Goal: Task Accomplishment & Management: Manage account settings

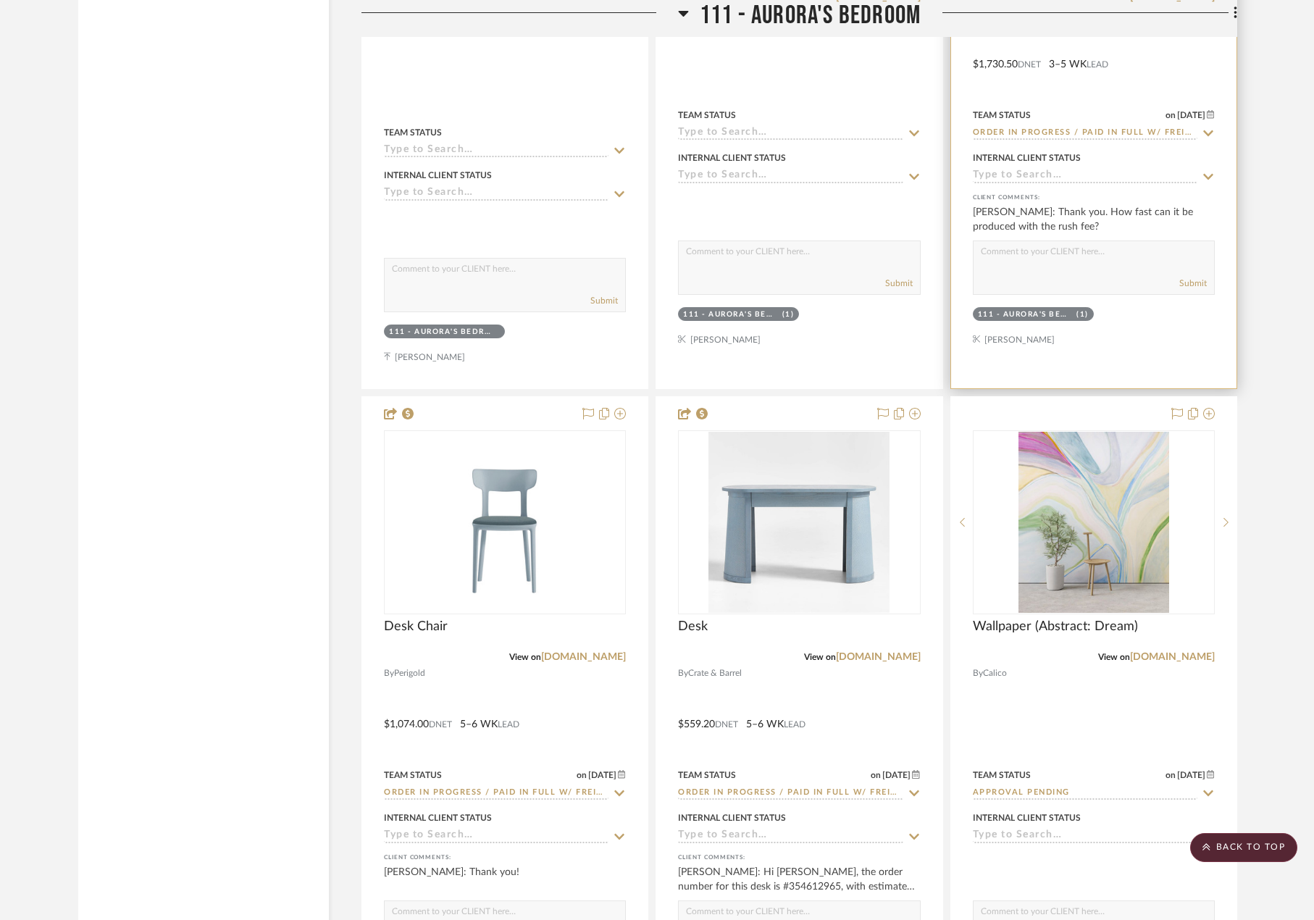
scroll to position [15941, 0]
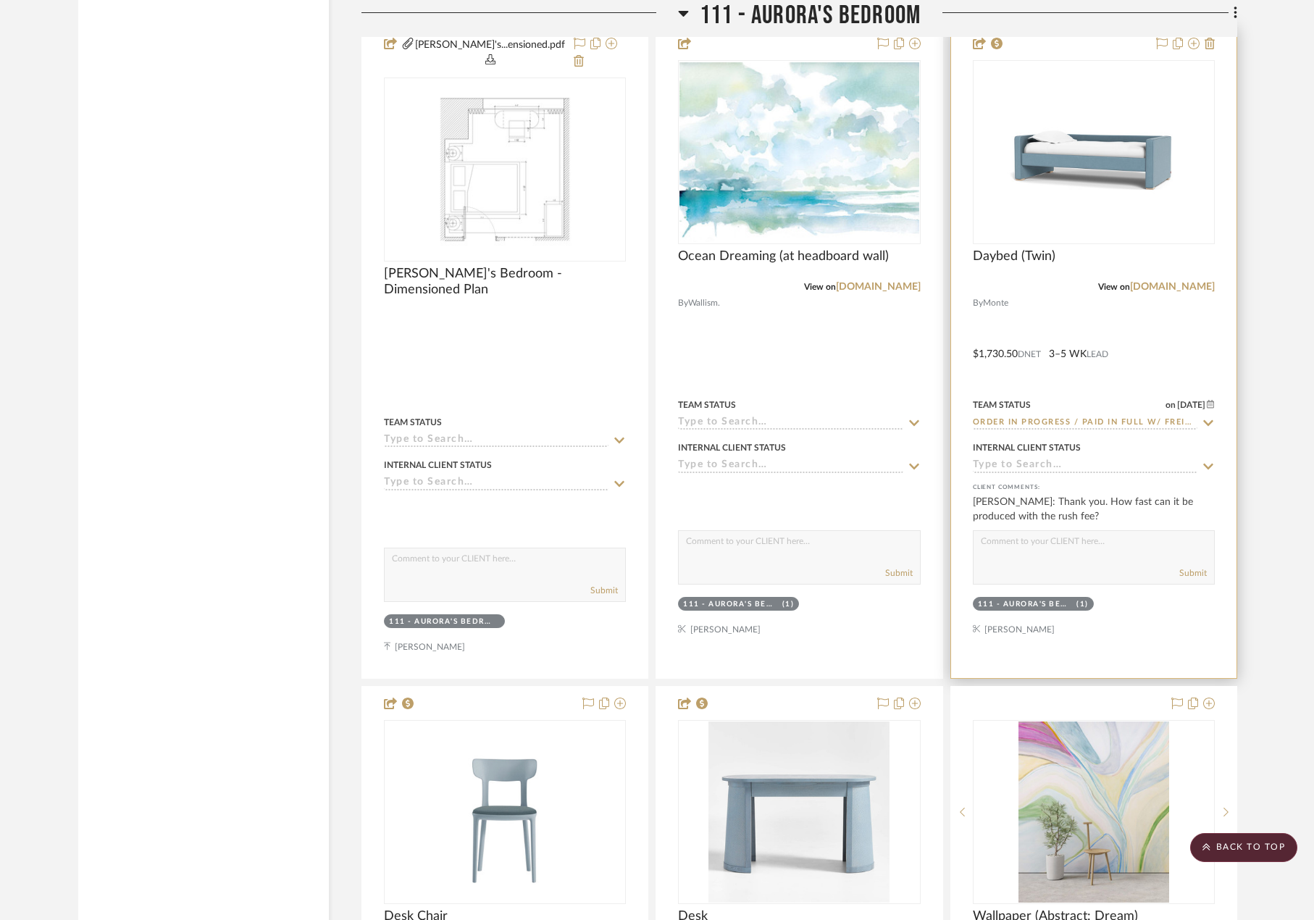
click at [1141, 308] on div at bounding box center [1093, 352] width 285 height 651
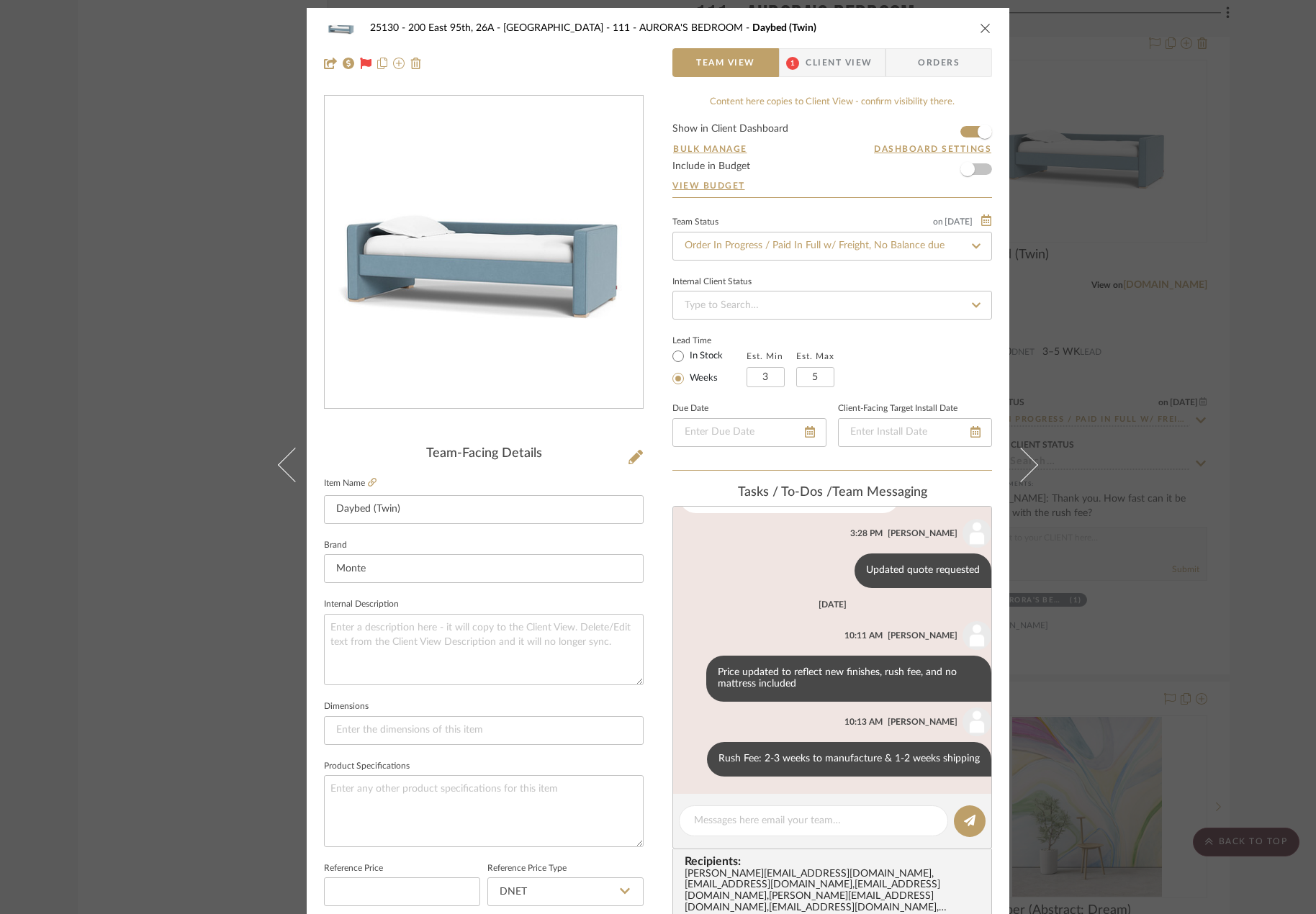
scroll to position [0, 0]
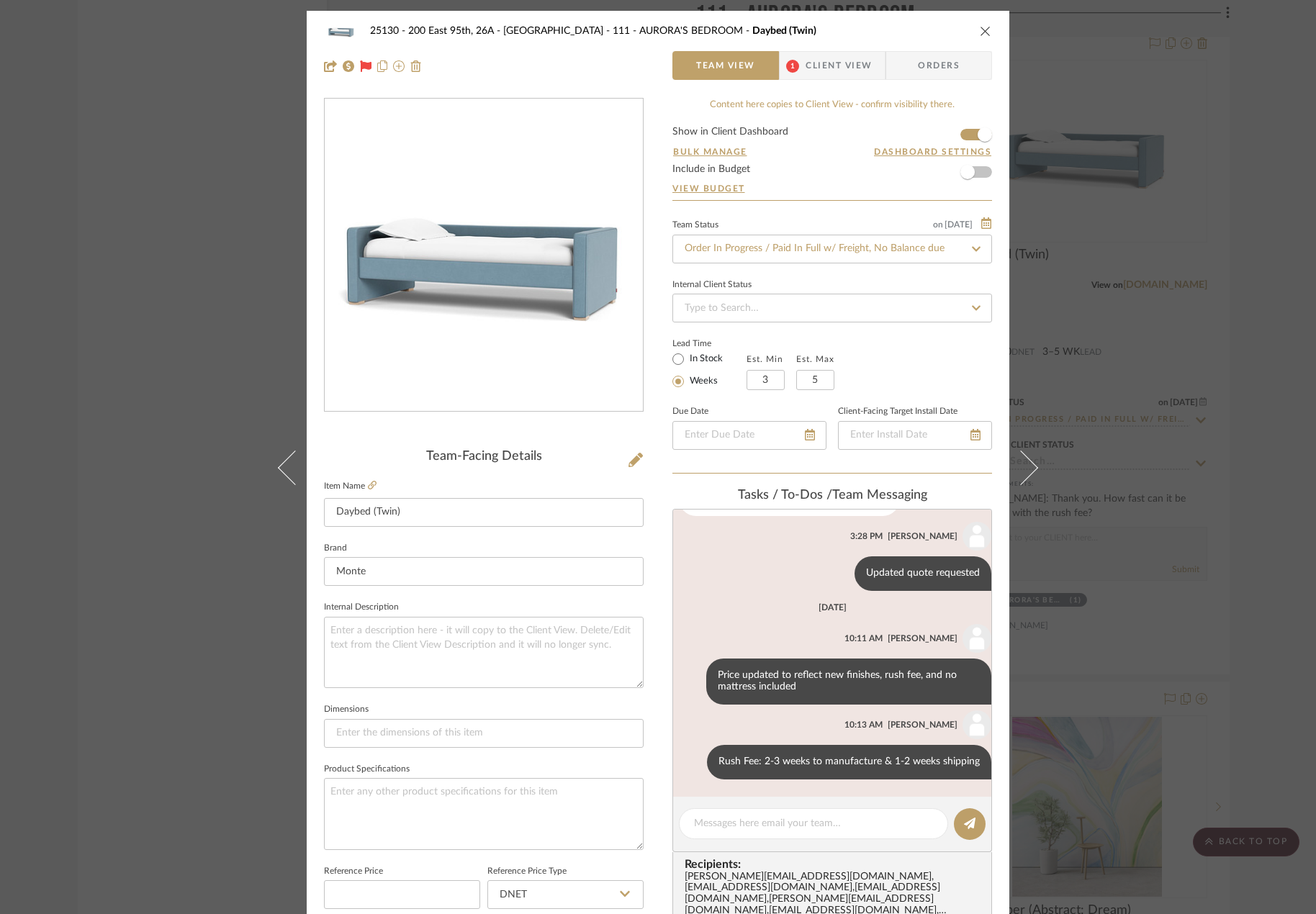
click at [814, 85] on div "25130 - 200 East 95th, 26A - Kosheleva 111 - AURORA'S BEDROOM Daybed (Twin) Tea…" at bounding box center [658, 49] width 702 height 76
click at [811, 75] on span "Client View" at bounding box center [838, 65] width 67 height 29
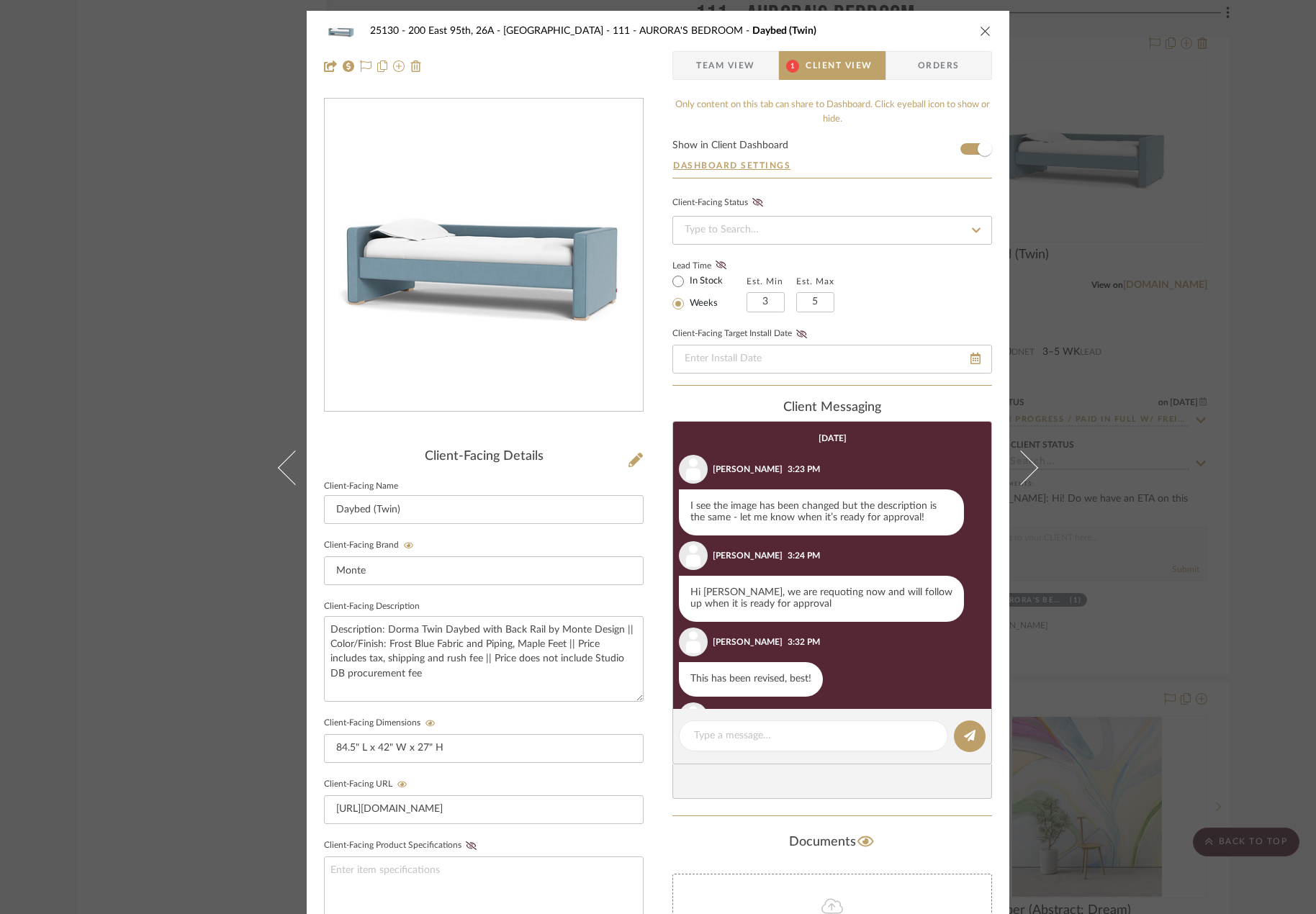
scroll to position [275, 0]
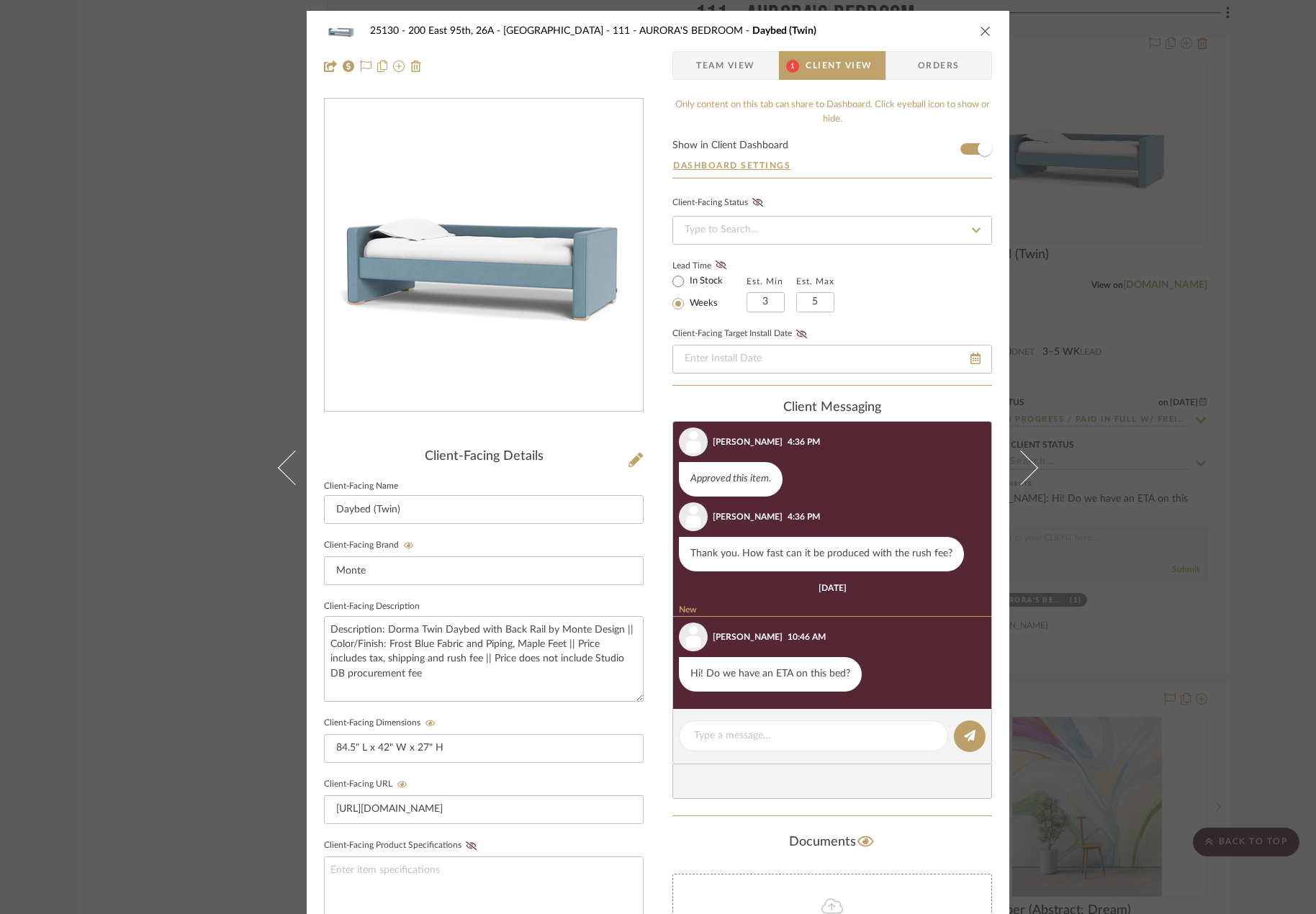
click at [1183, 523] on div "25130 - 200 East 95th, 26A - Kosheleva 111 - AURORA'S BEDROOM Daybed (Twin) Tea…" at bounding box center [658, 457] width 1316 height 914
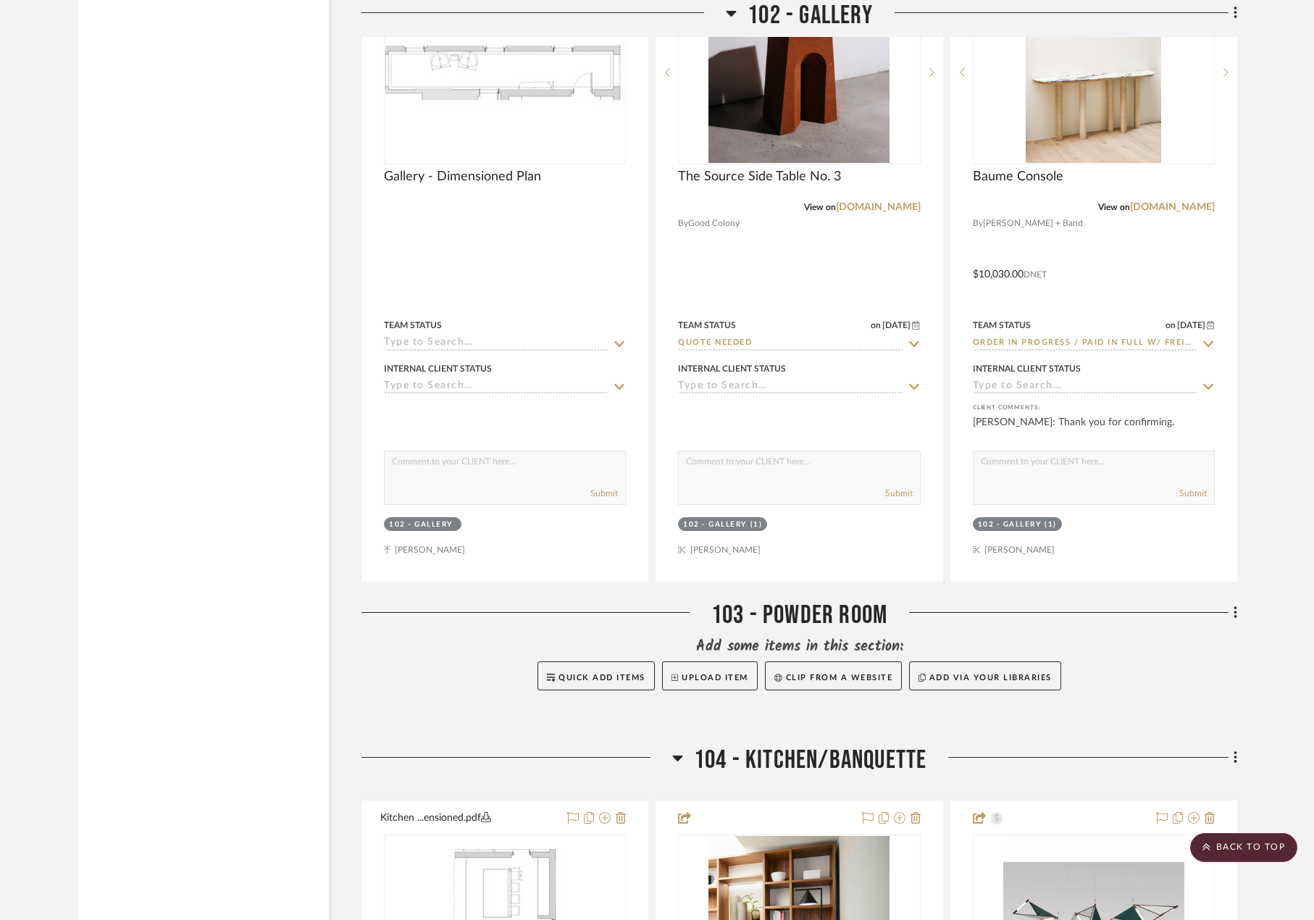
scroll to position [6376, 0]
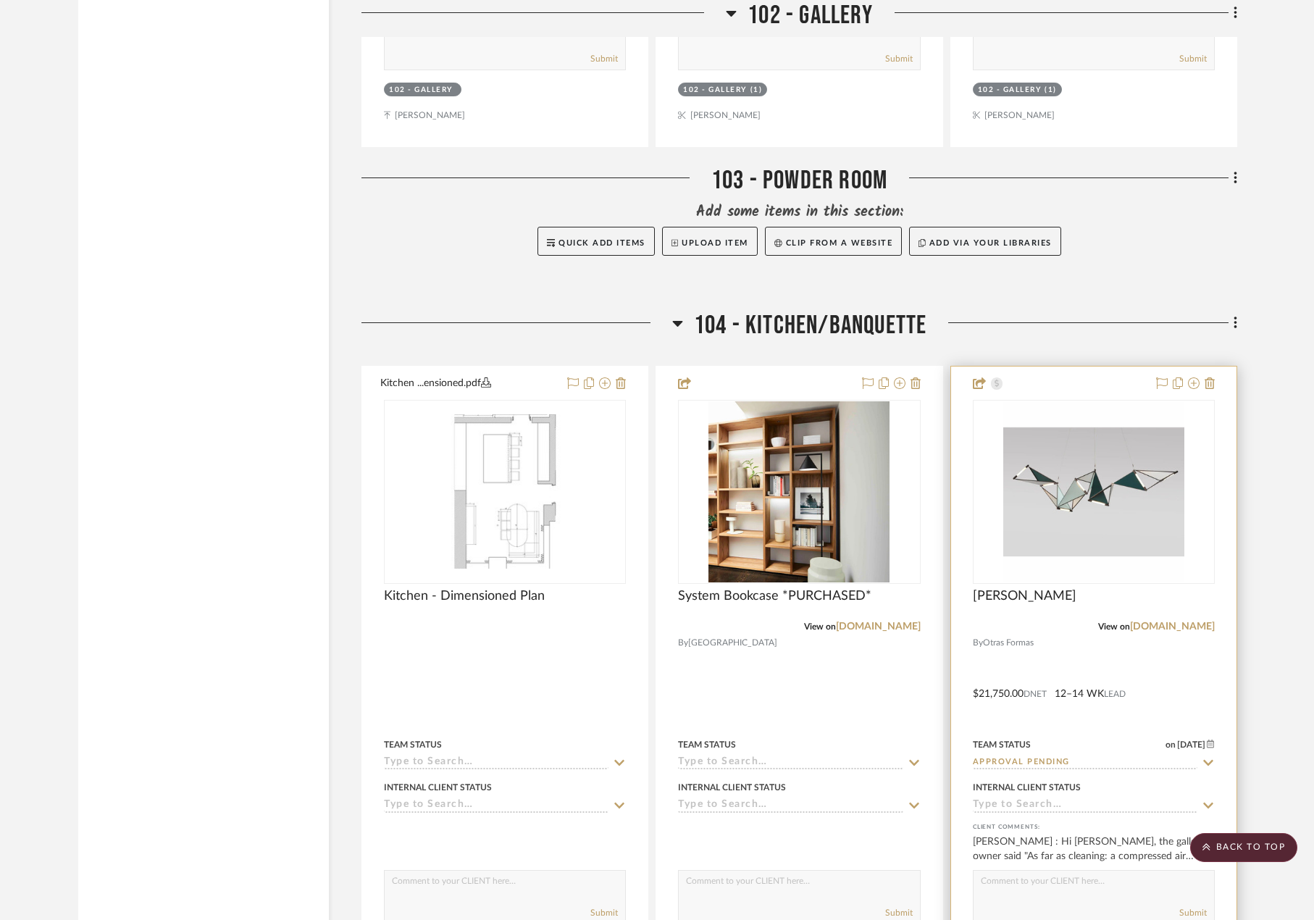
click at [1095, 640] on div at bounding box center [1093, 684] width 285 height 634
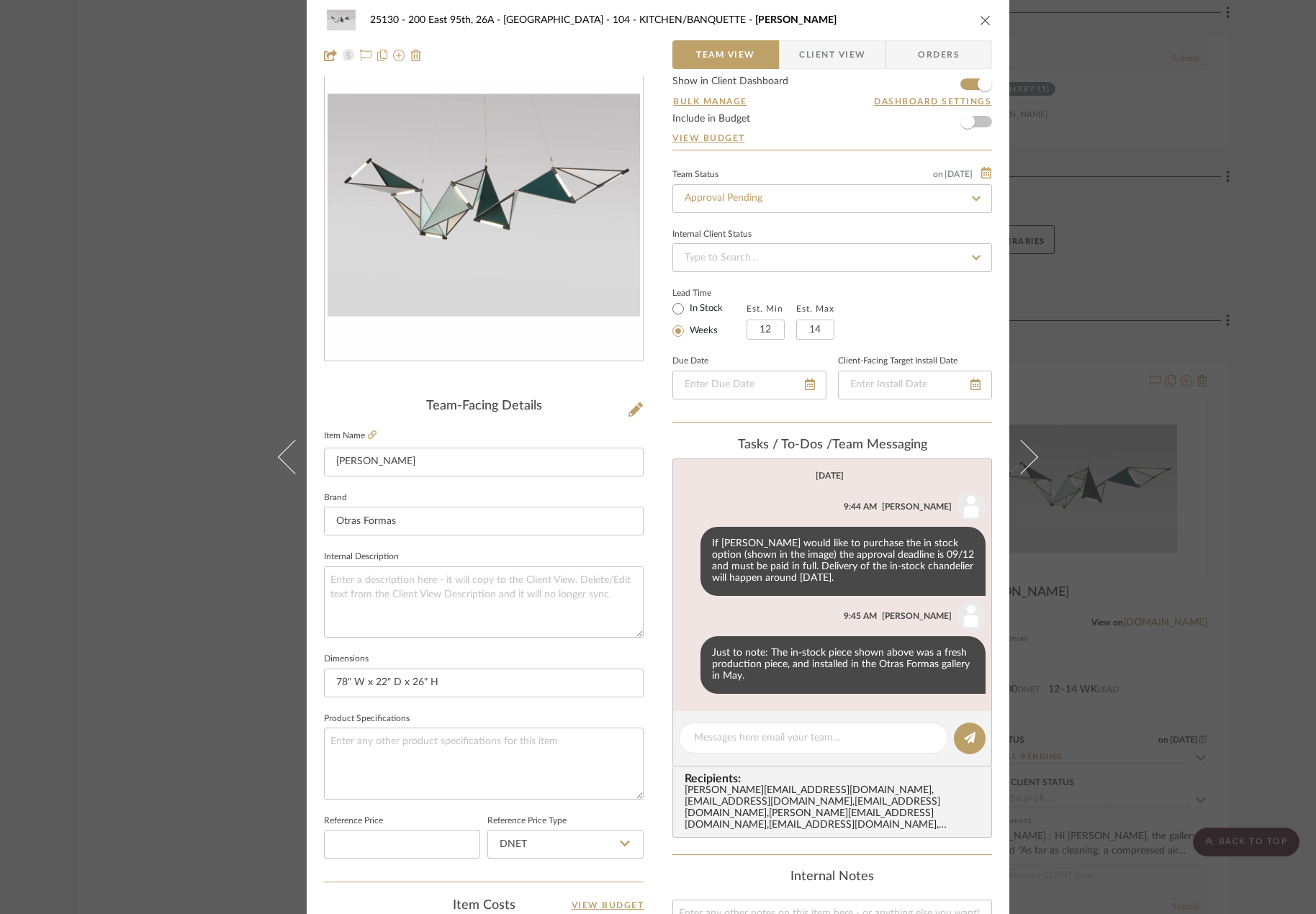
scroll to position [72, 0]
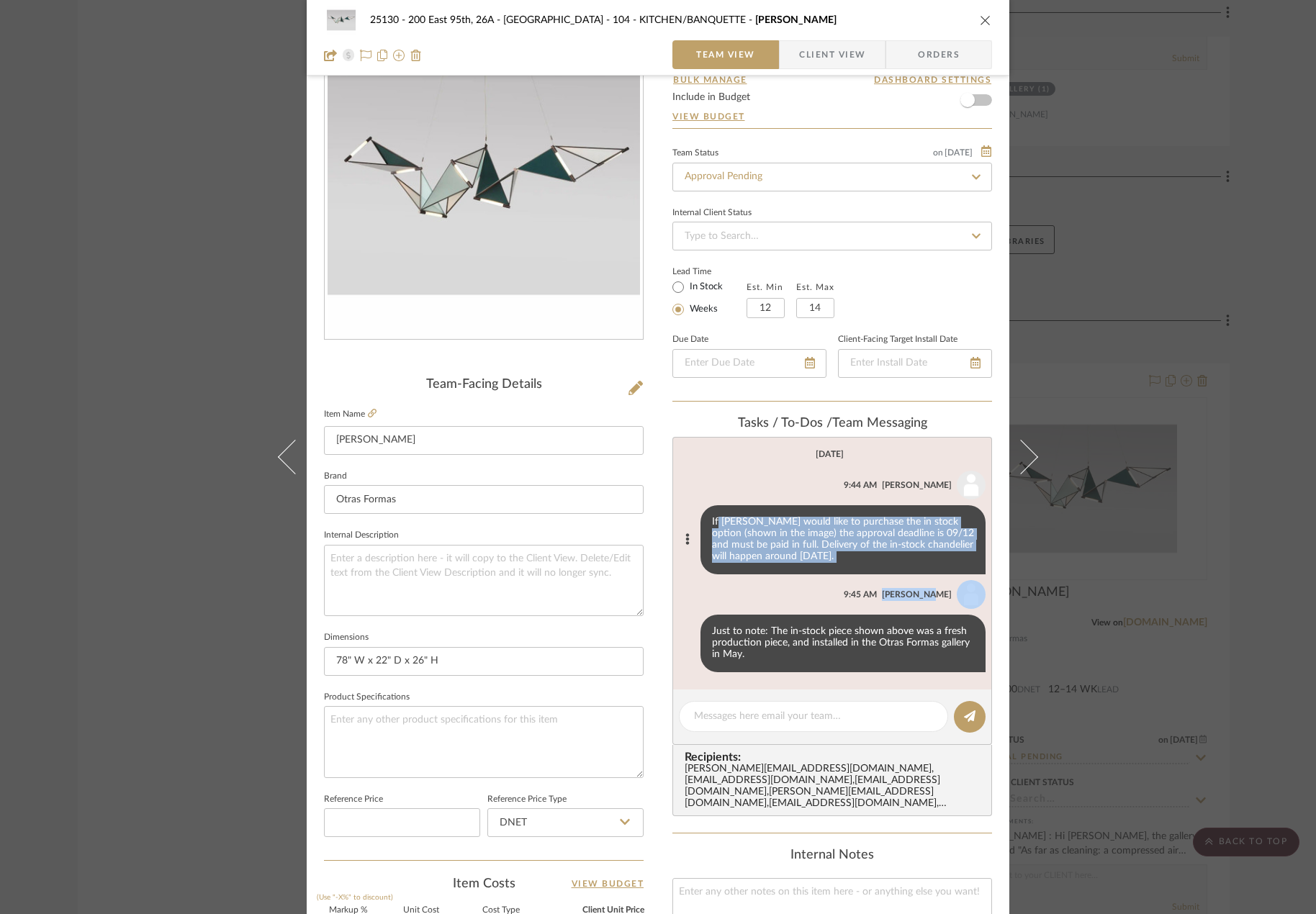
drag, startPoint x: 713, startPoint y: 518, endPoint x: 856, endPoint y: 522, distance: 143.1
click at [893, 570] on div "If [PERSON_NAME] would like to purchase the in stock option (shown in the image…" at bounding box center [842, 540] width 285 height 70
click at [874, 563] on div "If [PERSON_NAME] would like to purchase the in stock option (shown in the image…" at bounding box center [842, 540] width 285 height 70
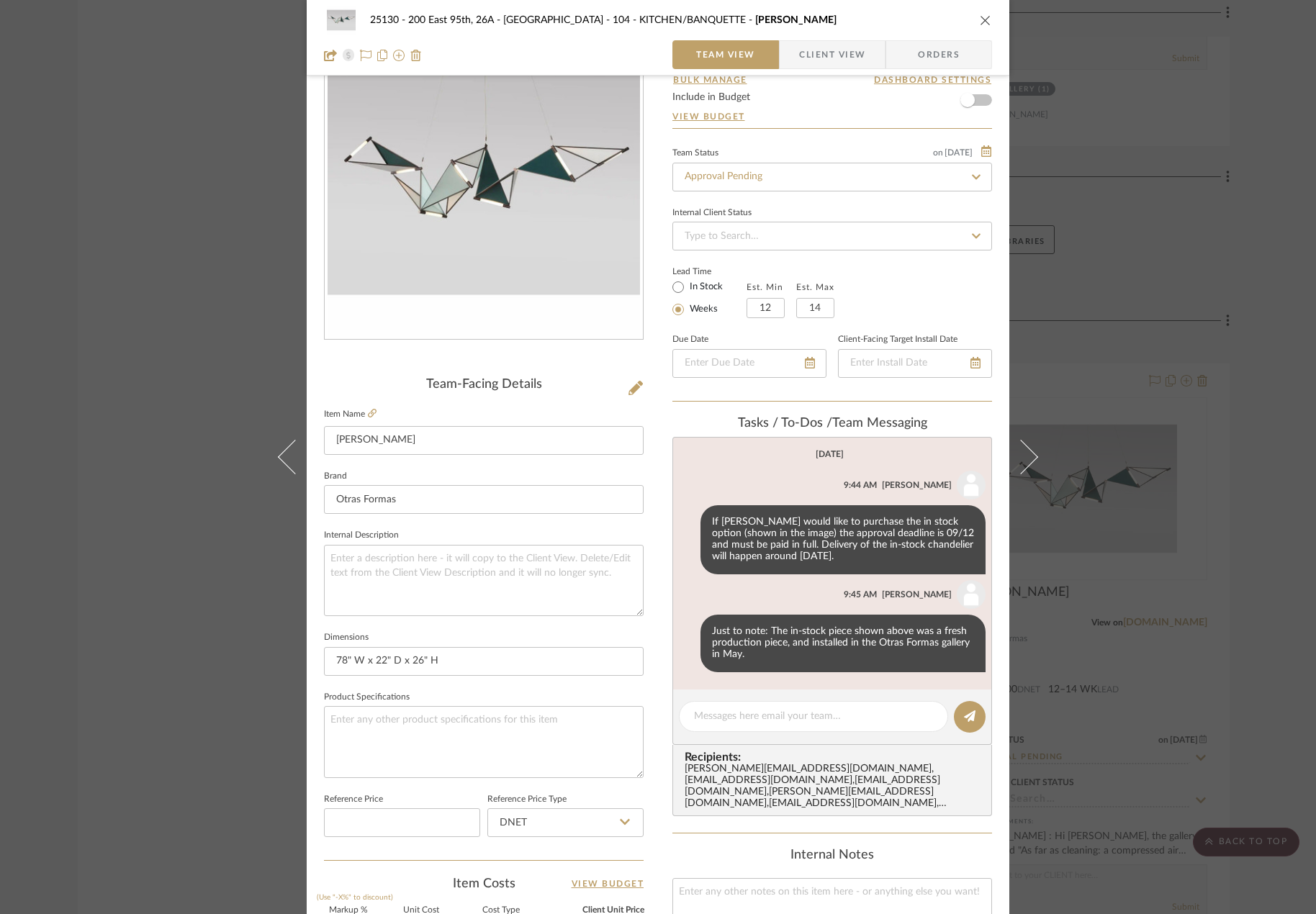
click at [806, 54] on span "Client View" at bounding box center [831, 55] width 67 height 29
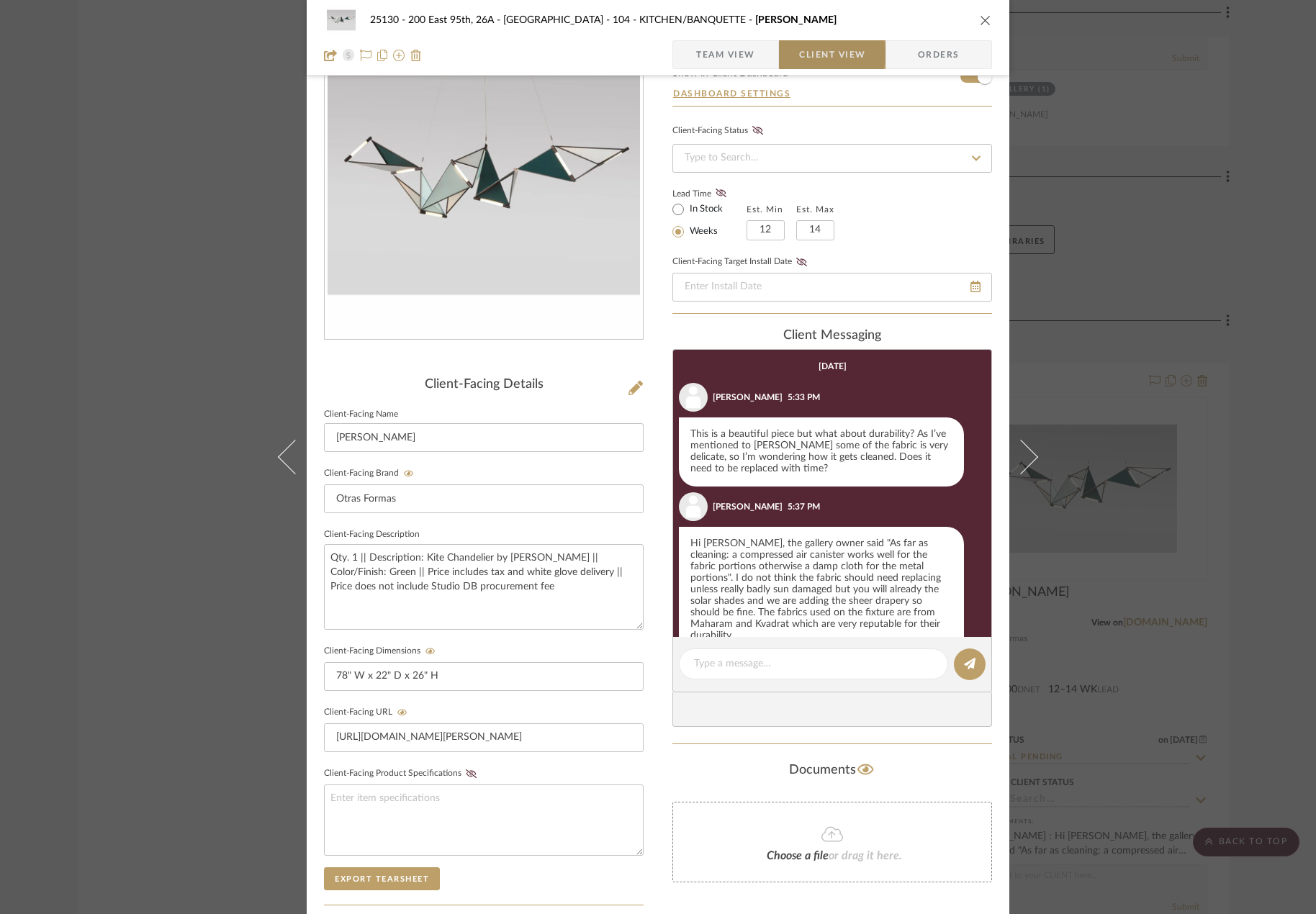
scroll to position [22, 0]
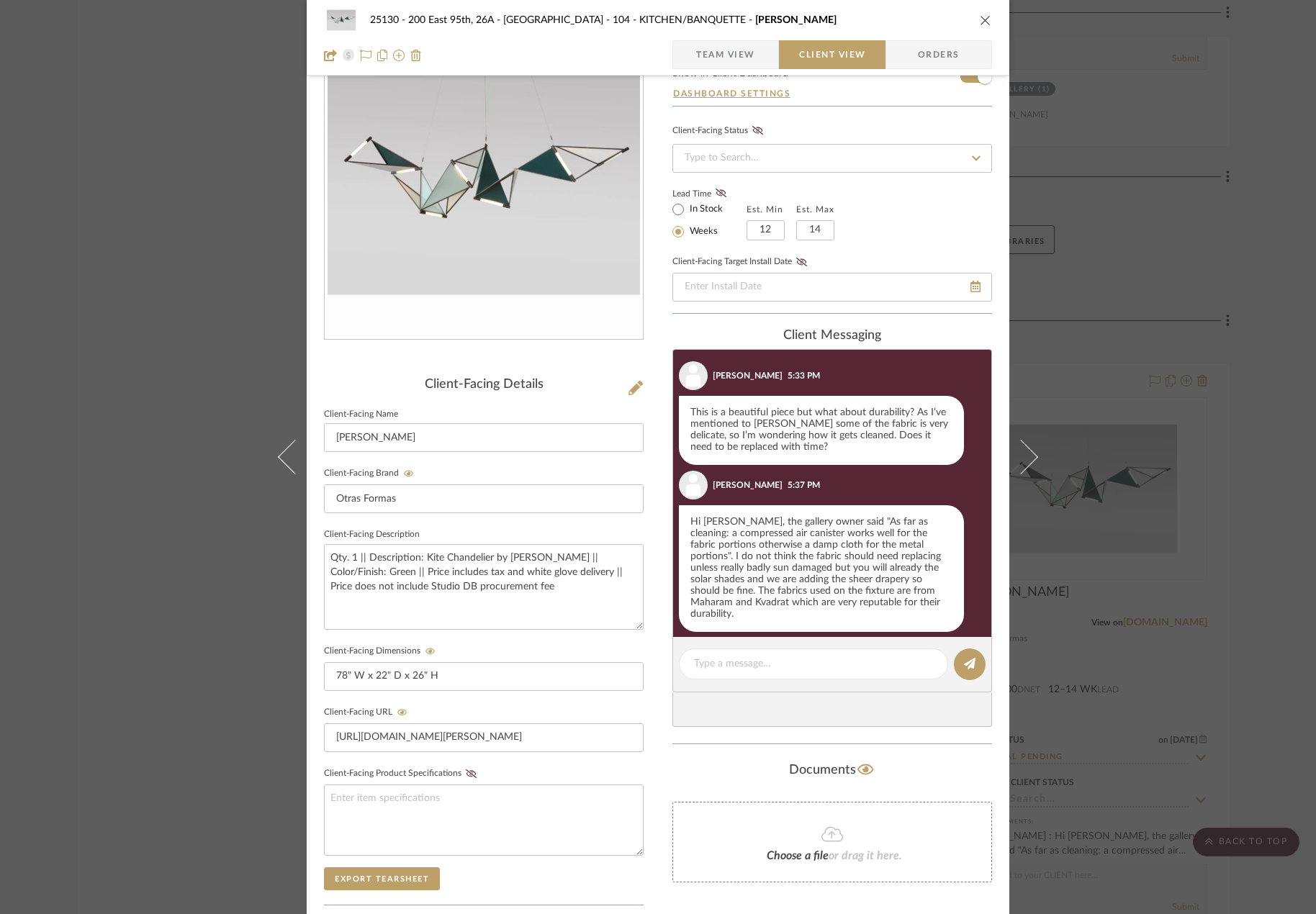
click at [720, 46] on span "Team View" at bounding box center [725, 55] width 59 height 29
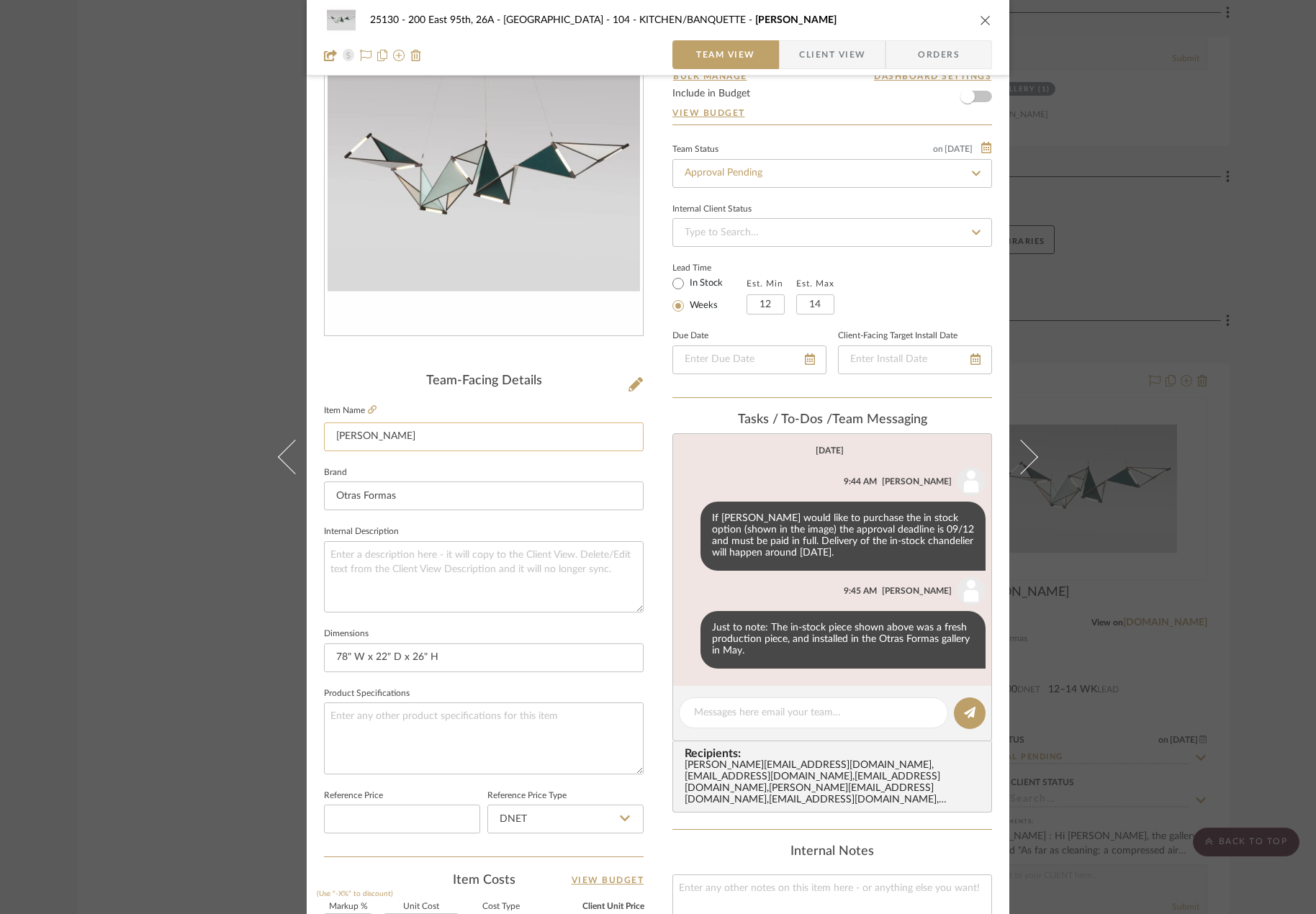
scroll to position [0, 0]
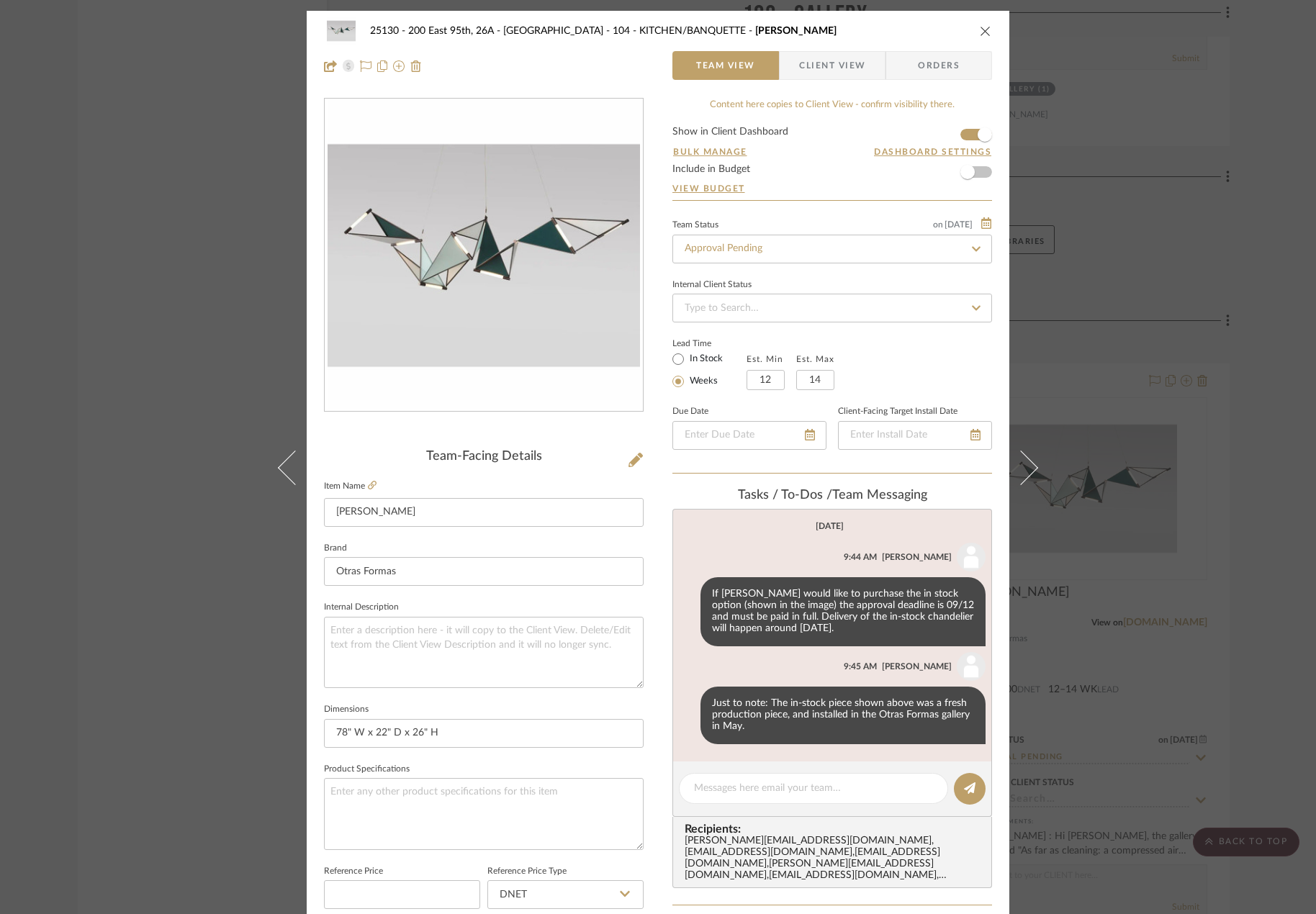
drag, startPoint x: 1252, startPoint y: 320, endPoint x: 1164, endPoint y: 343, distance: 91.0
click at [1251, 320] on div "25130 - 200 East 95th, 26A - Kosheleva 104 - KITCHEN/BANQUETTE Kite Chandelier …" at bounding box center [658, 457] width 1316 height 914
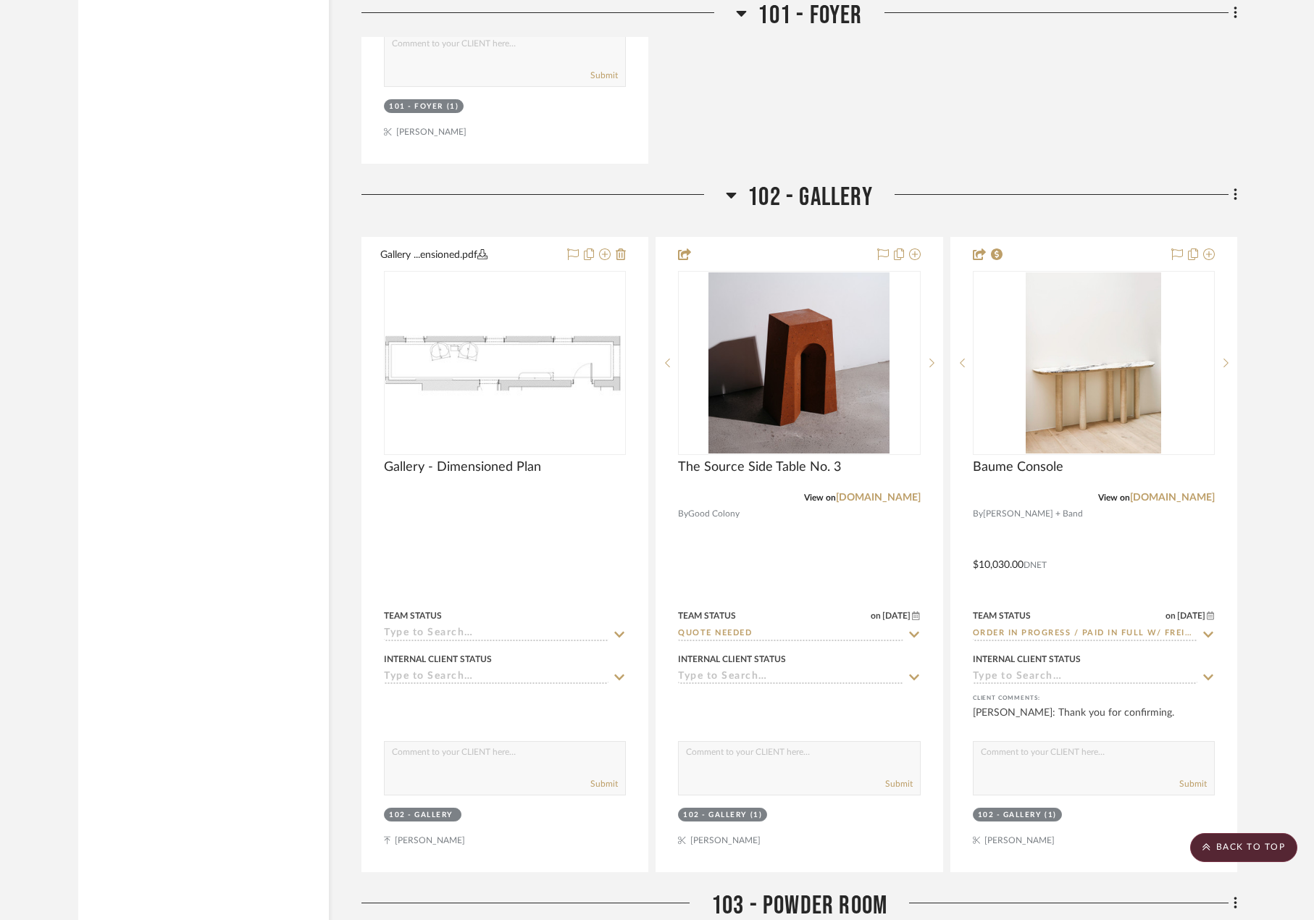
scroll to position [5652, 0]
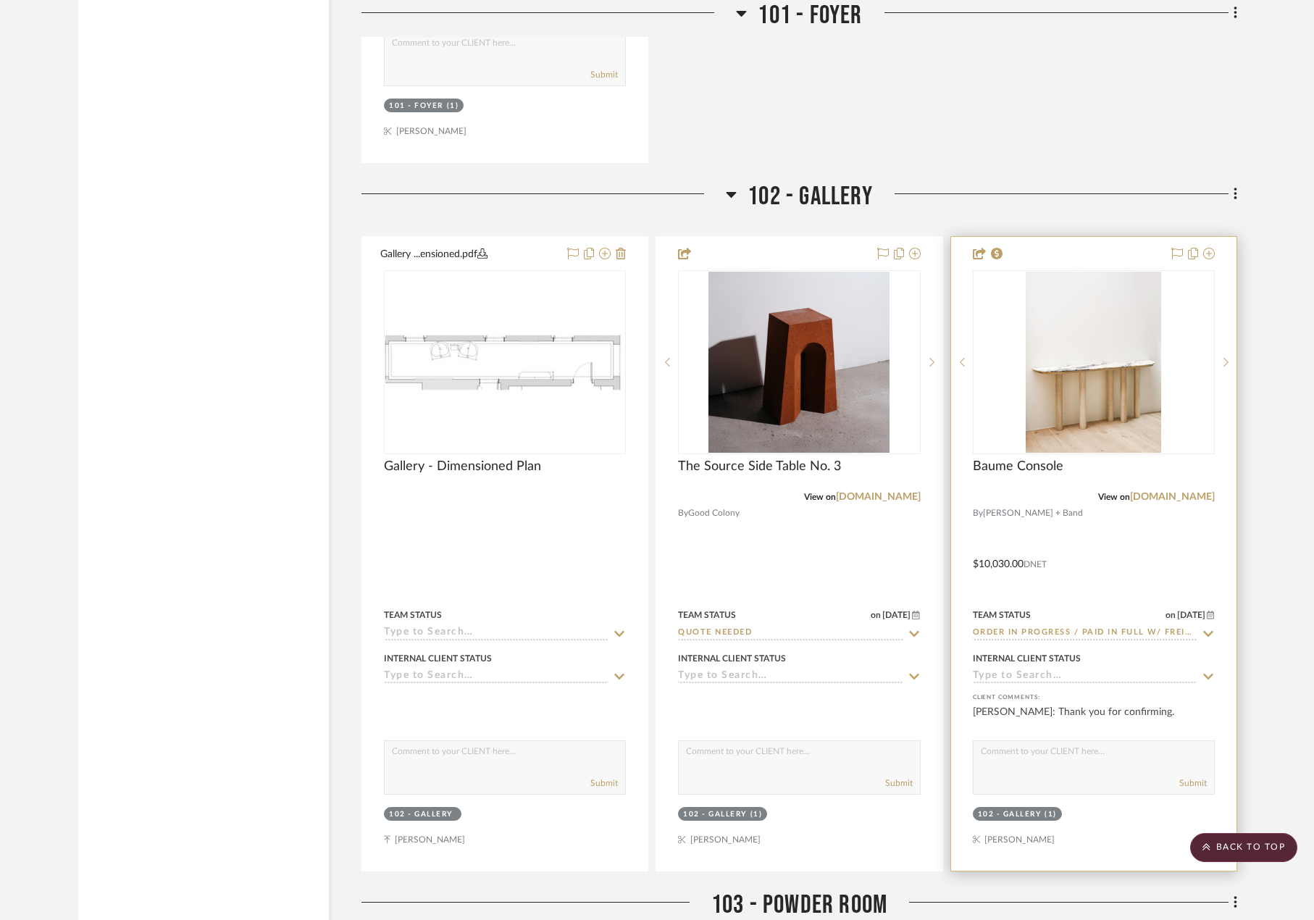
click at [1138, 546] on div at bounding box center [1093, 554] width 285 height 634
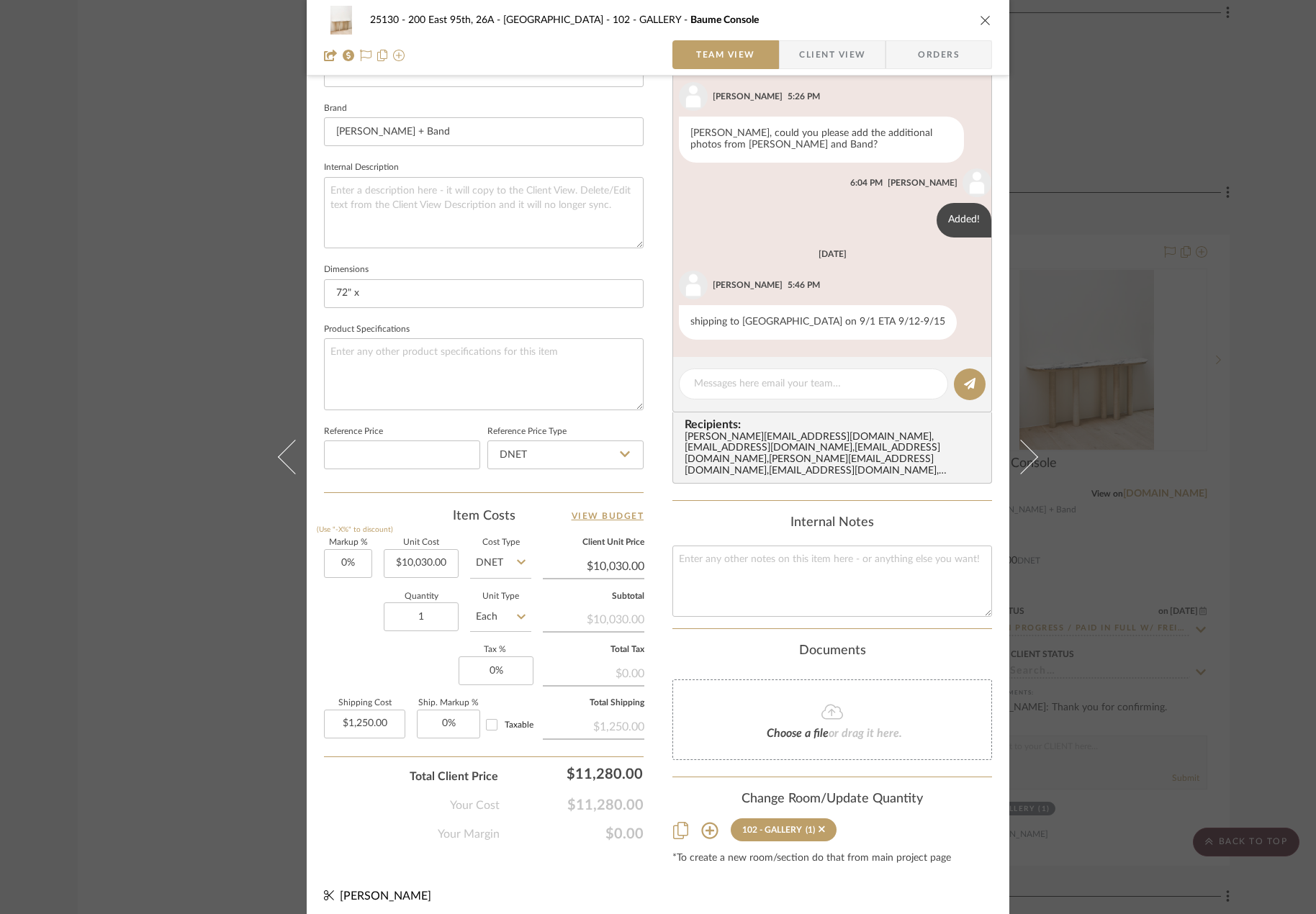
scroll to position [448, 0]
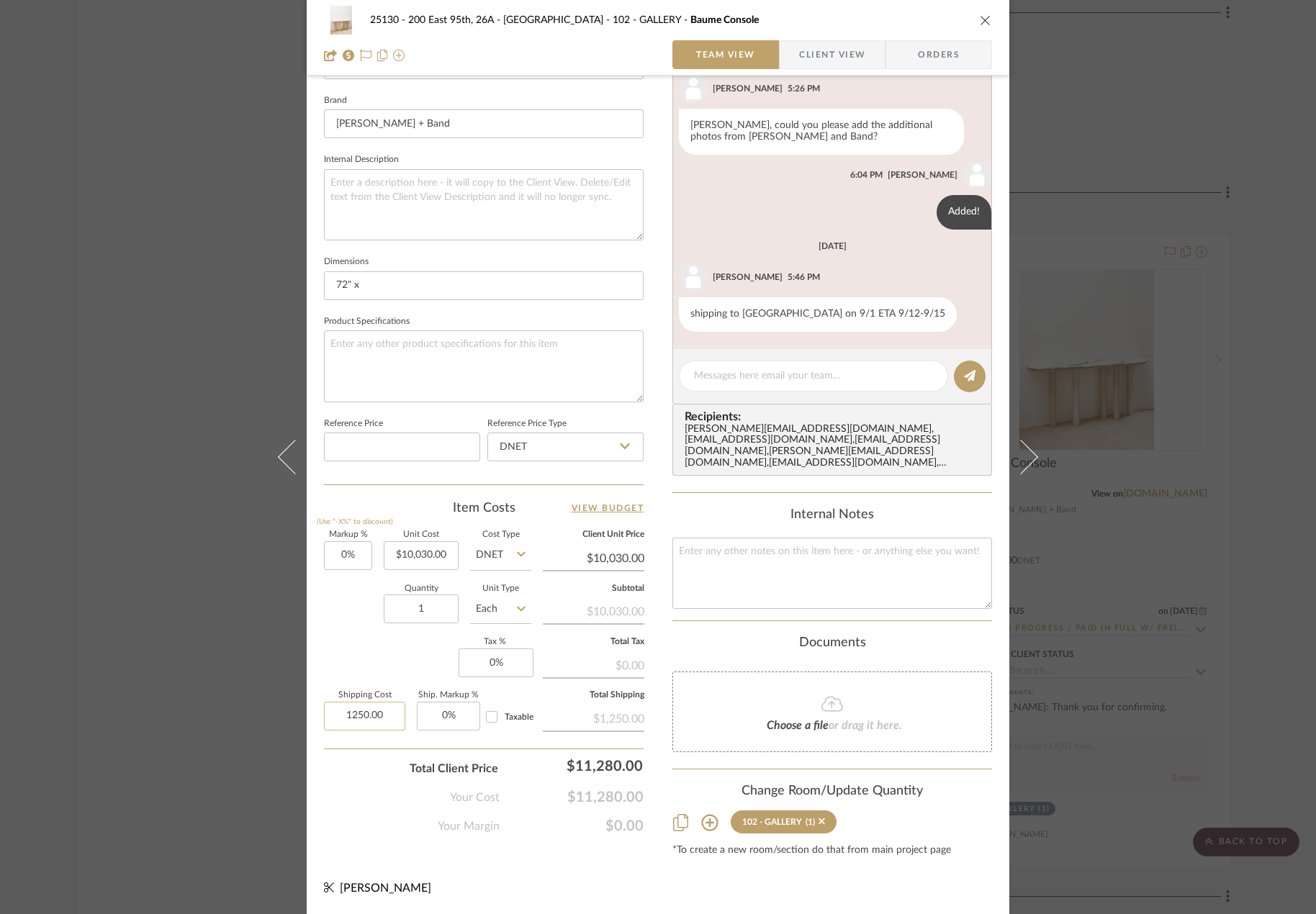
click at [360, 714] on input "1250.00" at bounding box center [365, 715] width 81 height 29
type input "$1,266.00"
click at [393, 671] on div "Markup % (Use "-X%" to discount) 0% Unit Cost $10,030.00 Cost Type DNET Client …" at bounding box center [484, 637] width 320 height 211
click at [1161, 509] on div "25130 - 200 East 95th, 26A - Kosheleva 102 - GALLERY Baume Console Team View Cl…" at bounding box center [658, 457] width 1316 height 914
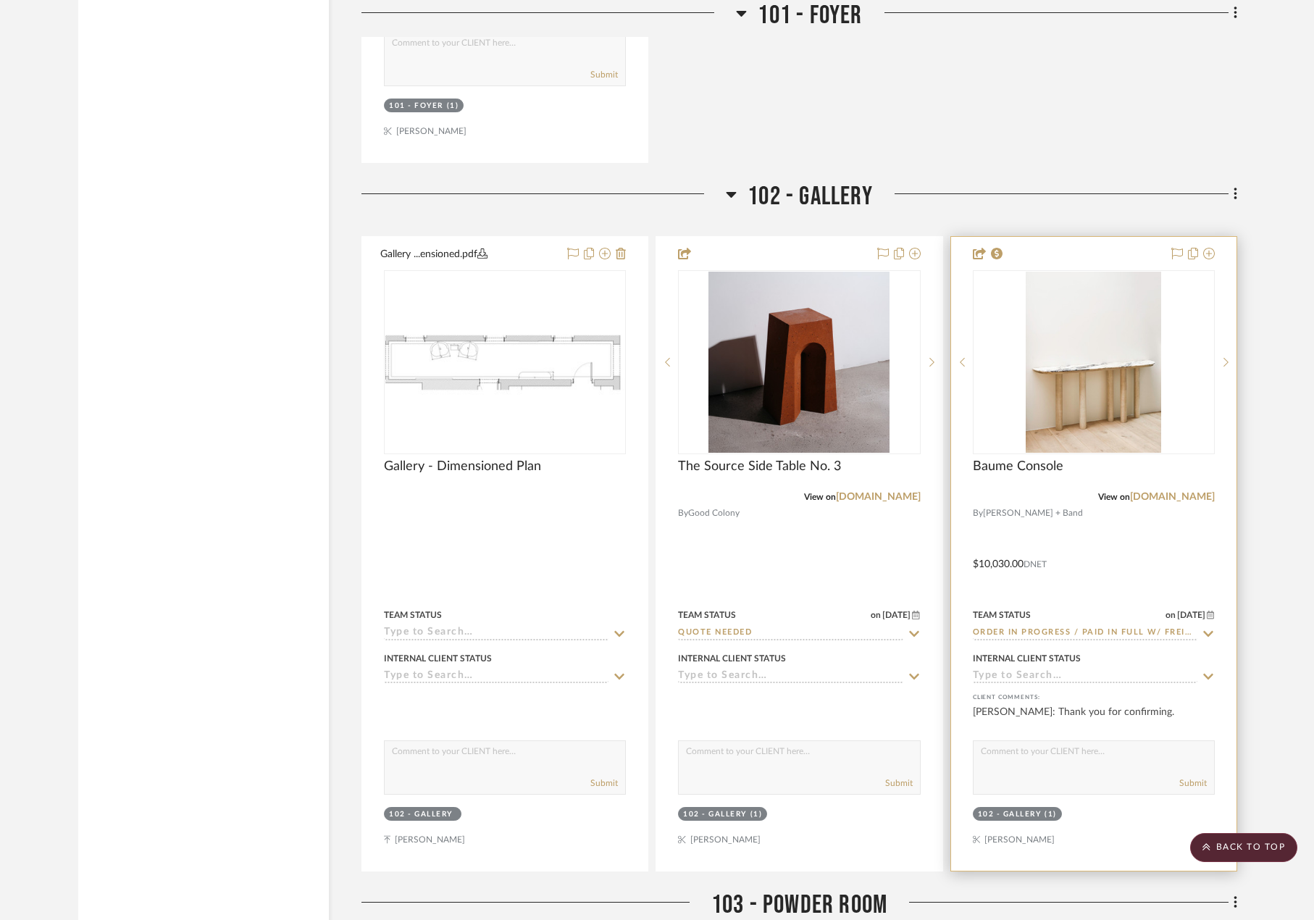
scroll to position [5724, 0]
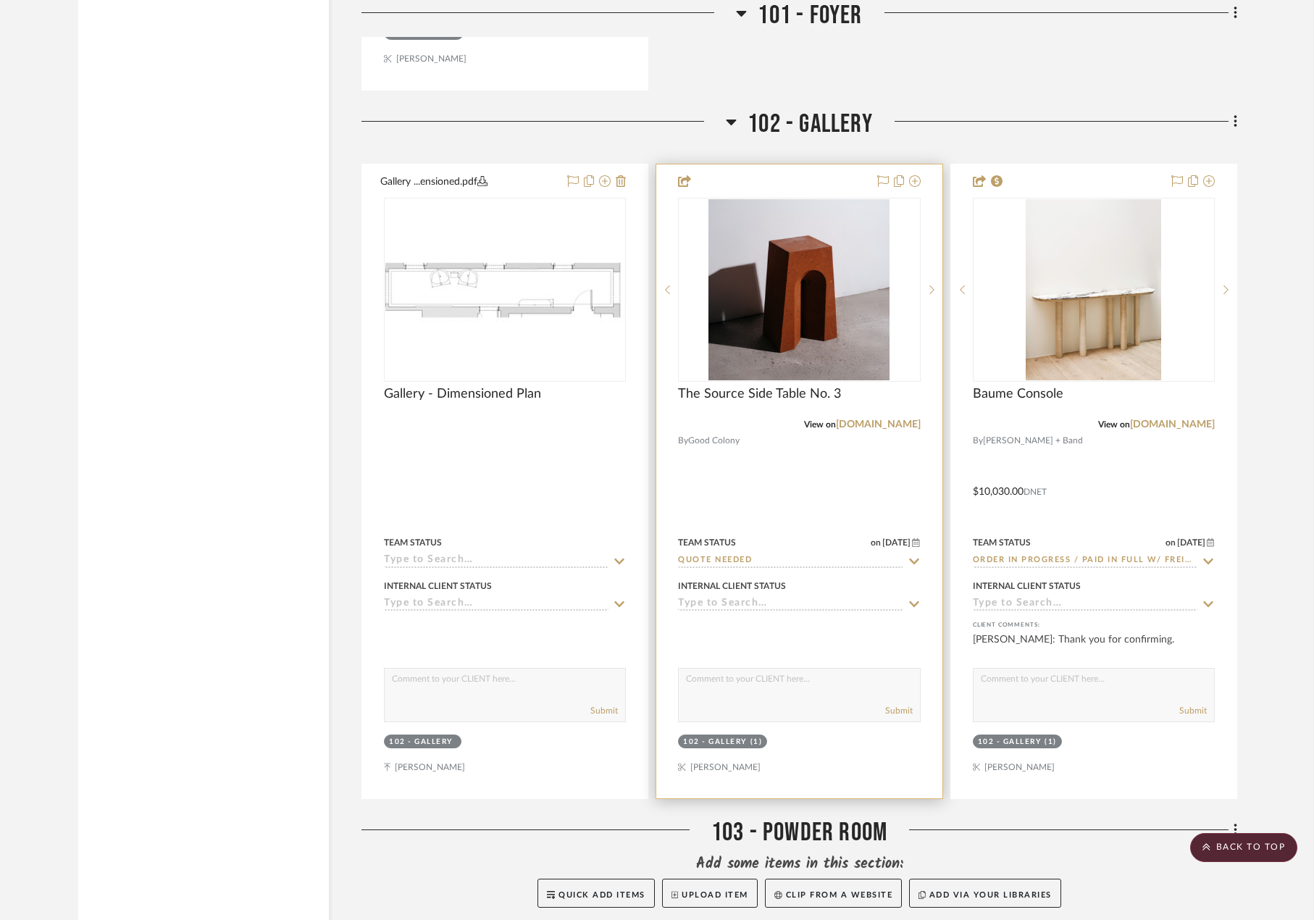
click at [735, 483] on div at bounding box center [798, 481] width 285 height 634
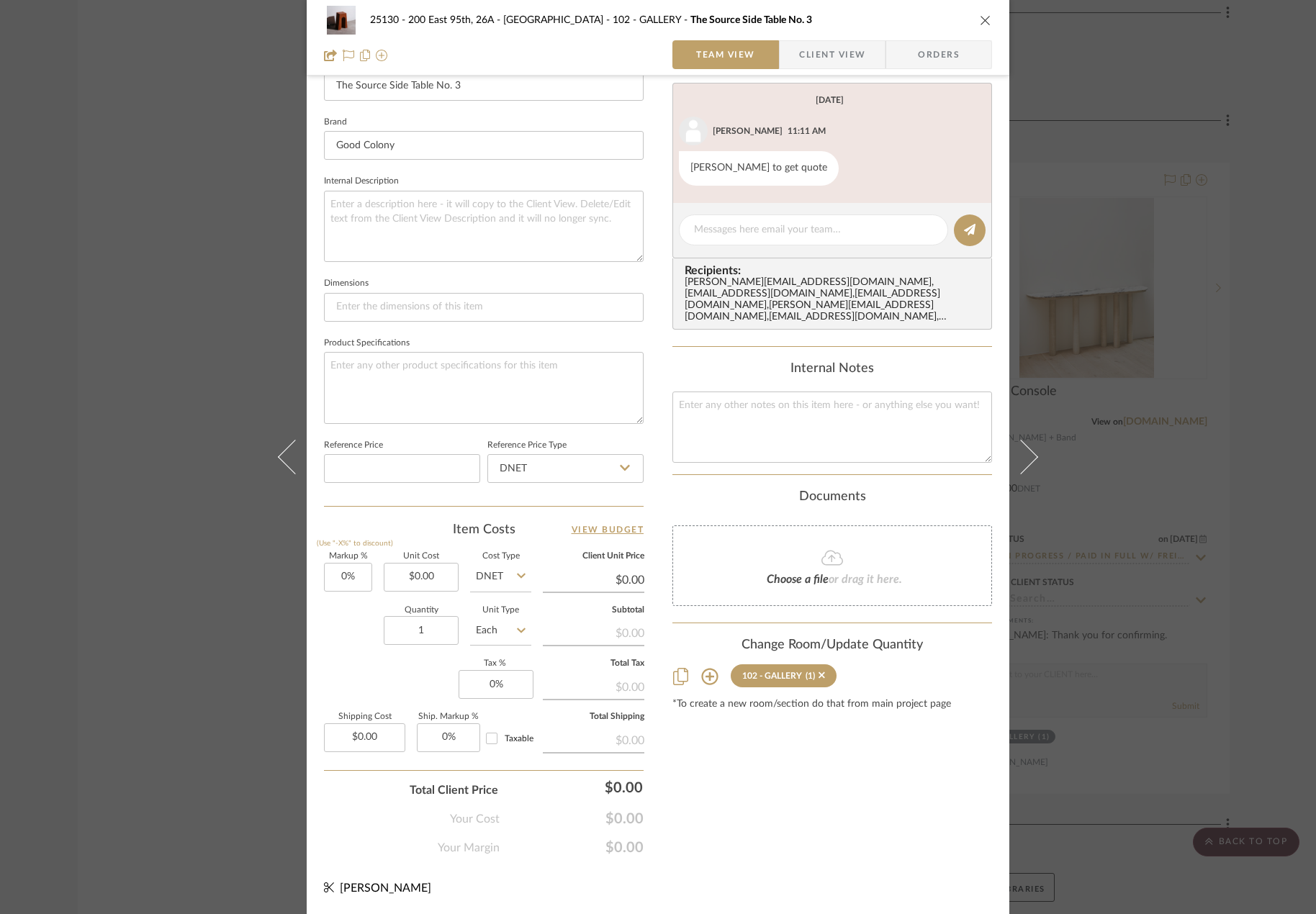
scroll to position [67, 0]
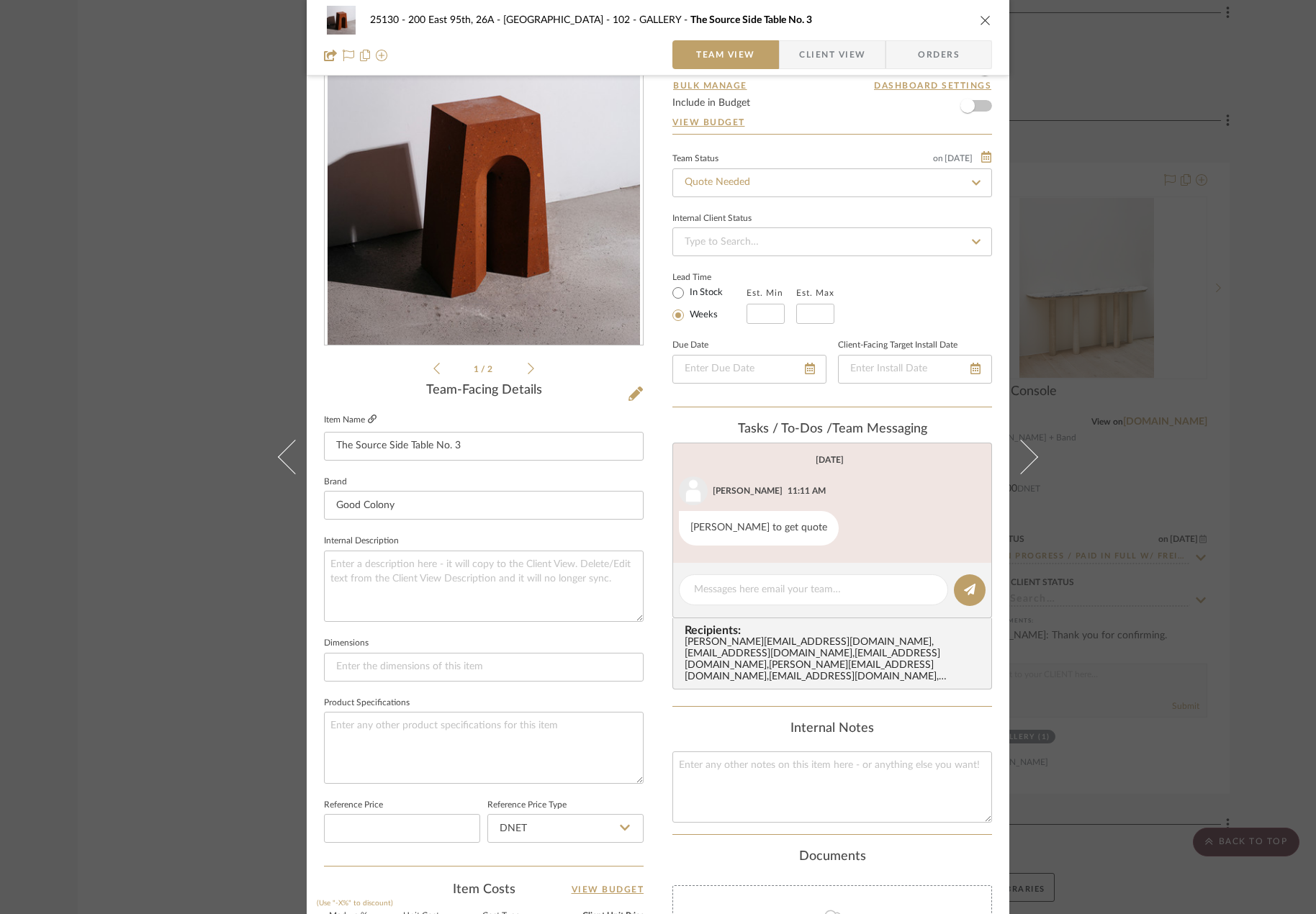
click at [367, 417] on icon at bounding box center [371, 418] width 9 height 9
click at [1122, 156] on div "25130 - 200 East 95th, 26A - Kosheleva 102 - GALLERY The Source Side Table No. …" at bounding box center [658, 457] width 1316 height 914
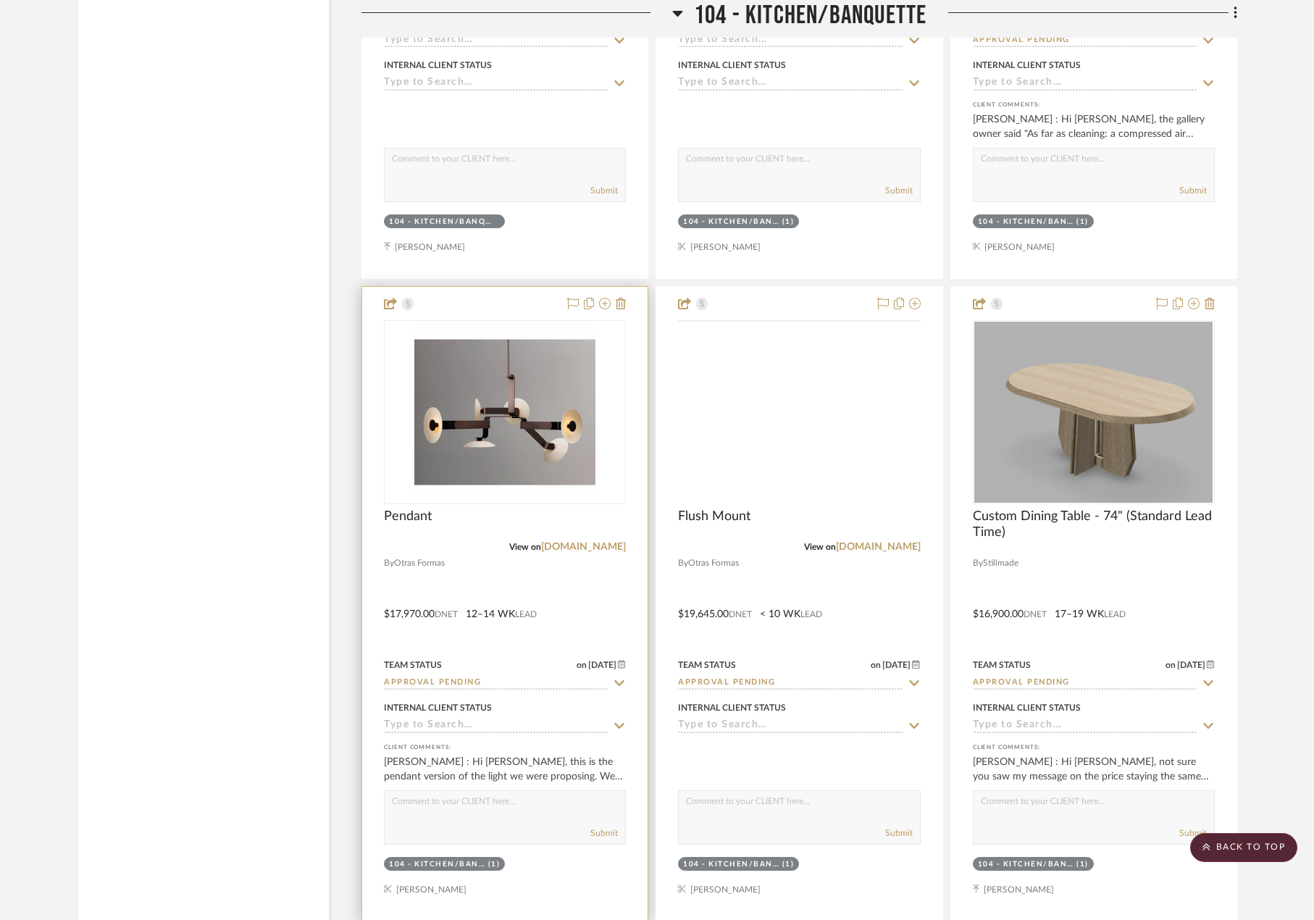
scroll to position [7101, 0]
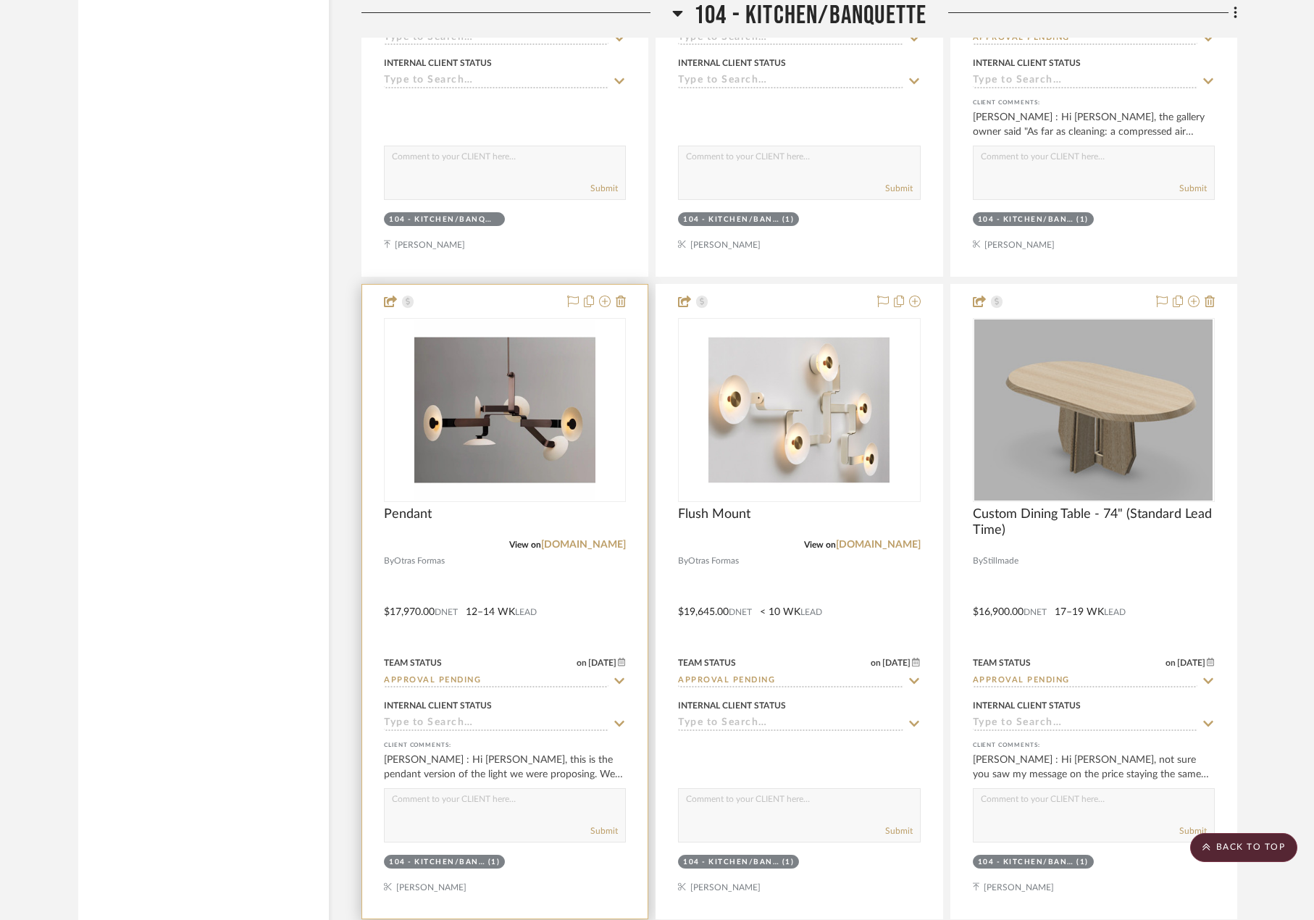
click at [614, 601] on div at bounding box center [504, 602] width 285 height 634
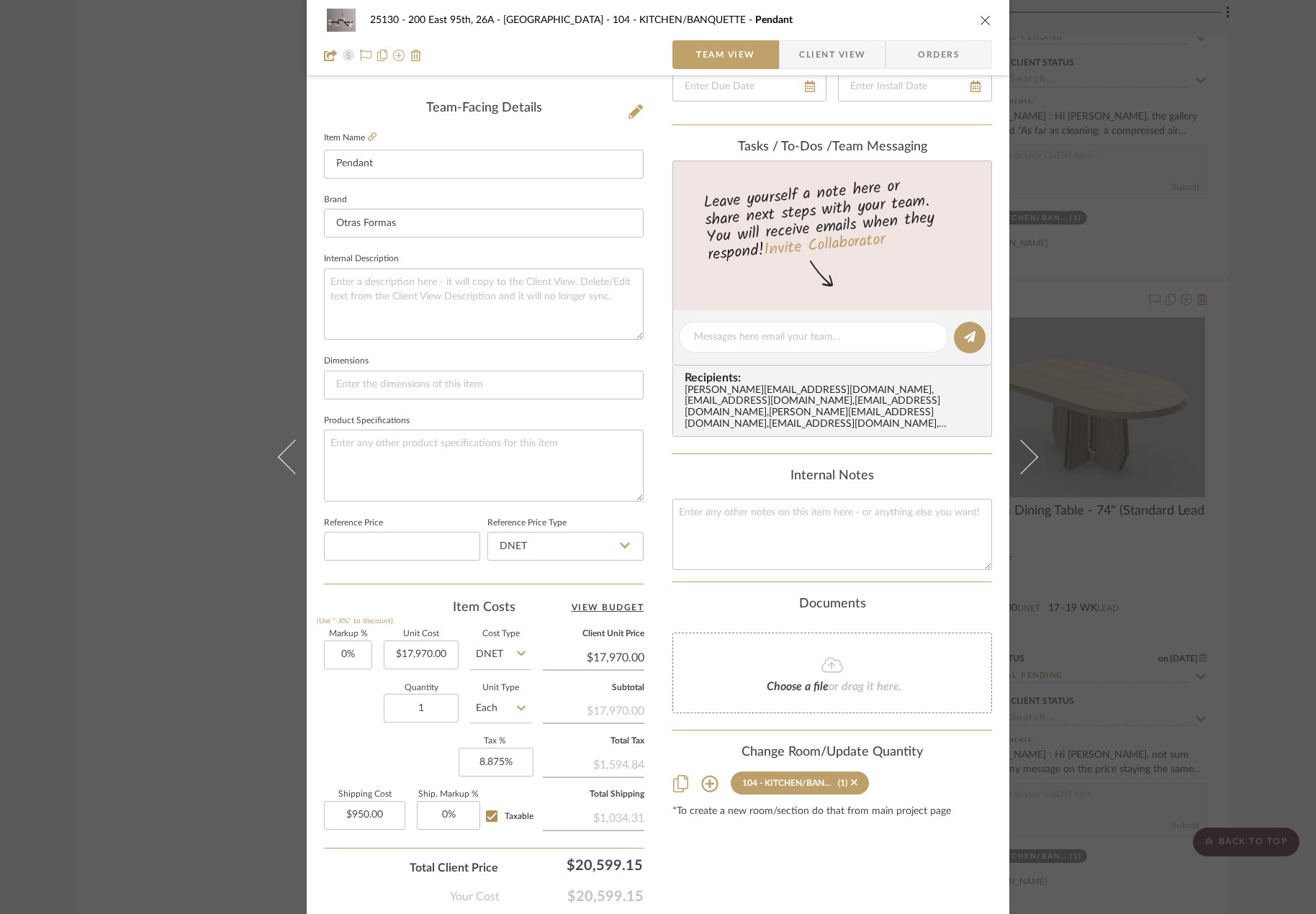
scroll to position [354, 0]
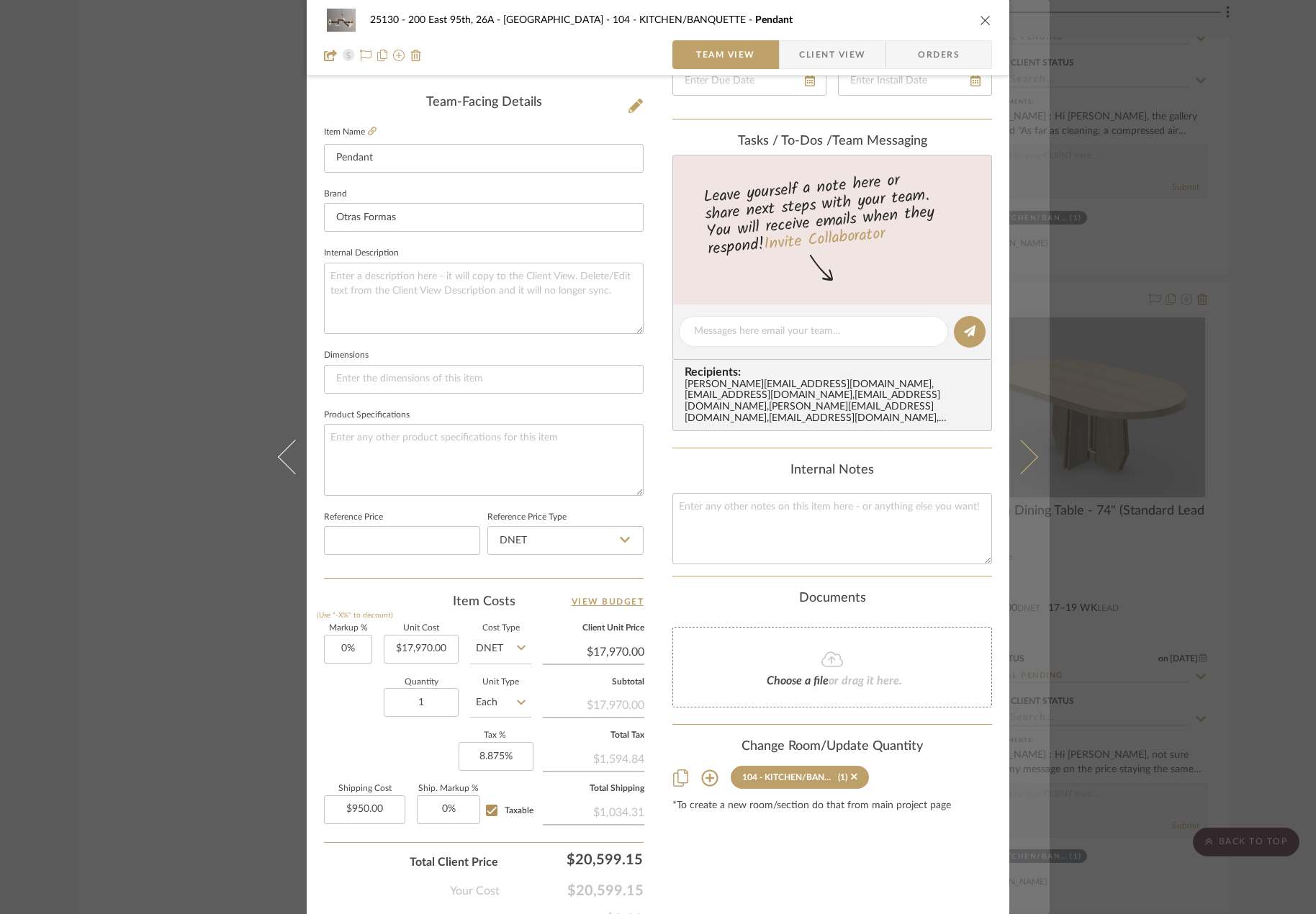
click at [1021, 454] on icon at bounding box center [1020, 457] width 35 height 35
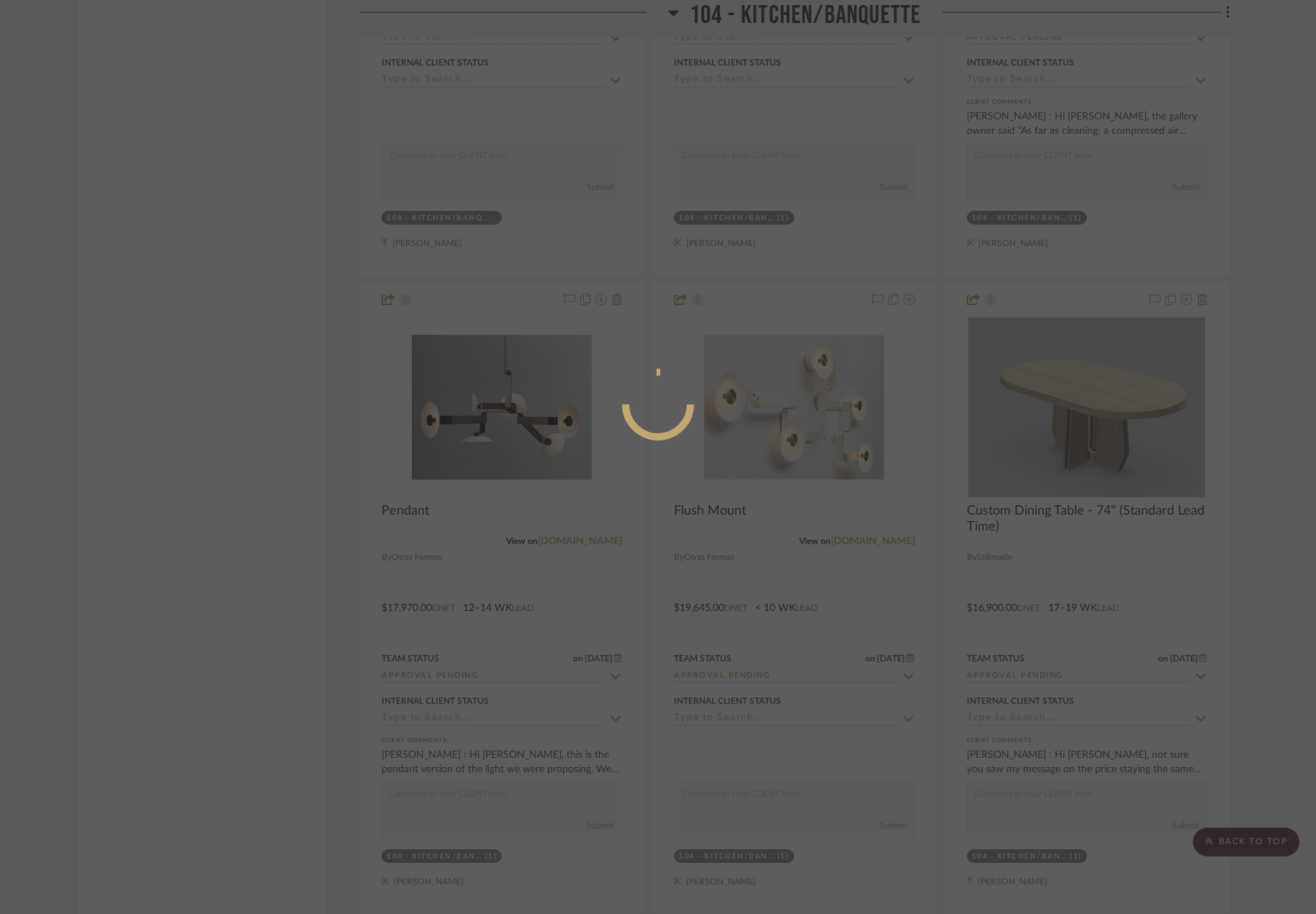
scroll to position [0, 0]
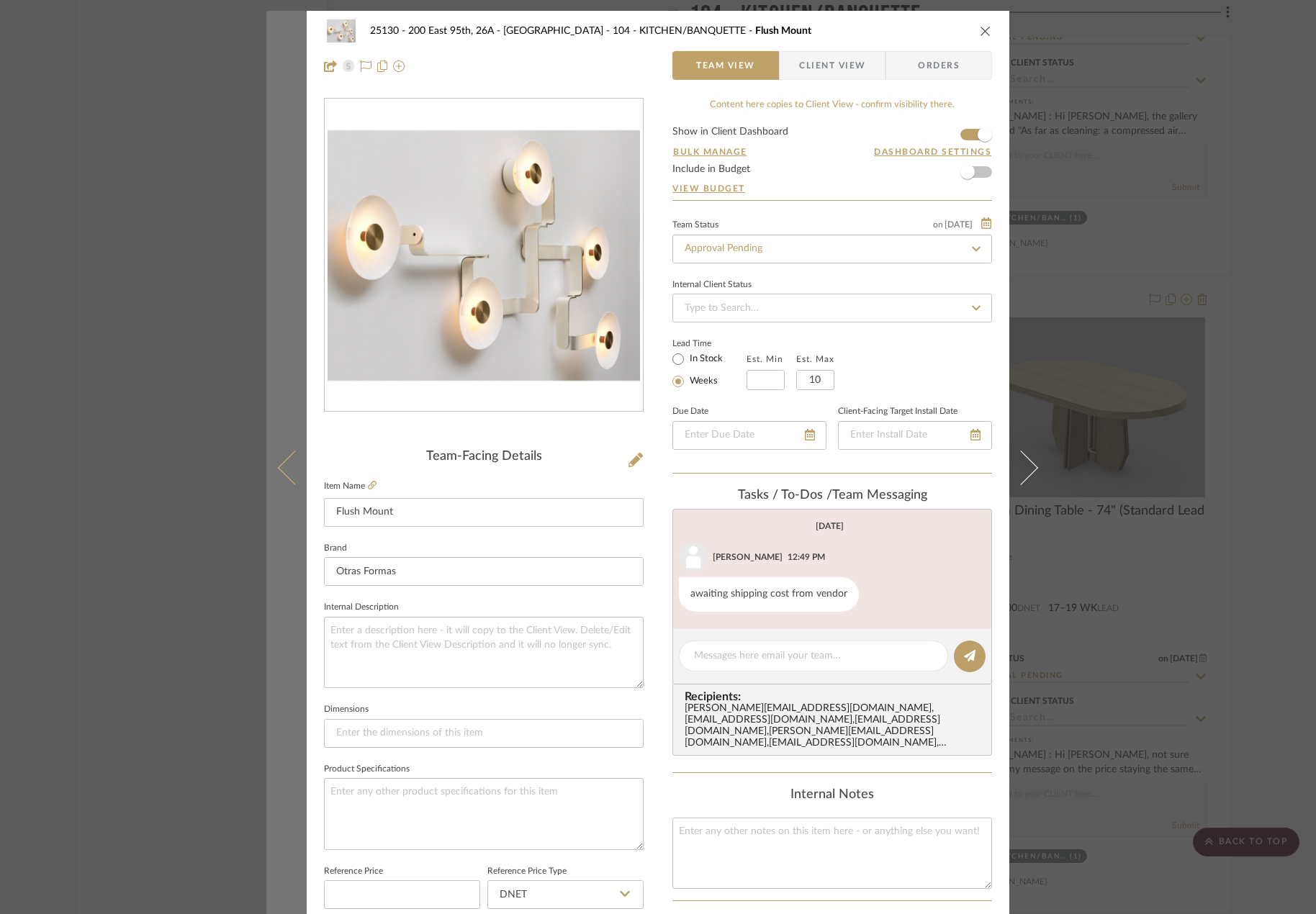
click at [296, 474] on icon at bounding box center [295, 468] width 35 height 35
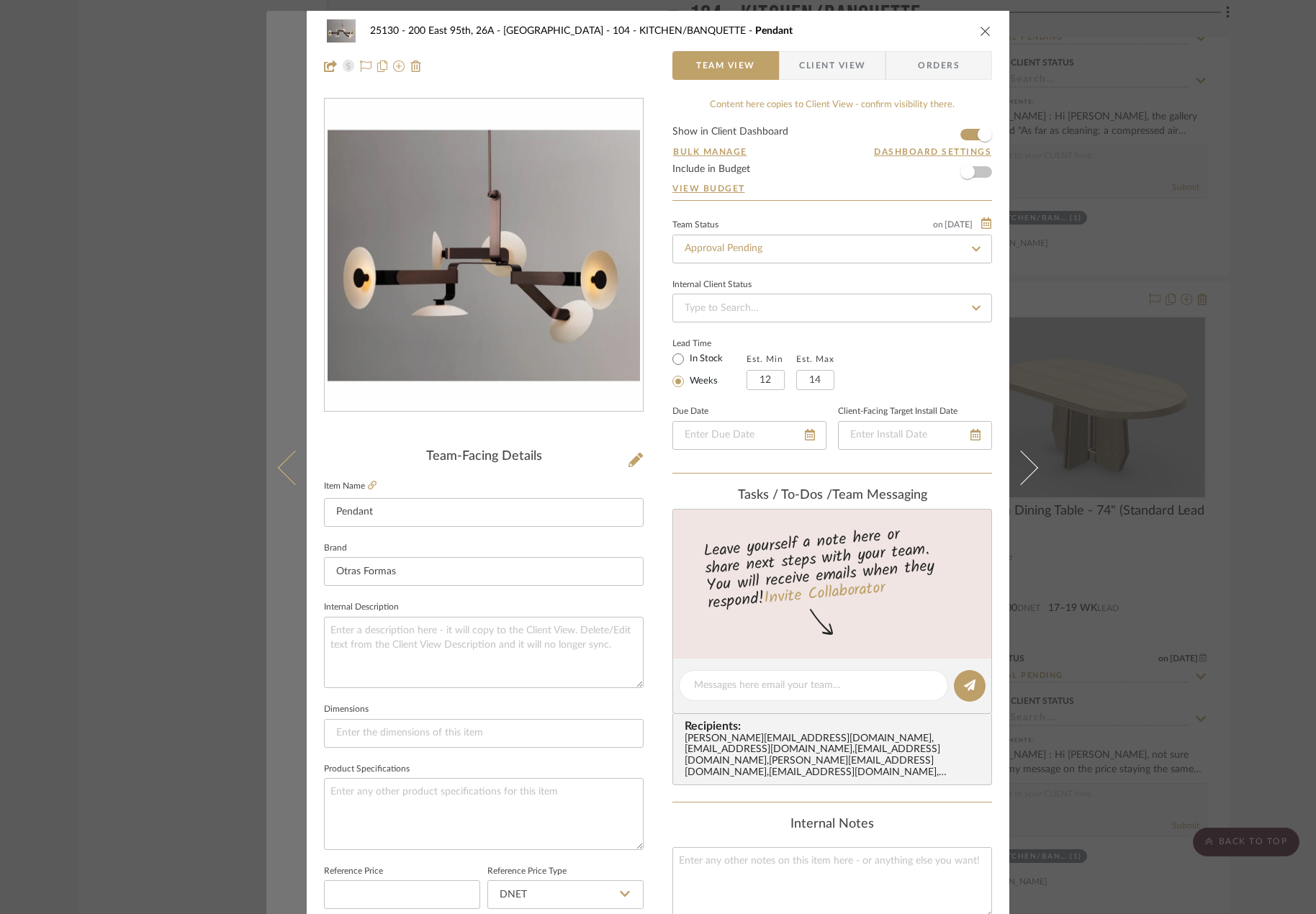
click at [281, 470] on icon at bounding box center [295, 468] width 35 height 35
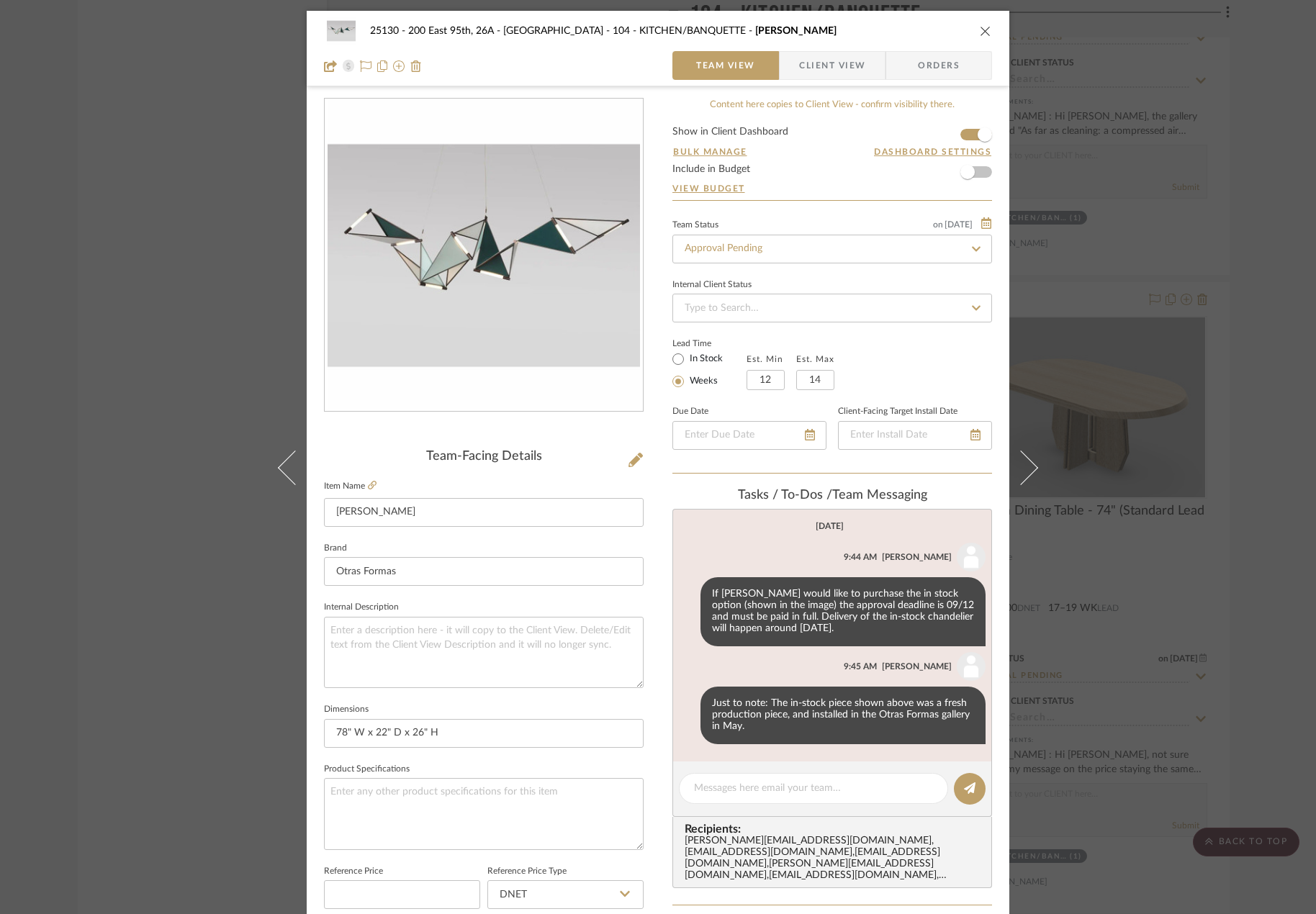
scroll to position [360, 0]
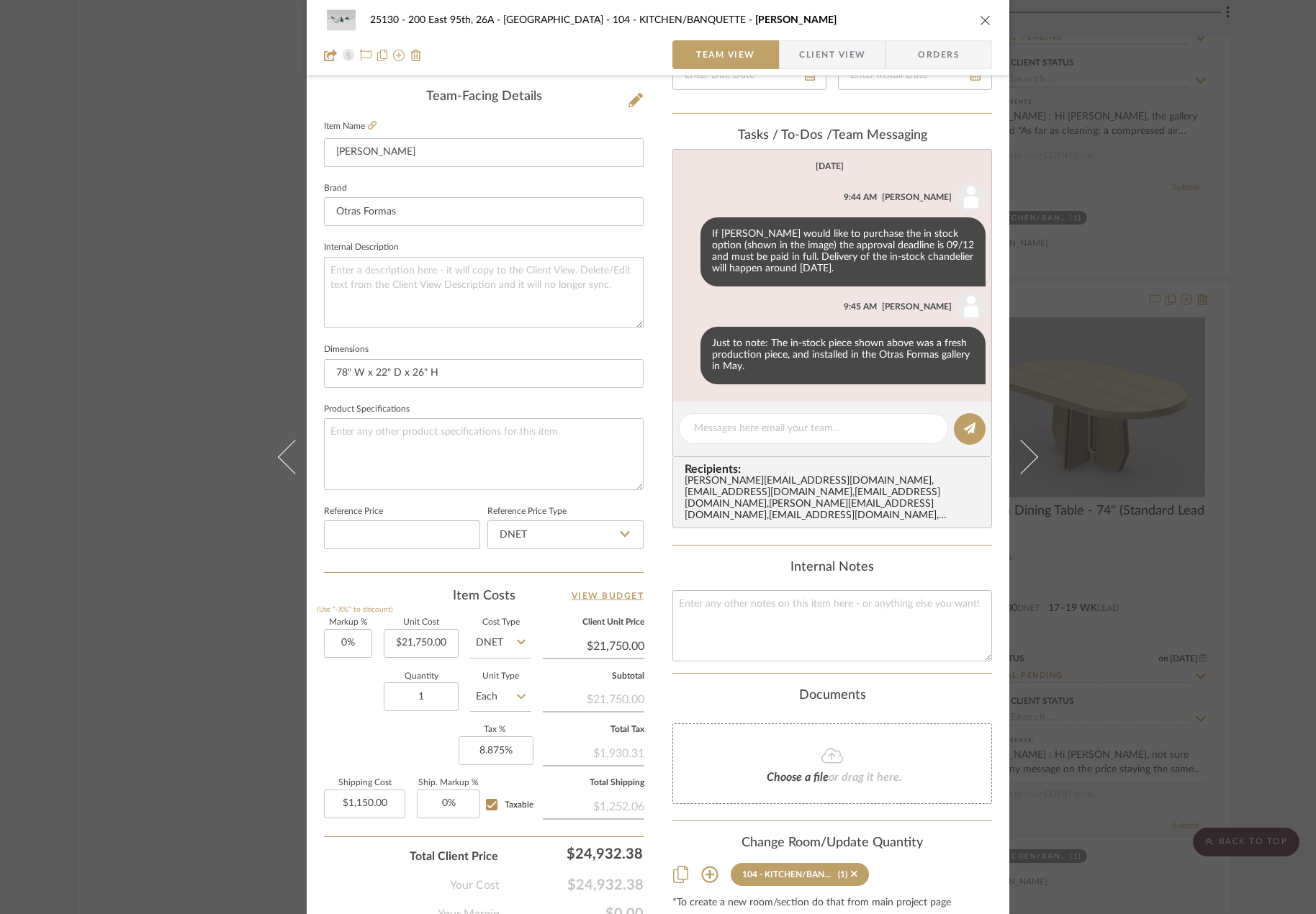
click at [1117, 490] on div "25130 - 200 East 95th, 26A - Kosheleva 104 - KITCHEN/BANQUETTE Kite Chandelier …" at bounding box center [658, 457] width 1316 height 914
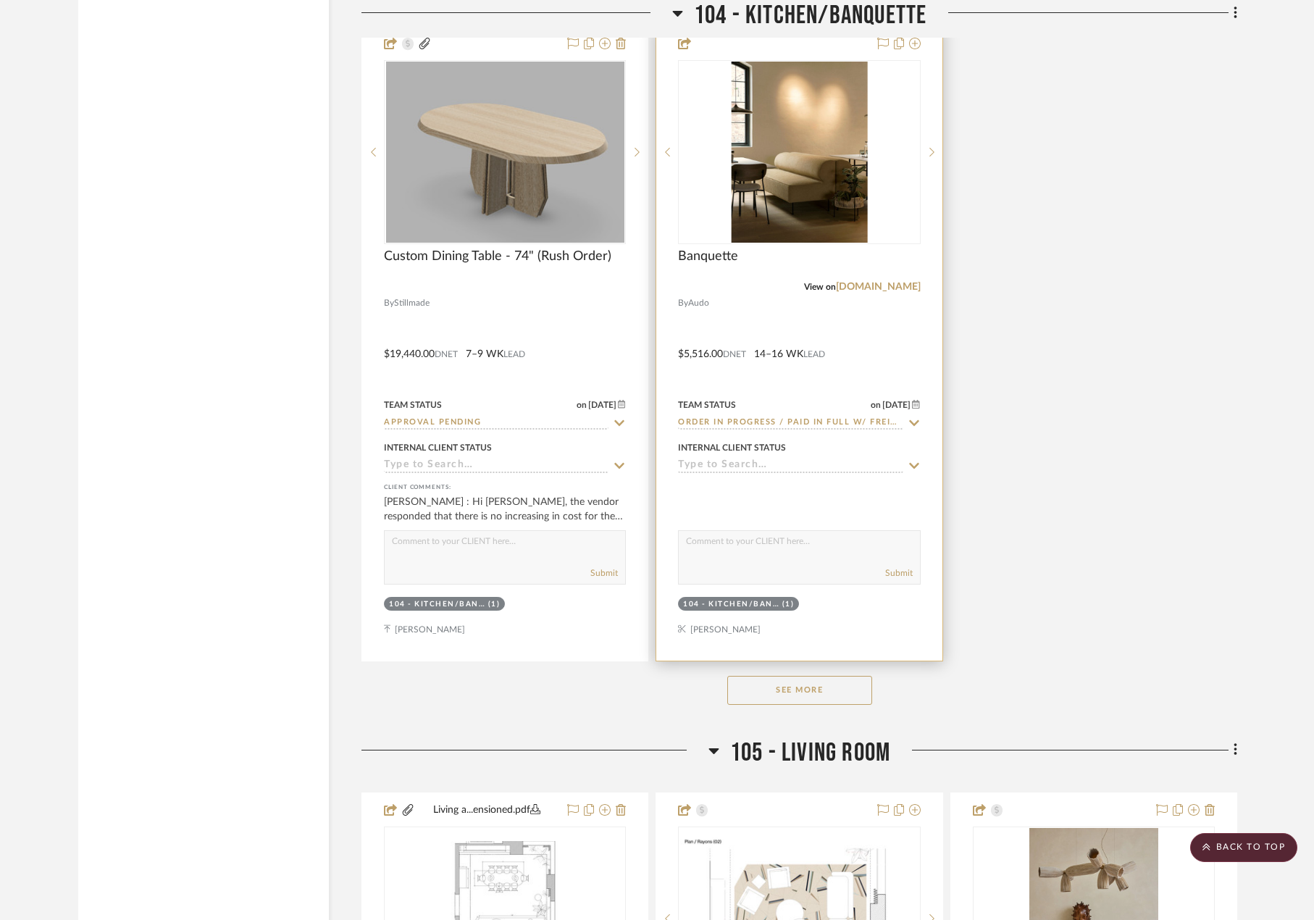
scroll to position [7970, 0]
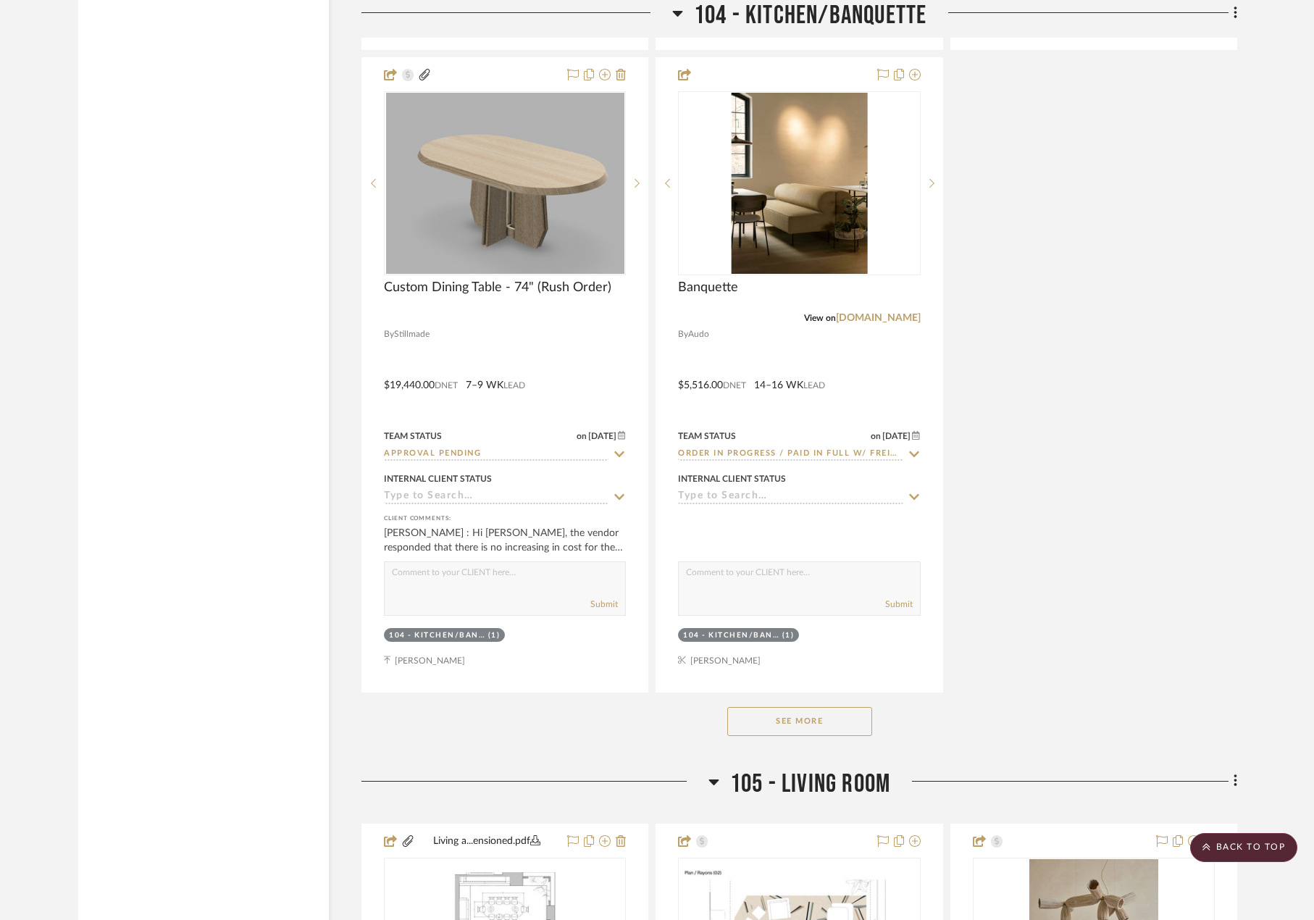
click at [796, 721] on button "See More" at bounding box center [799, 721] width 145 height 29
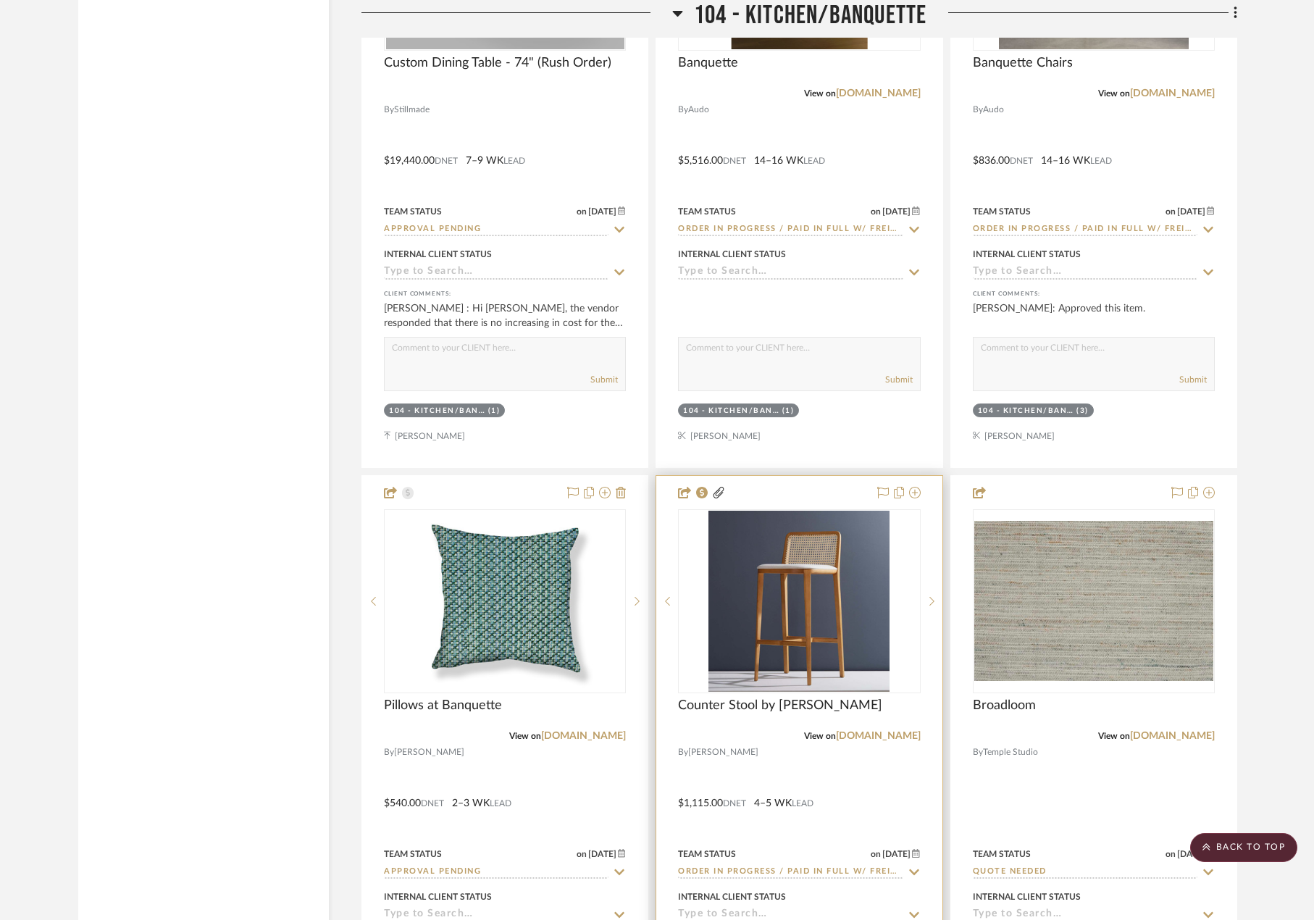
scroll to position [8405, 0]
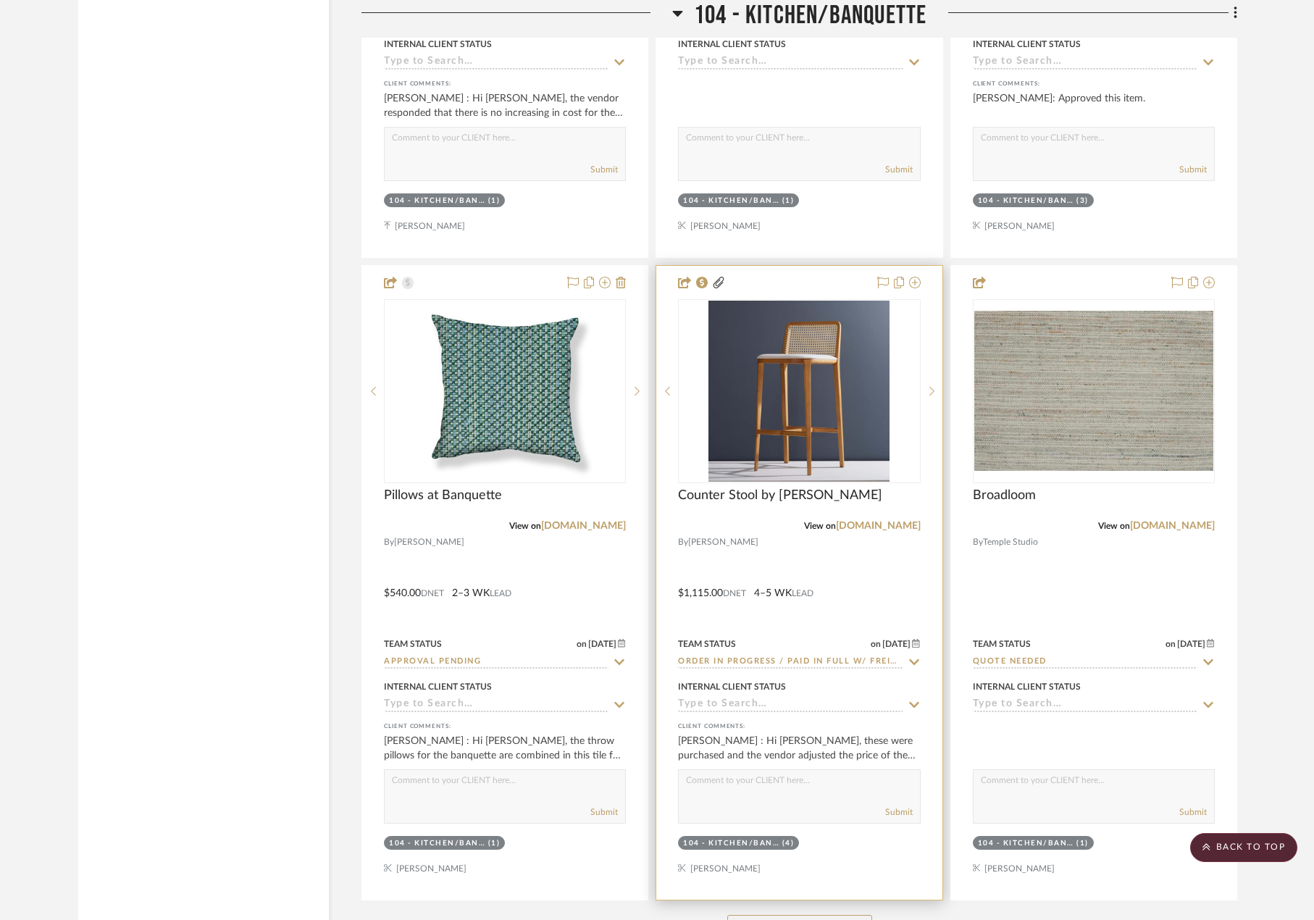
click at [881, 570] on div at bounding box center [798, 583] width 285 height 634
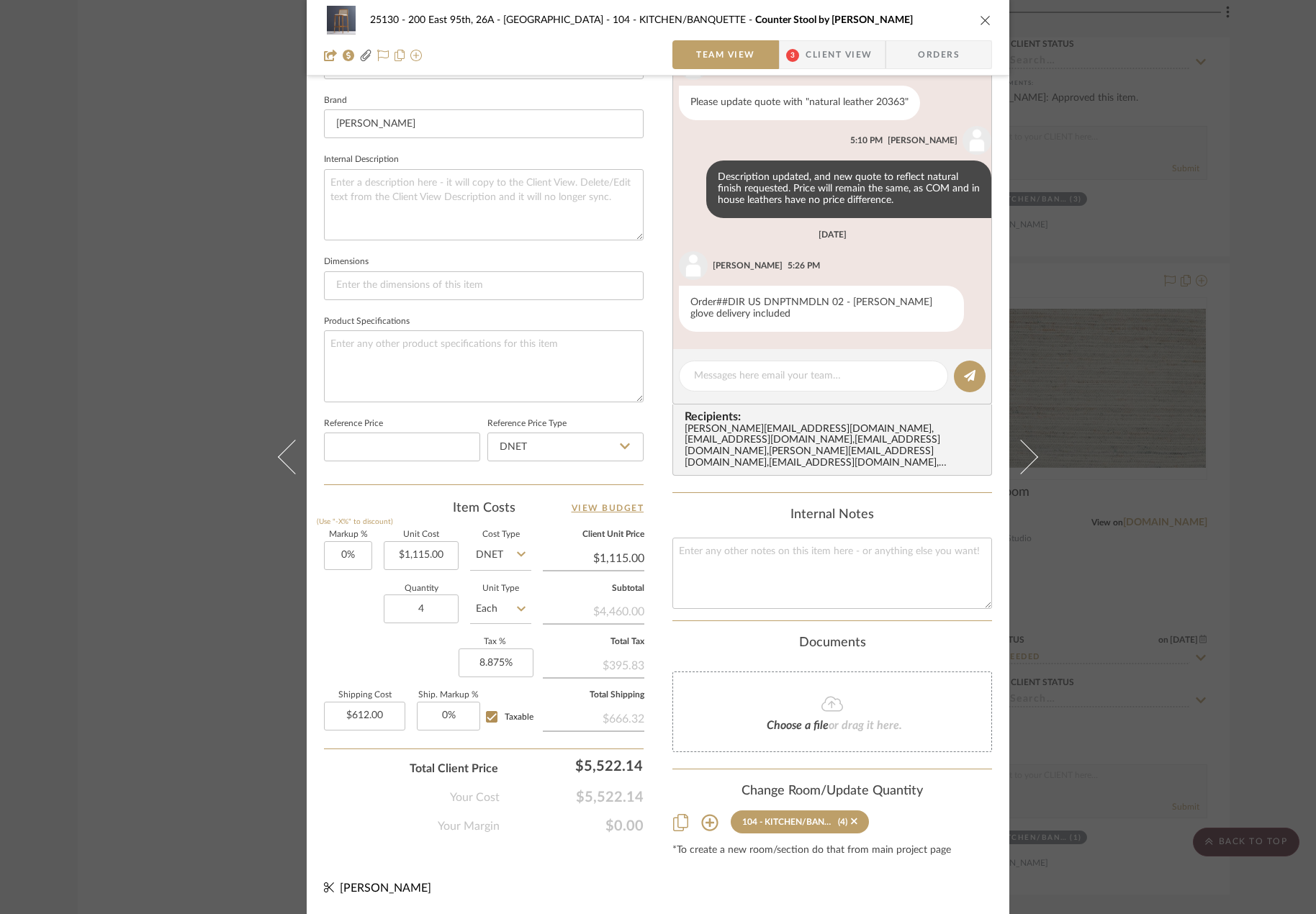
scroll to position [146, 0]
click at [838, 66] on span "Client View" at bounding box center [838, 55] width 67 height 29
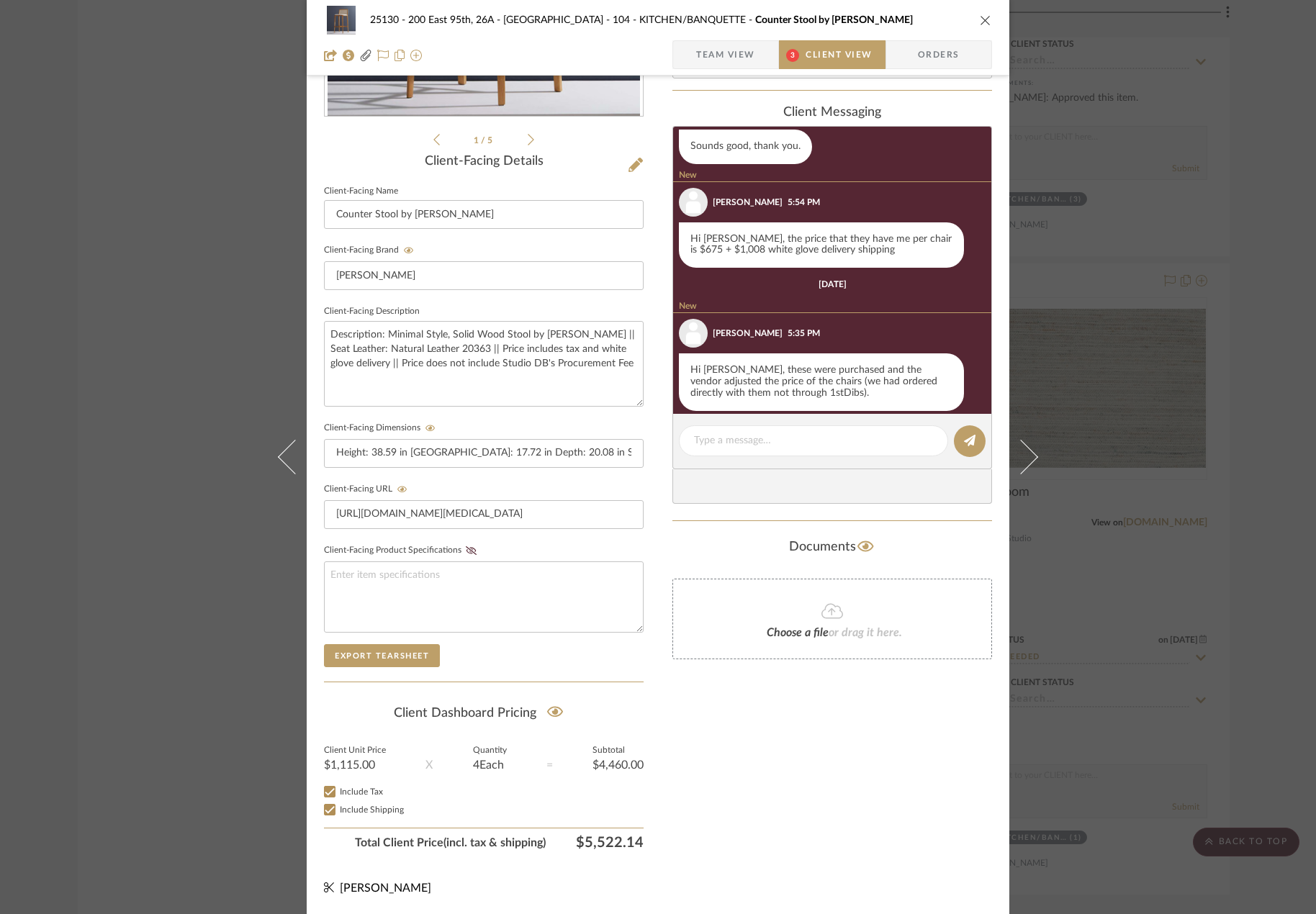
scroll to position [704, 0]
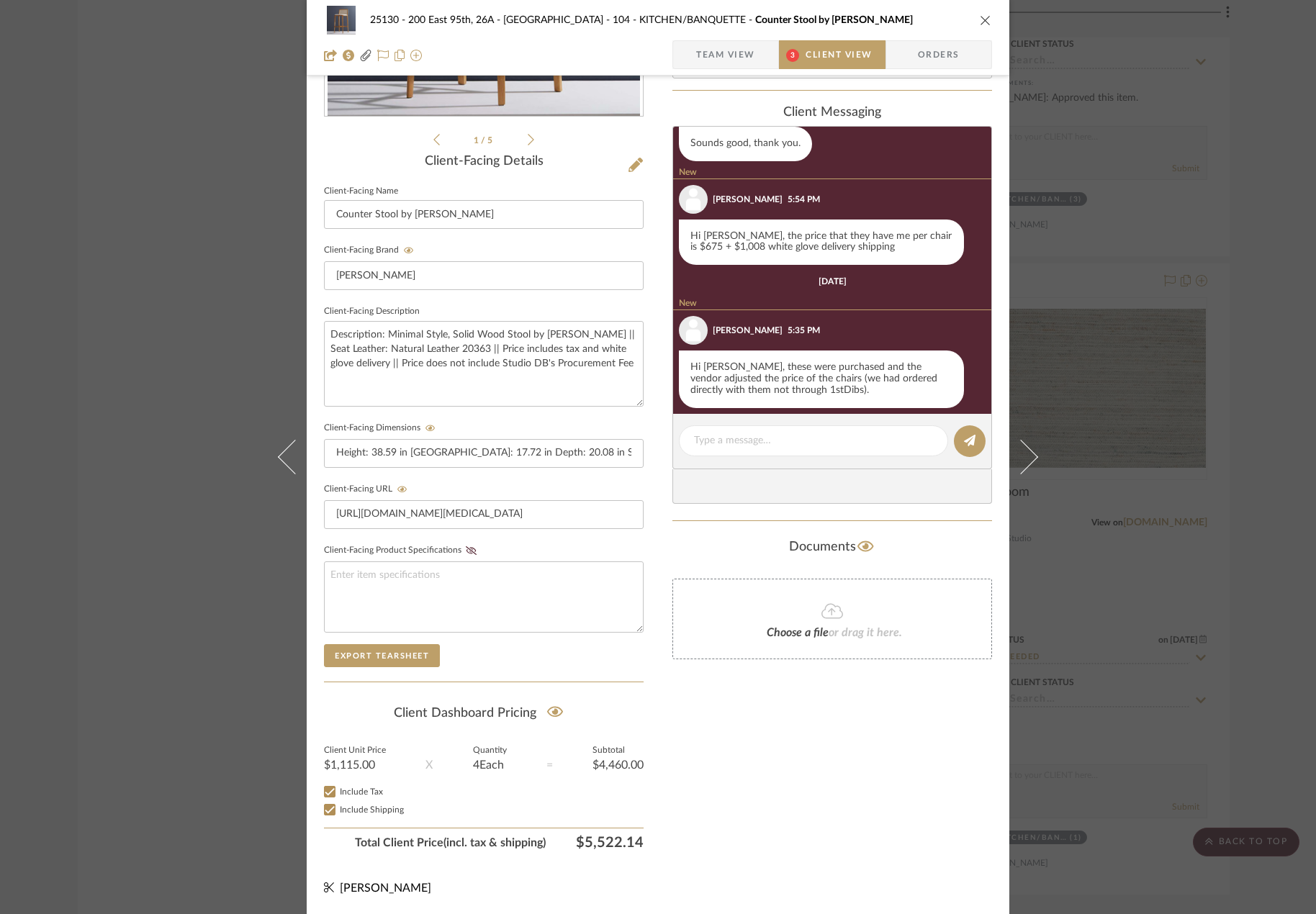
click at [709, 53] on span "Team View" at bounding box center [725, 55] width 59 height 29
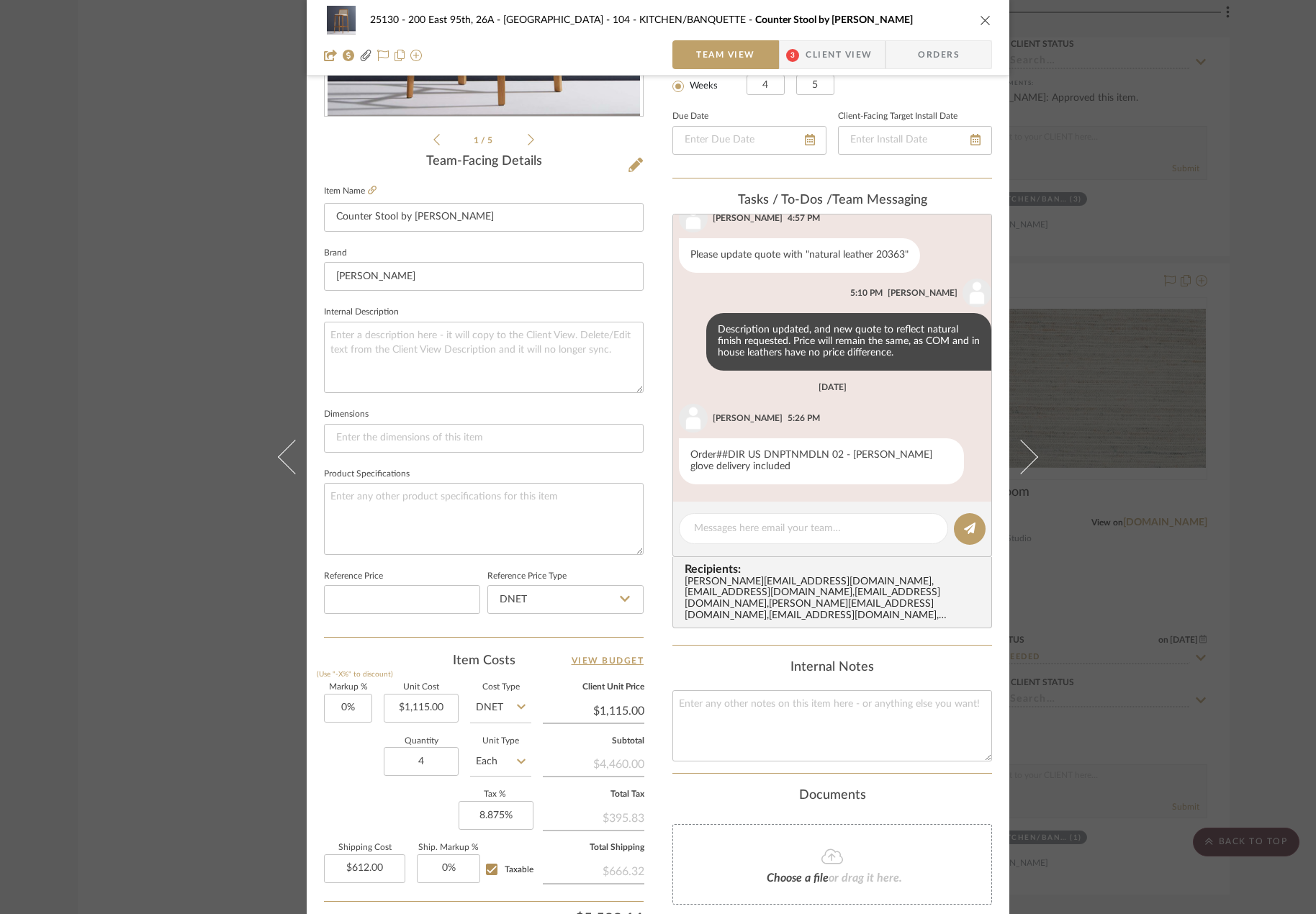
scroll to position [448, 0]
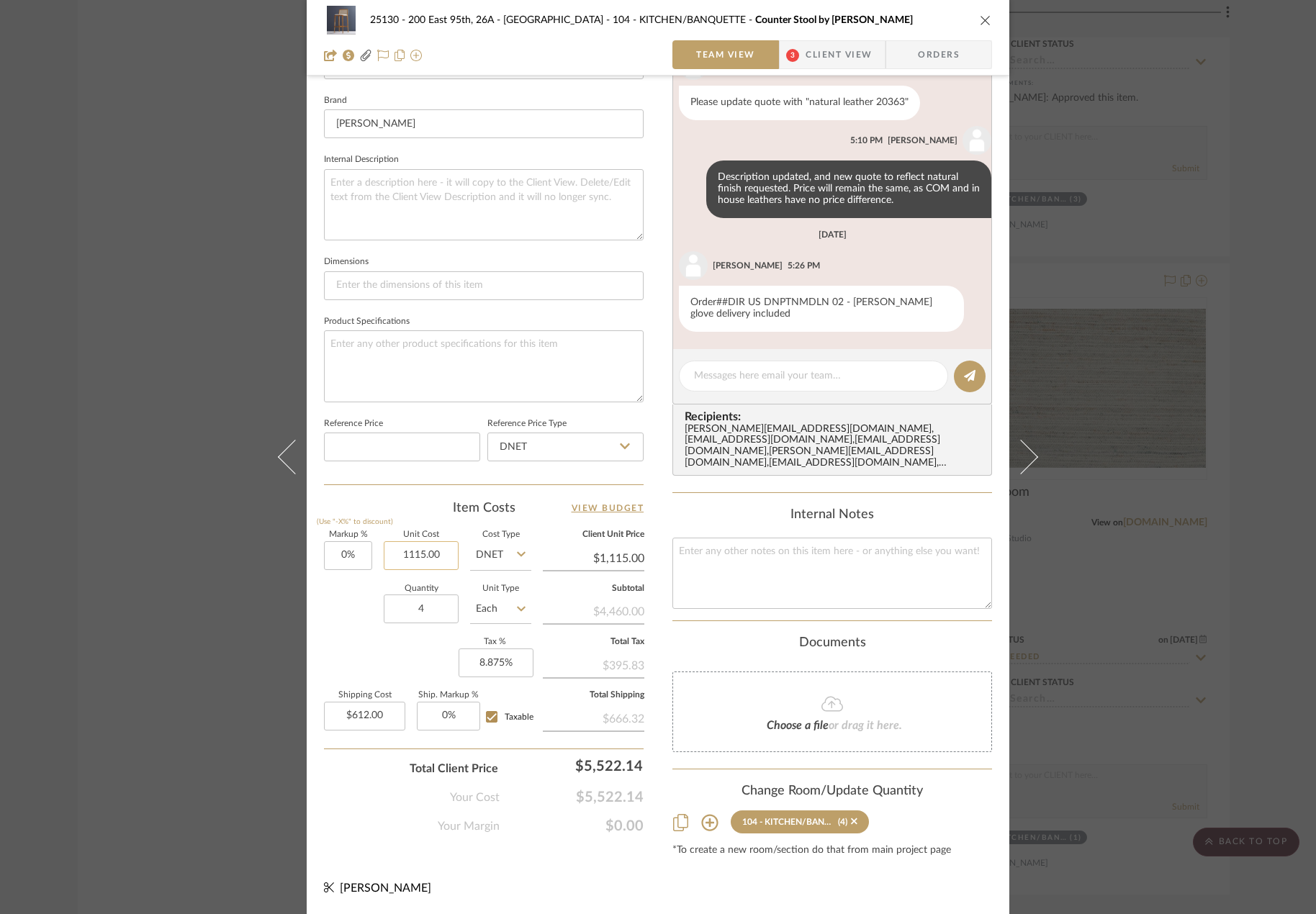
click at [435, 553] on input "1115.00" at bounding box center [420, 555] width 74 height 29
type input "$650.00"
click at [418, 516] on div "Item Costs View Budget" at bounding box center [484, 508] width 320 height 17
type input "$650.00"
click at [368, 720] on input "612.00" at bounding box center [365, 715] width 81 height 29
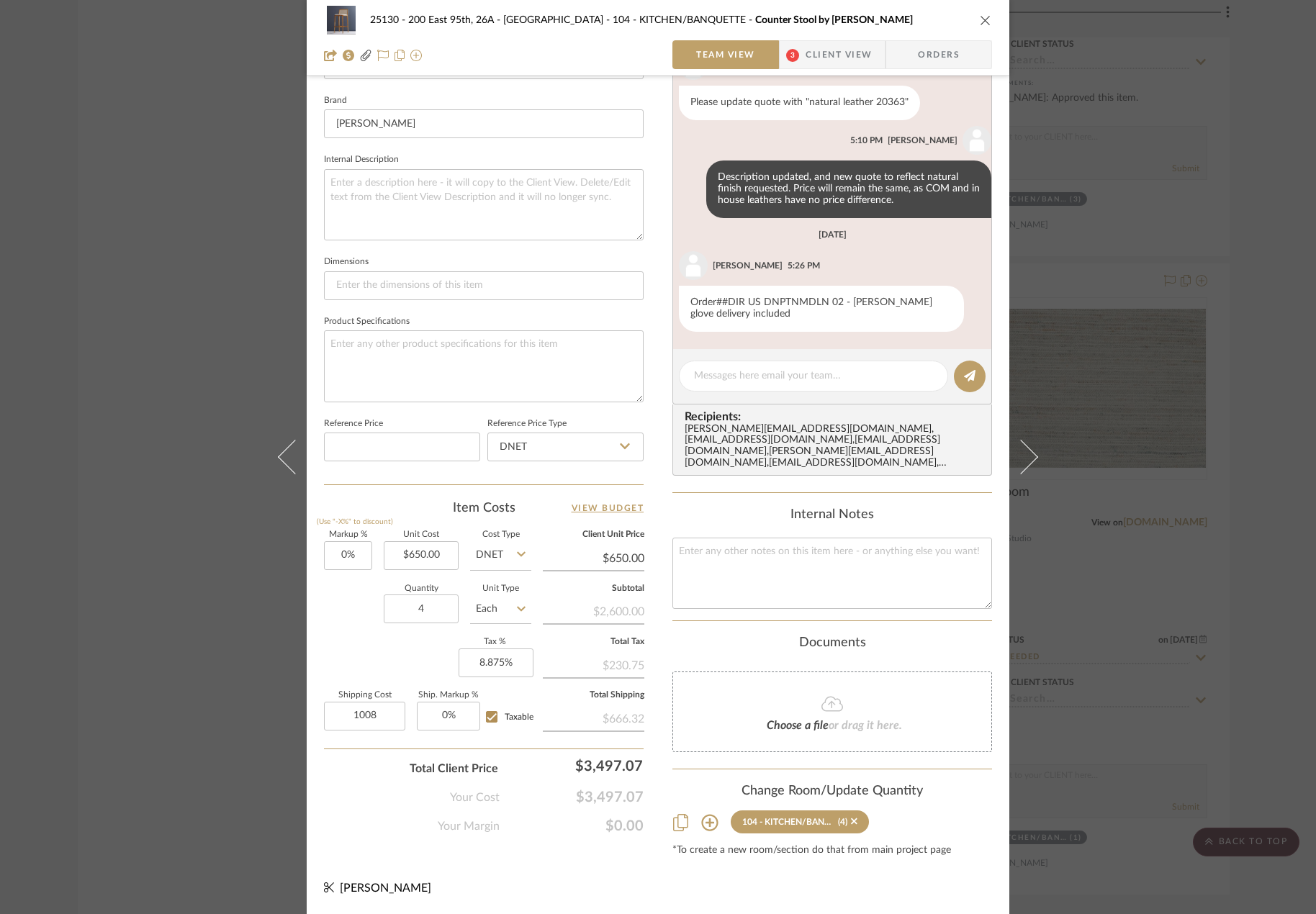
type input "$1,008.00"
click at [387, 782] on div "Your Cost $3,497.07" at bounding box center [484, 792] width 320 height 29
click at [362, 712] on input "1008.00" at bounding box center [365, 715] width 81 height 29
type input "$1,620.00"
click at [411, 675] on div "Markup % (Use "-X%" to discount) 0% Unit Cost $650.00 Cost Type DNET Client Uni…" at bounding box center [484, 637] width 320 height 211
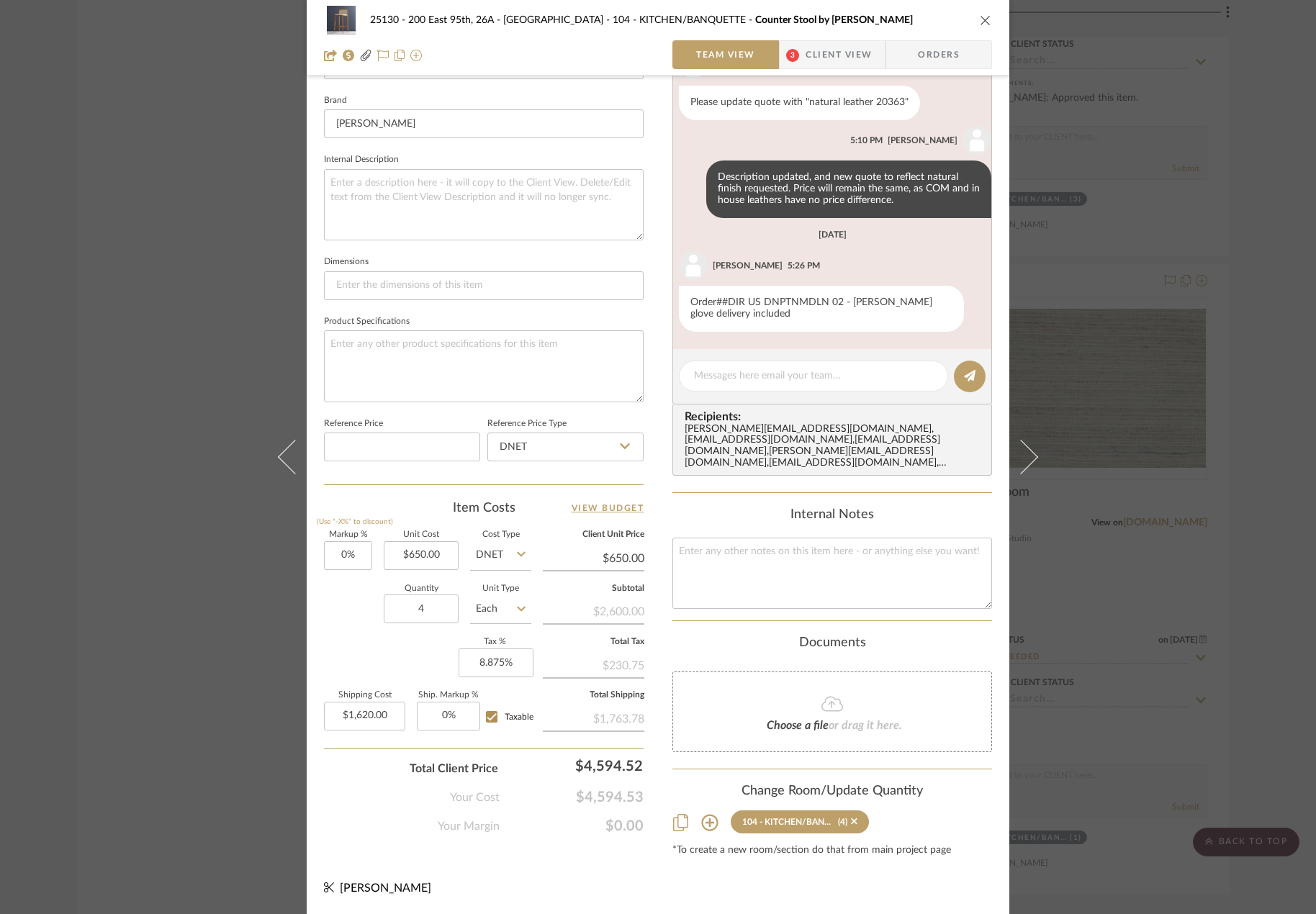
click at [526, 879] on div "25130 - 200 East 95th, 26A - Kosheleva 104 - KITCHEN/BANQUETTE Counter Stool by…" at bounding box center [658, 238] width 702 height 1351
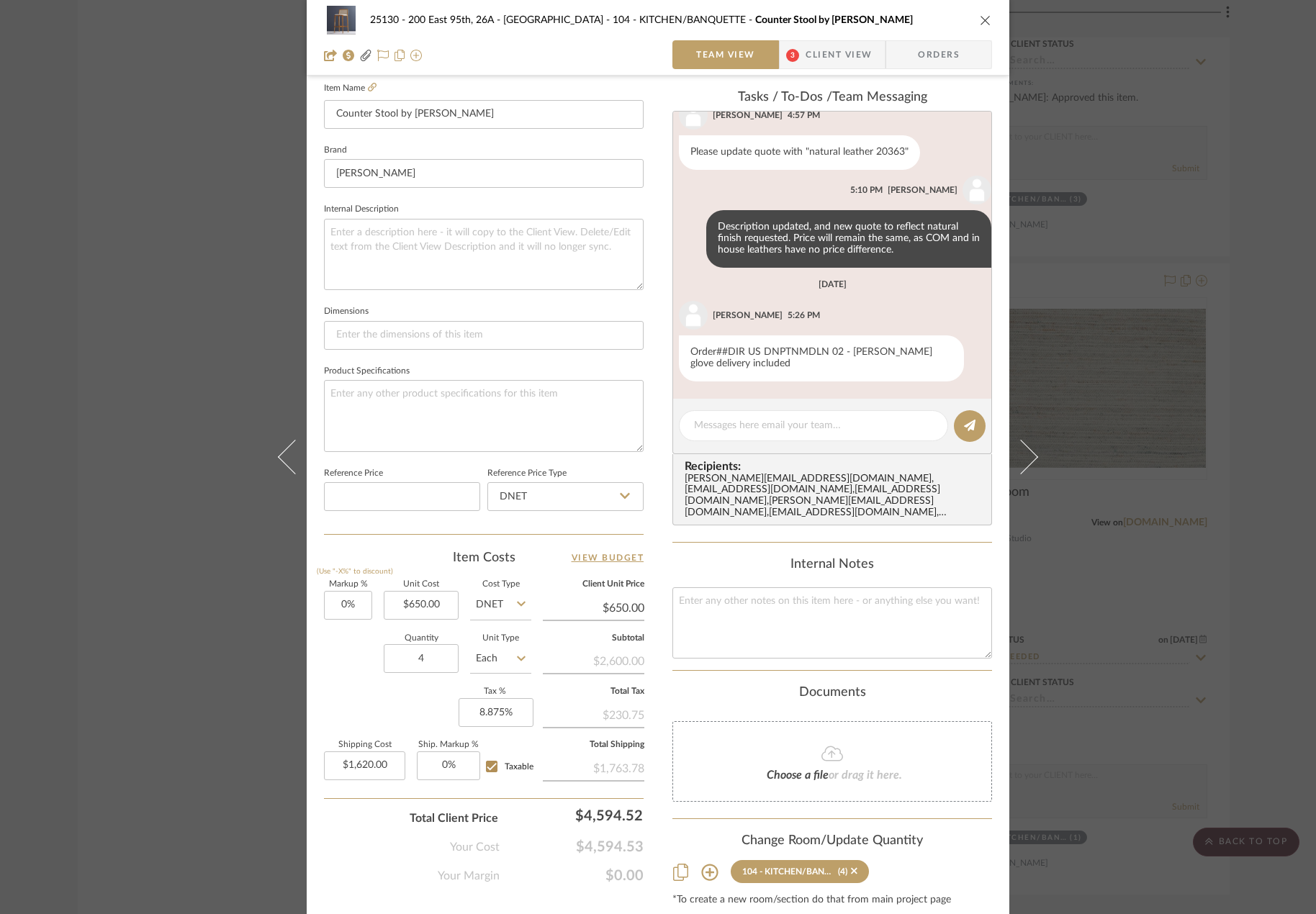
scroll to position [304, 0]
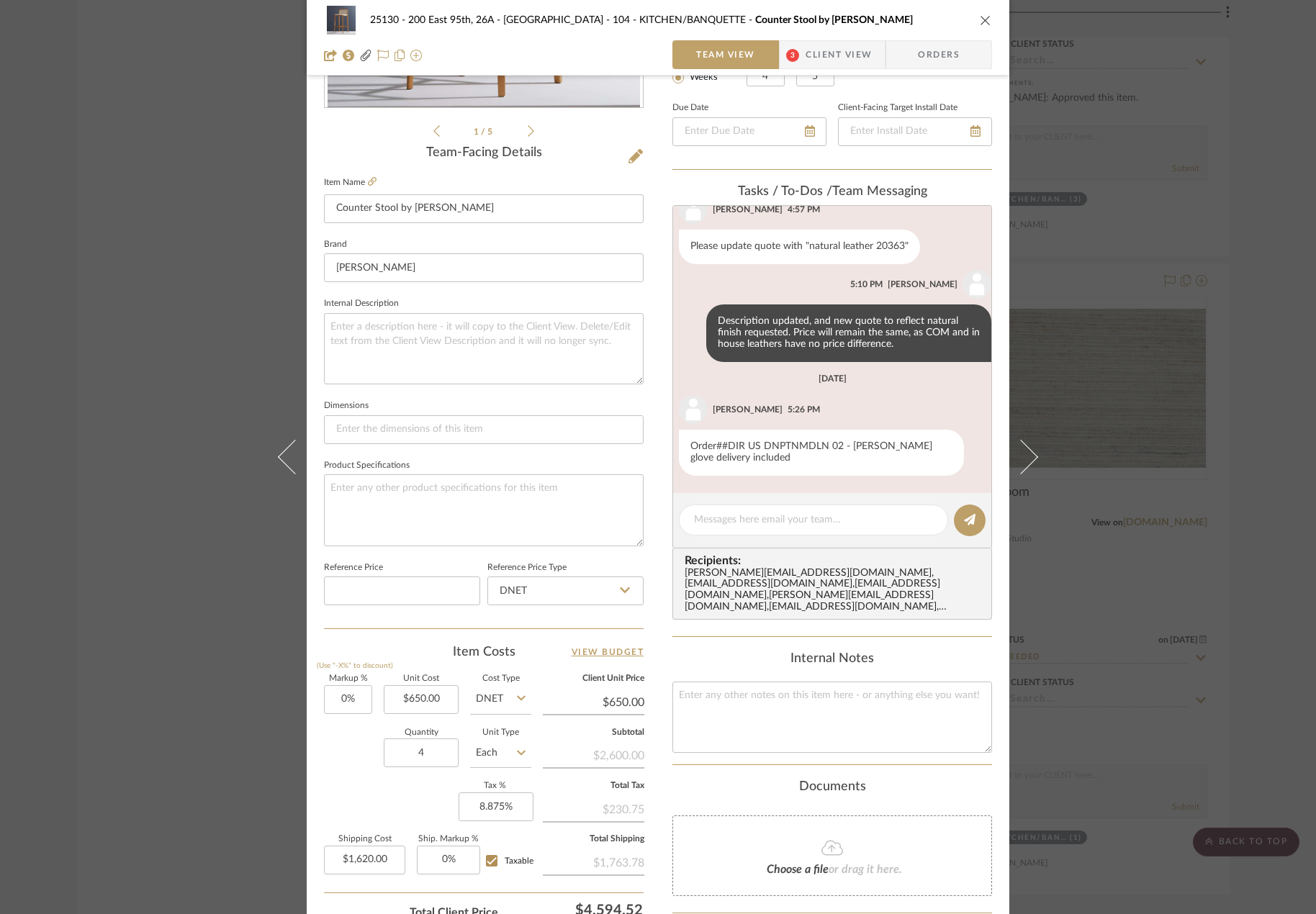
click at [1148, 515] on div "25130 - 200 East 95th, 26A - Kosheleva 104 - KITCHEN/BANQUETTE Counter Stool by…" at bounding box center [658, 457] width 1316 height 914
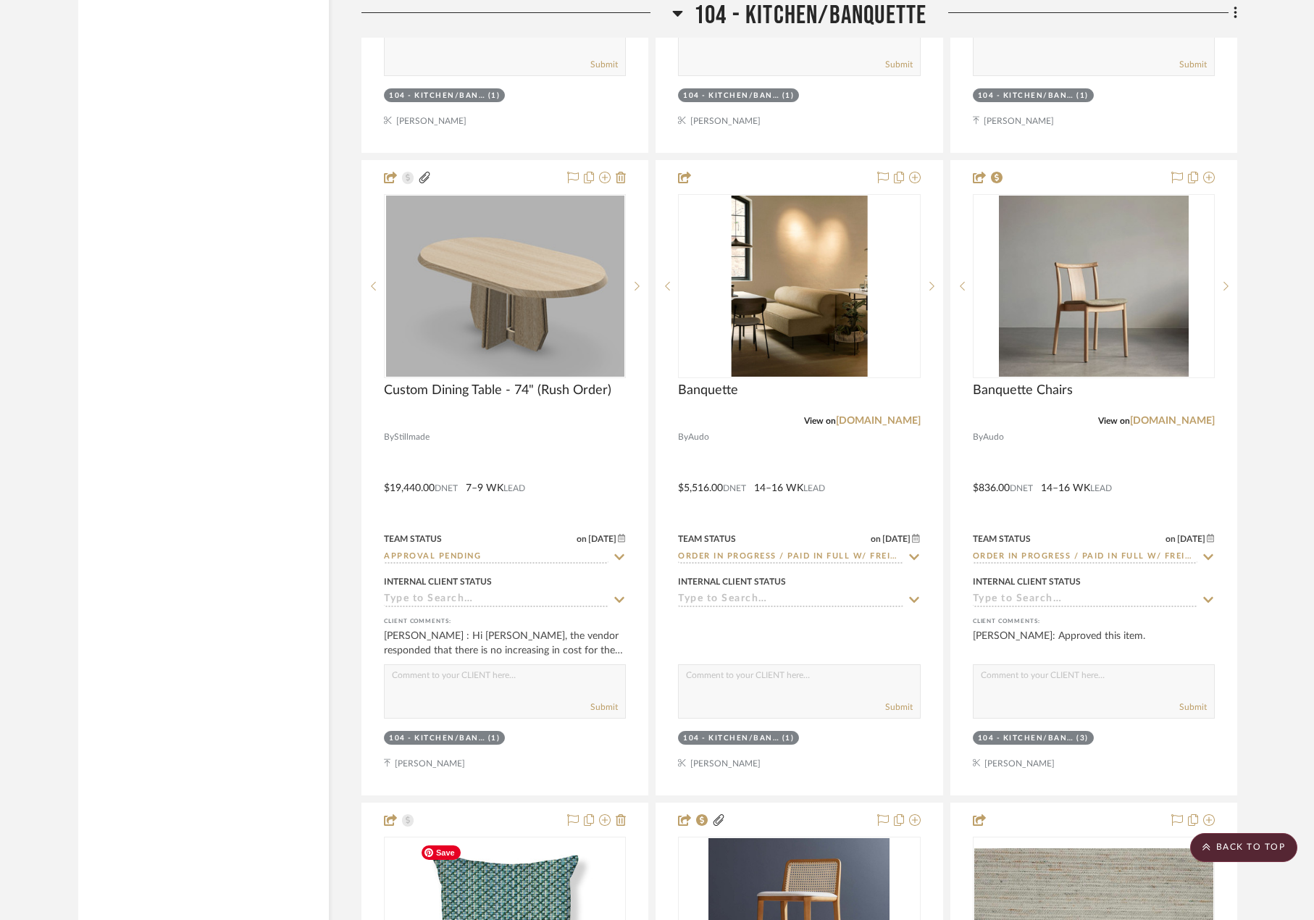
scroll to position [7681, 0]
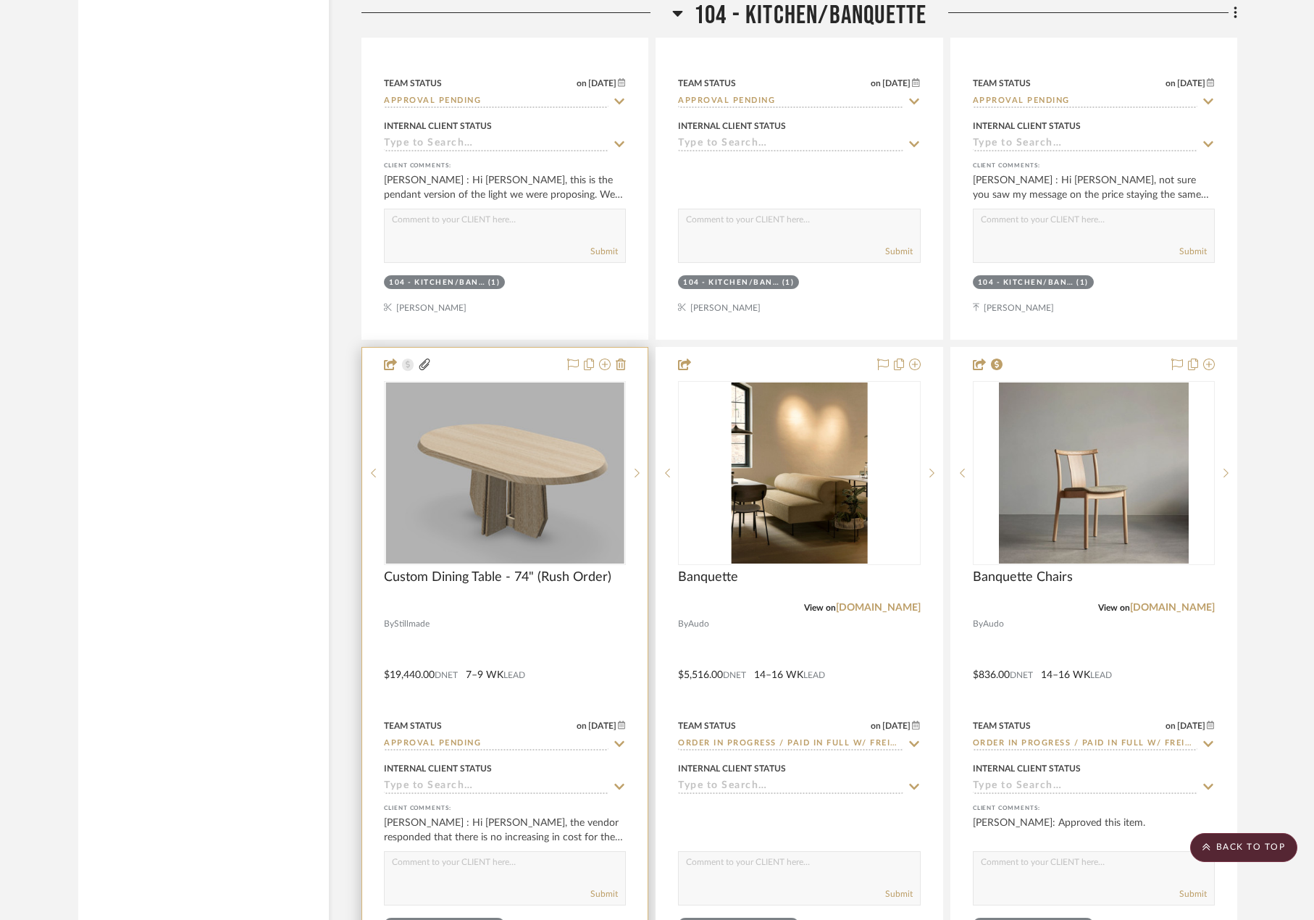
click at [556, 635] on div at bounding box center [504, 665] width 285 height 634
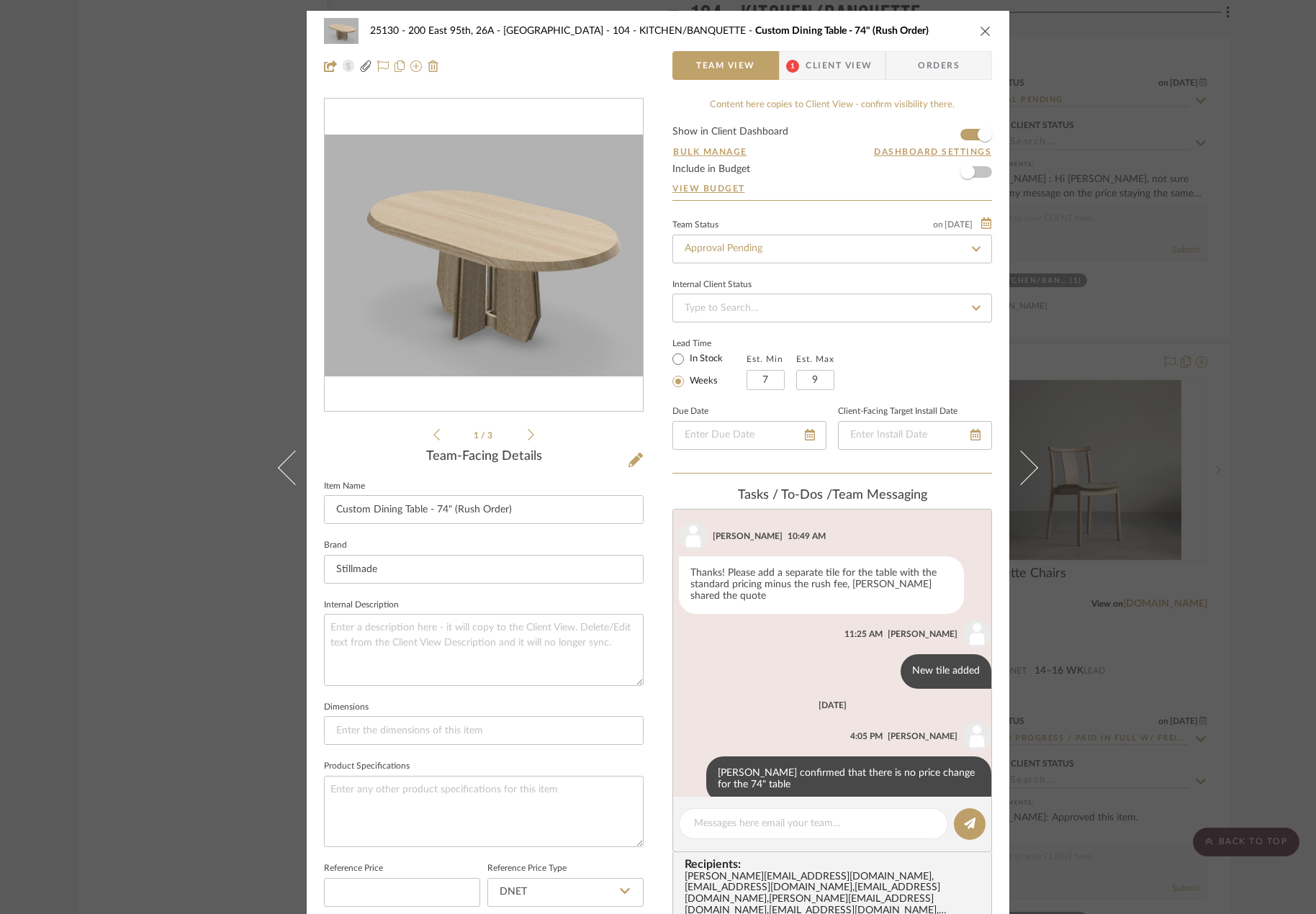
scroll to position [448, 0]
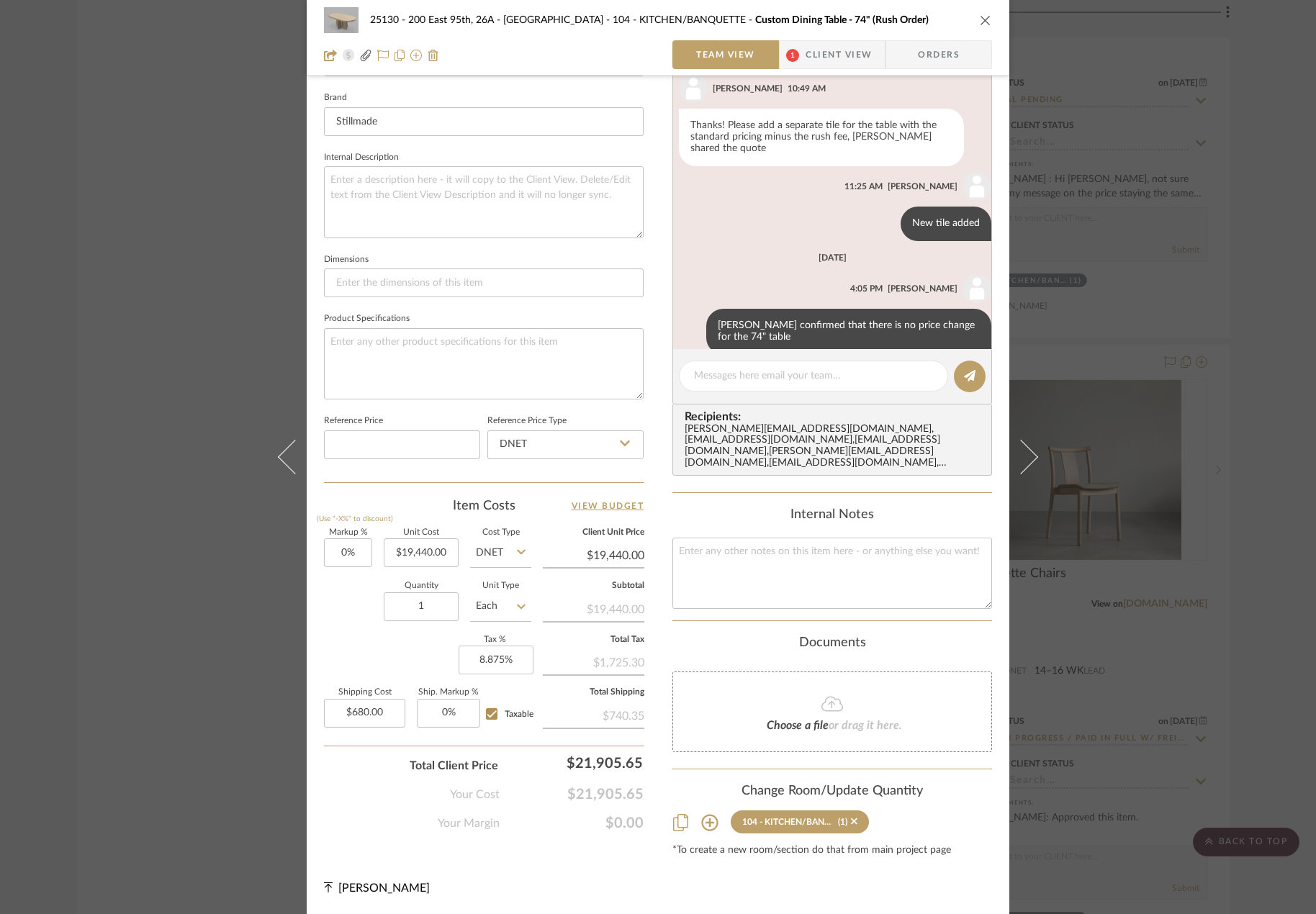
click at [829, 49] on span "Client View" at bounding box center [838, 55] width 67 height 29
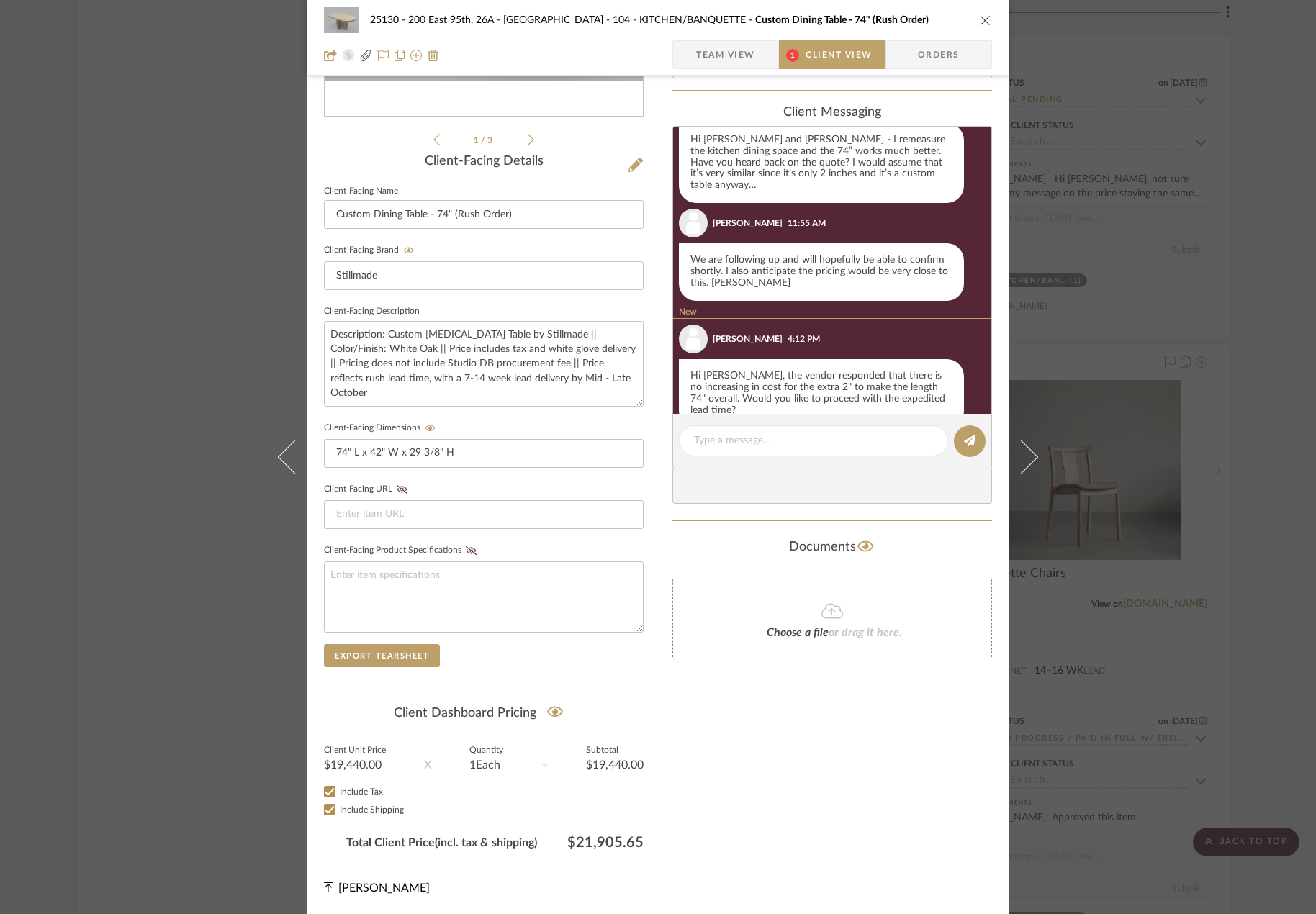
scroll to position [749, 0]
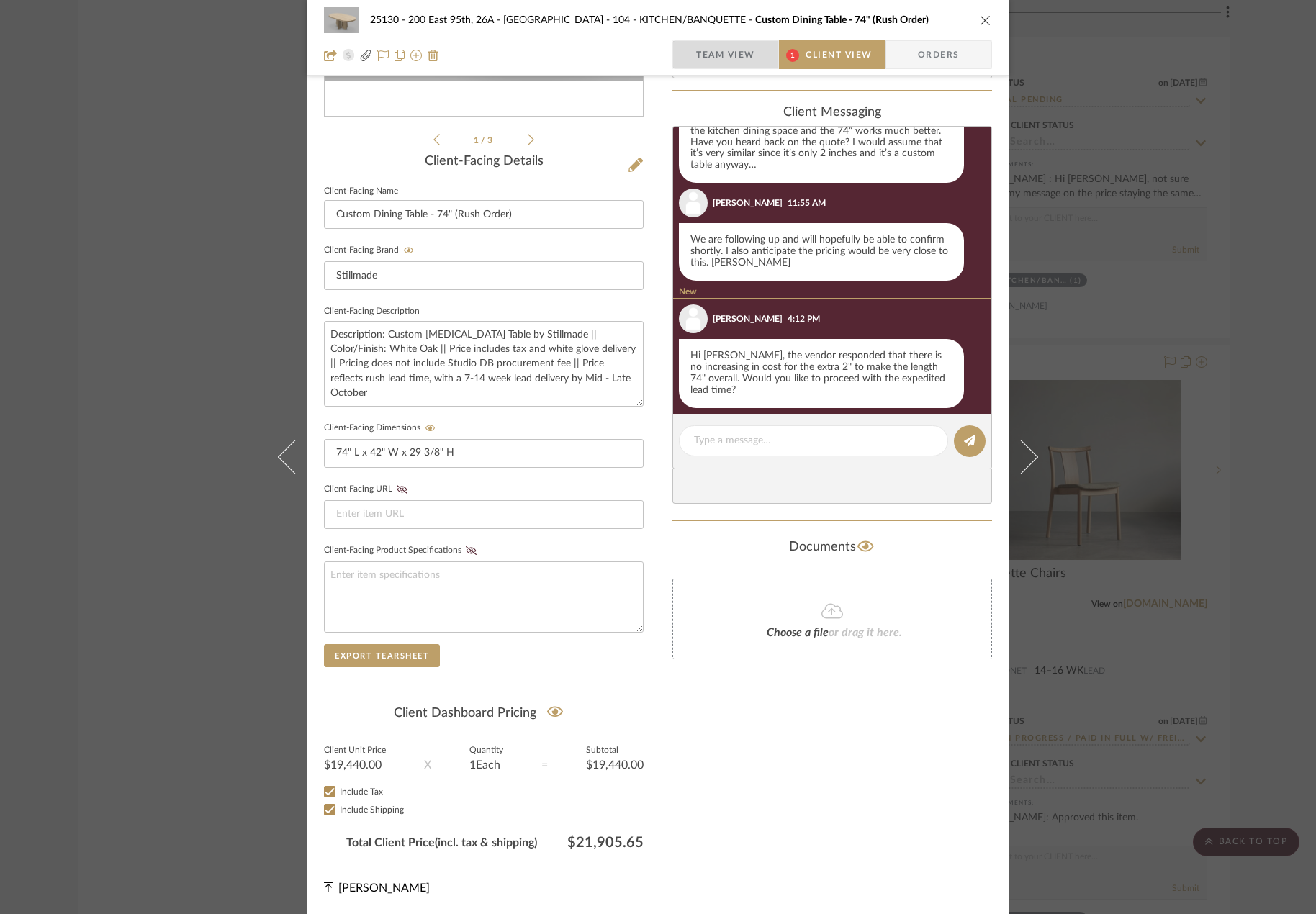
click at [720, 68] on span "Team View" at bounding box center [725, 55] width 59 height 29
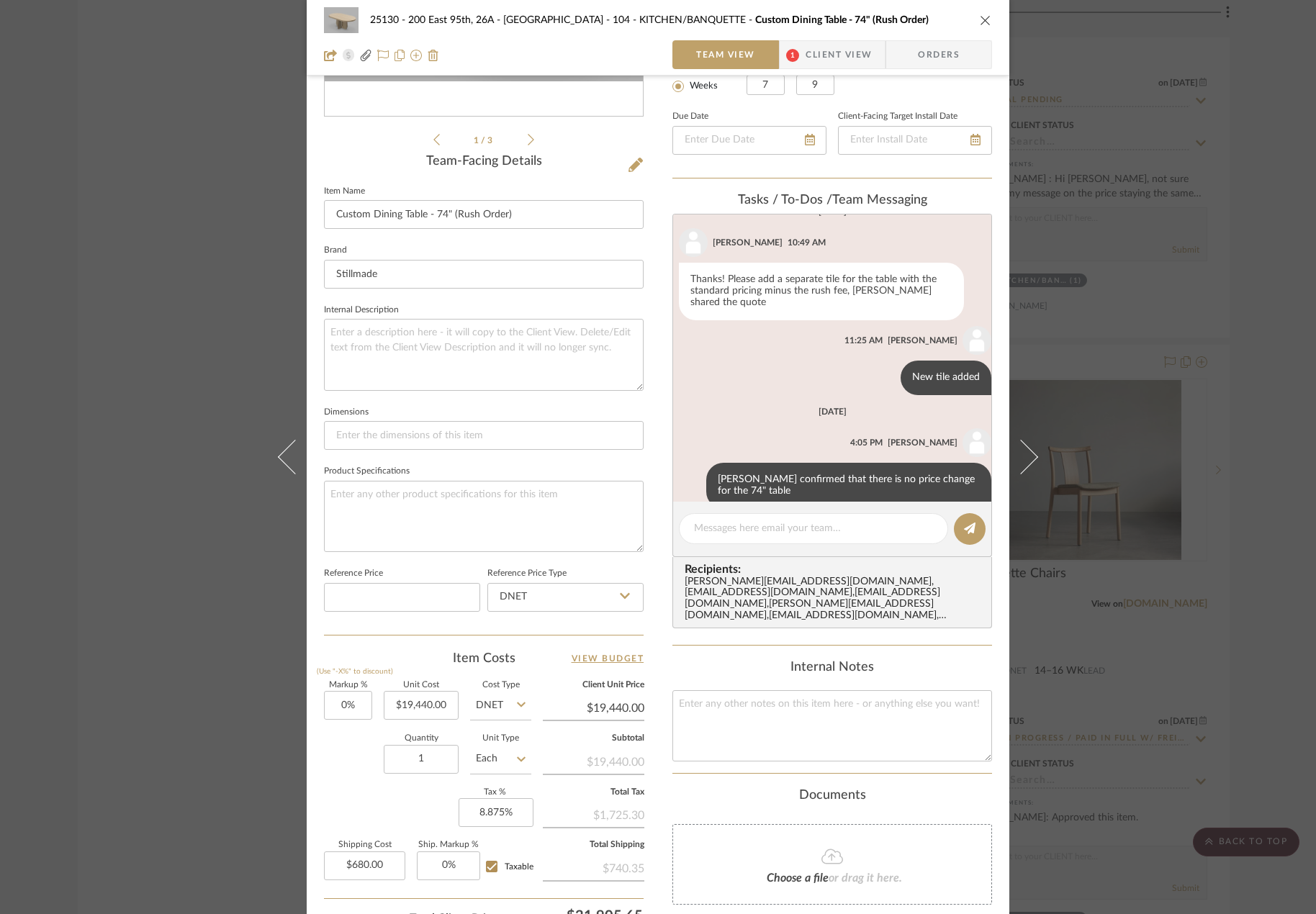
scroll to position [221, 0]
click at [1169, 257] on div "25130 - 200 East 95th, 26A - Kosheleva 104 - KITCHEN/BANQUETTE Custom Dining Ta…" at bounding box center [658, 457] width 1316 height 914
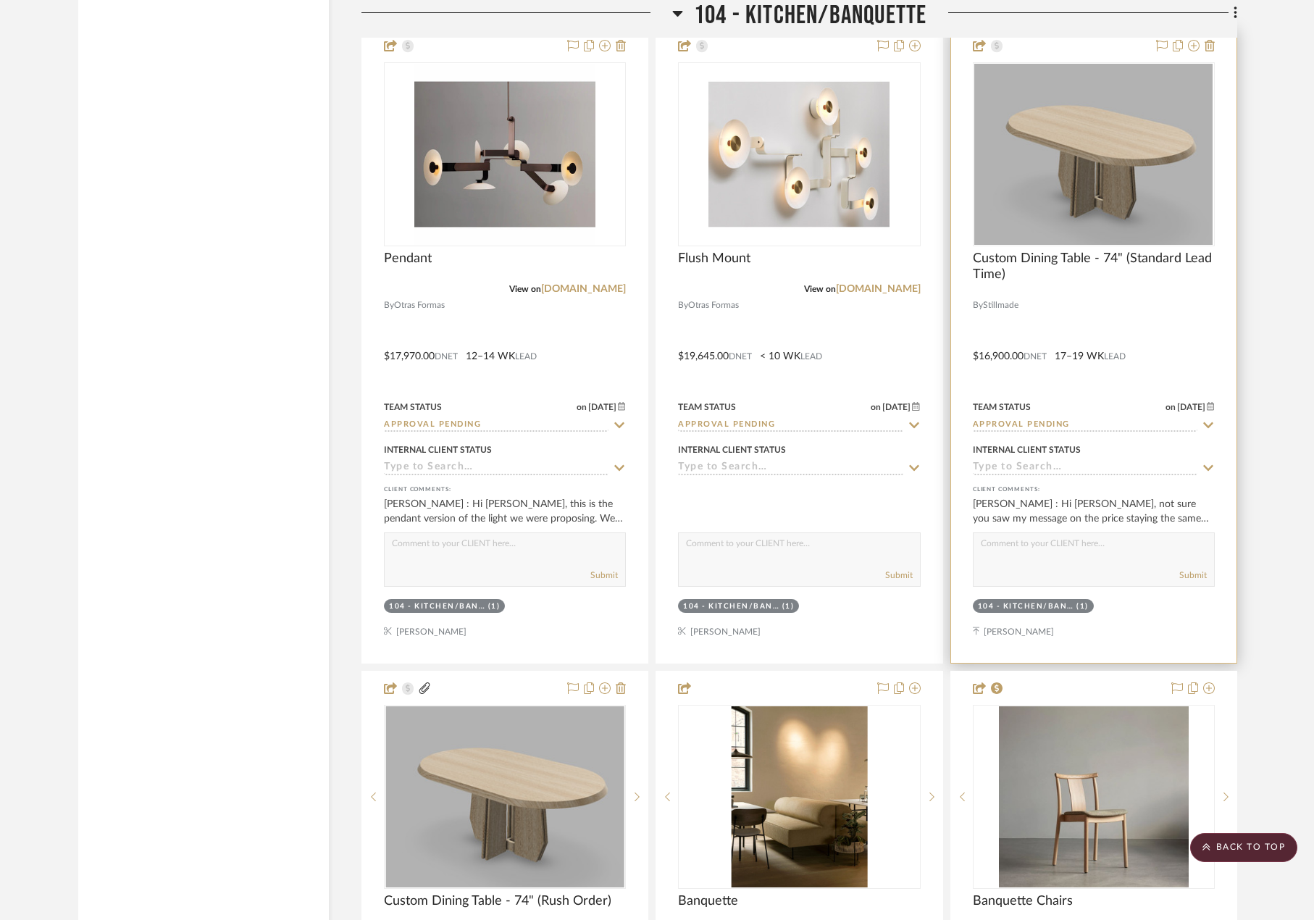
scroll to position [7318, 0]
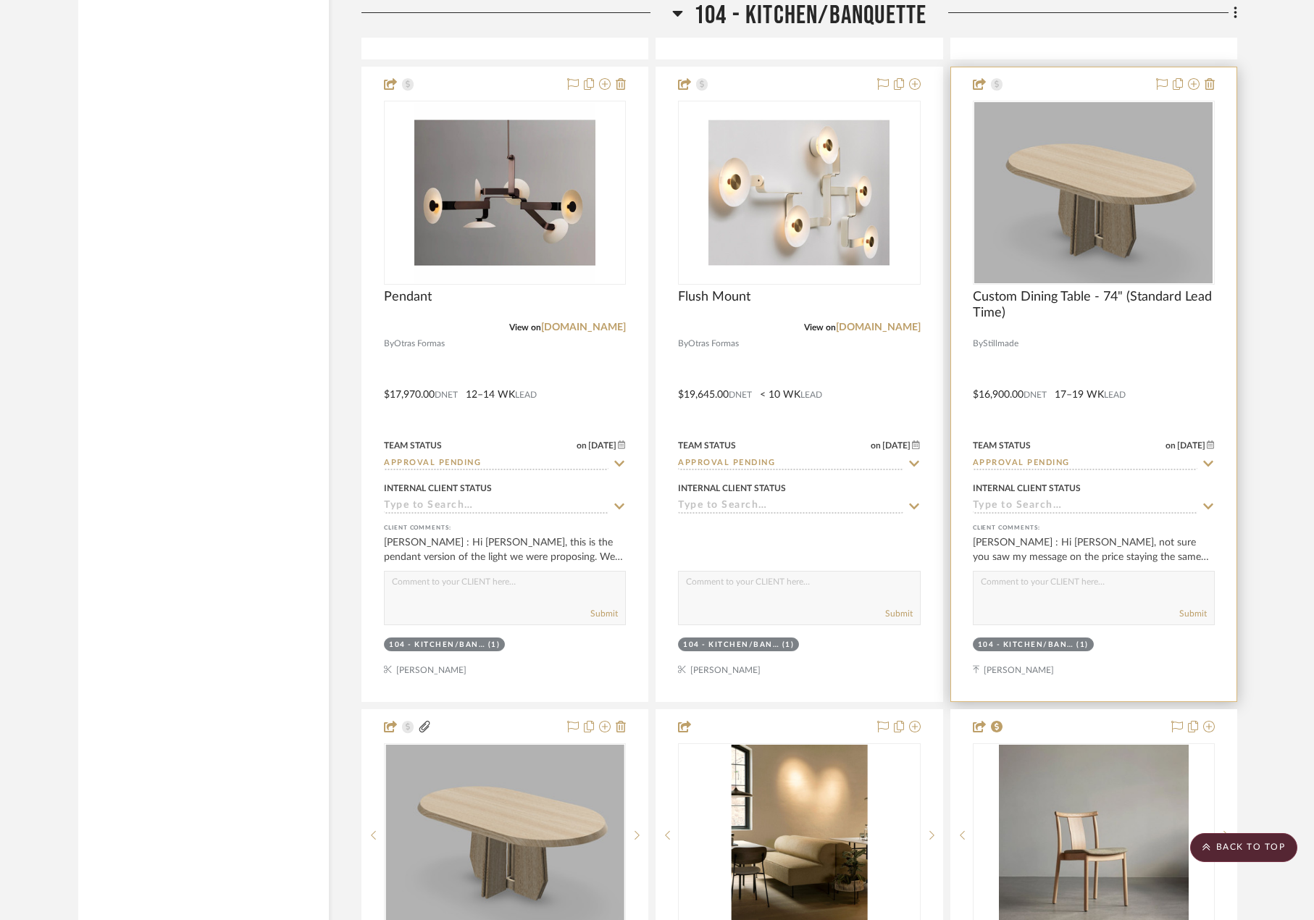
click at [1069, 328] on div at bounding box center [1094, 327] width 242 height 13
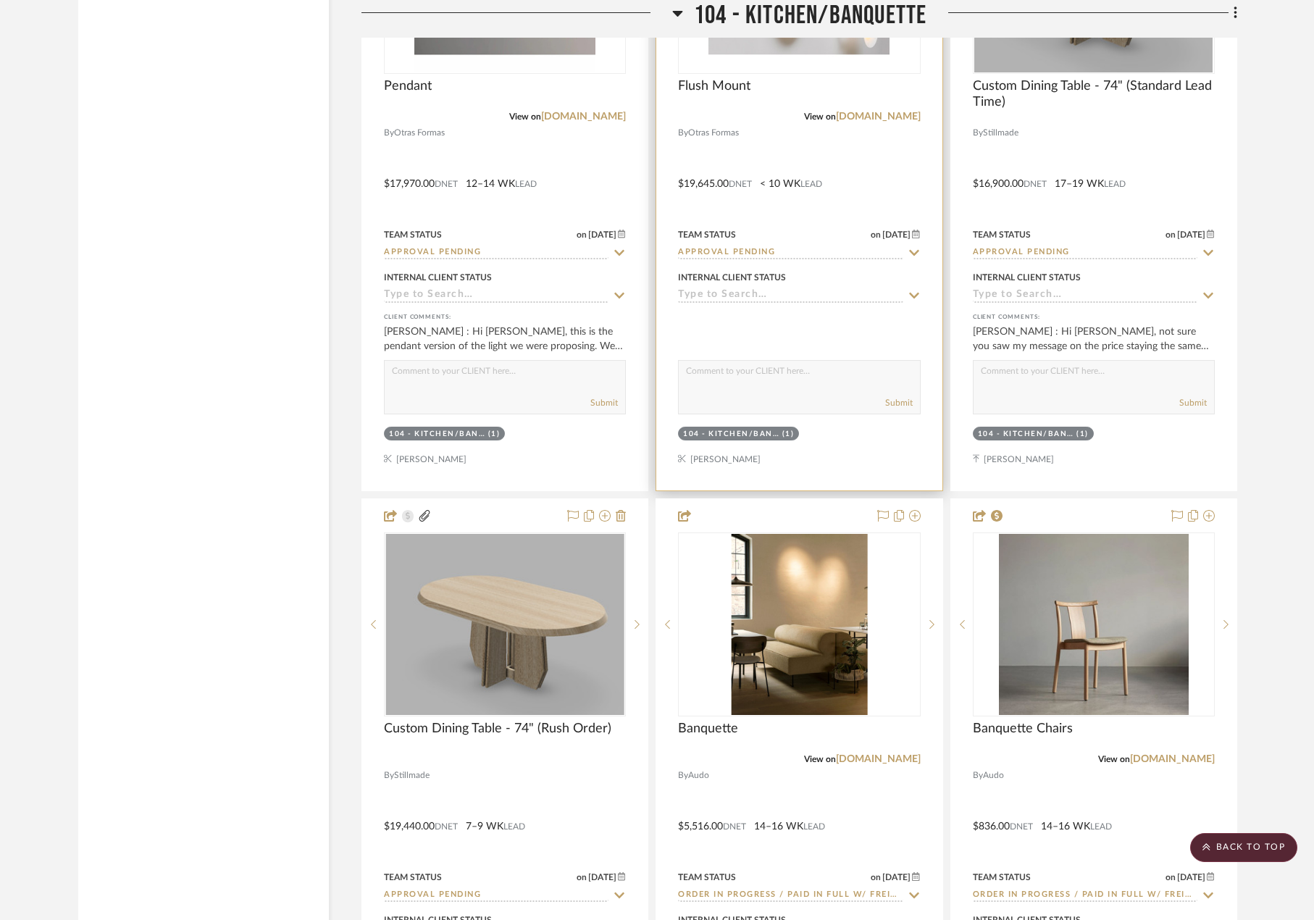
scroll to position [7536, 0]
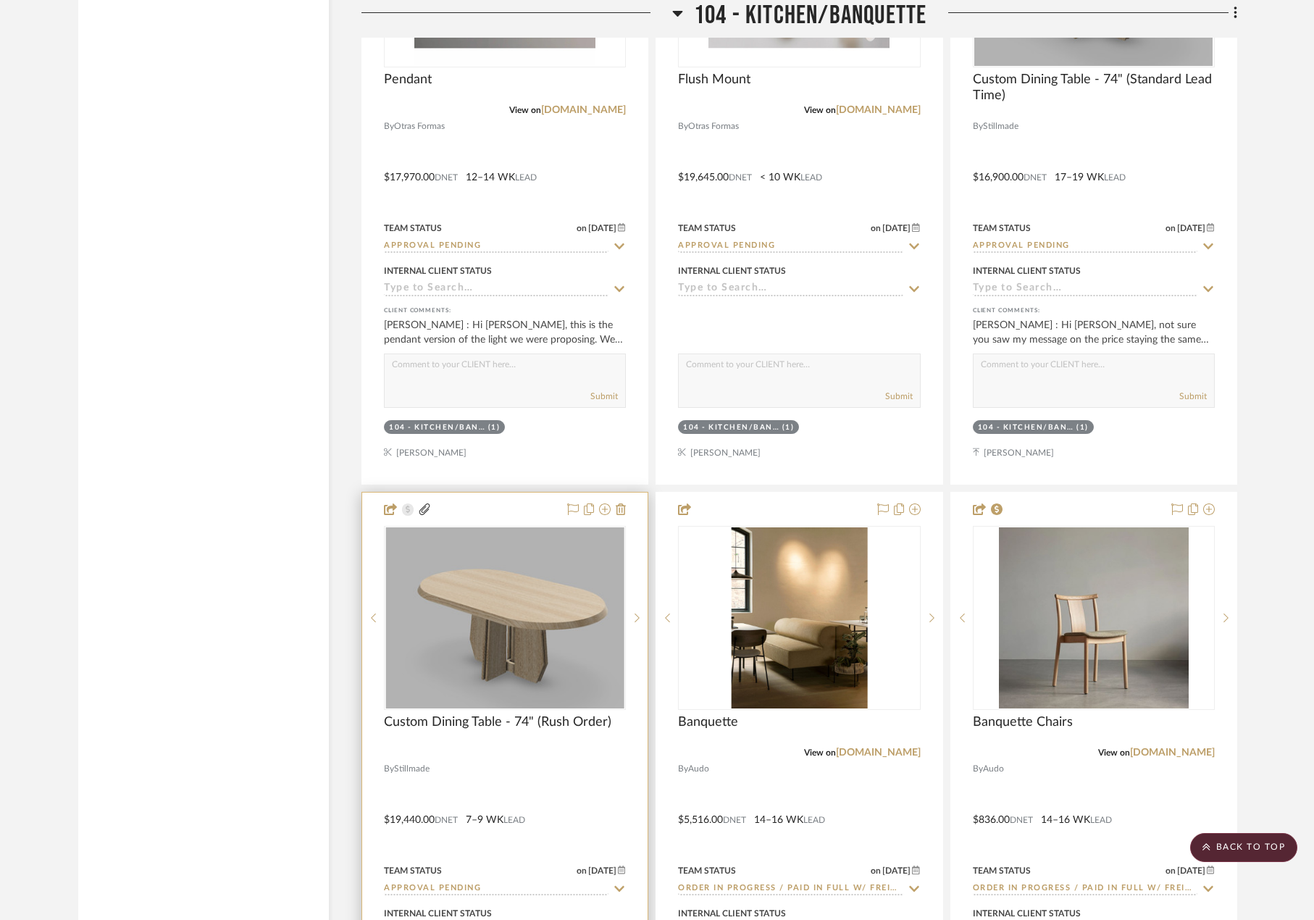
click at [537, 769] on div at bounding box center [504, 810] width 285 height 634
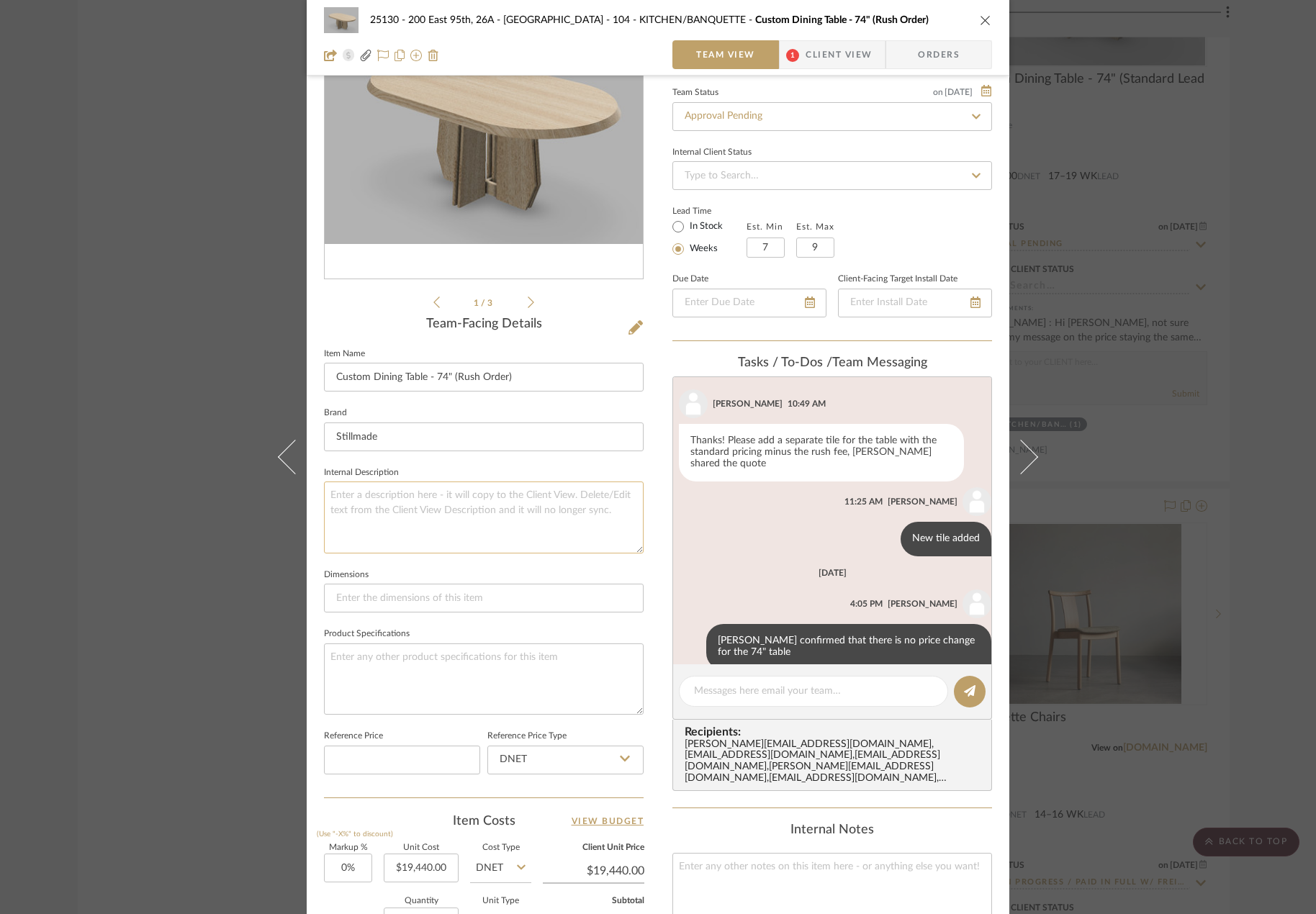
scroll to position [432, 0]
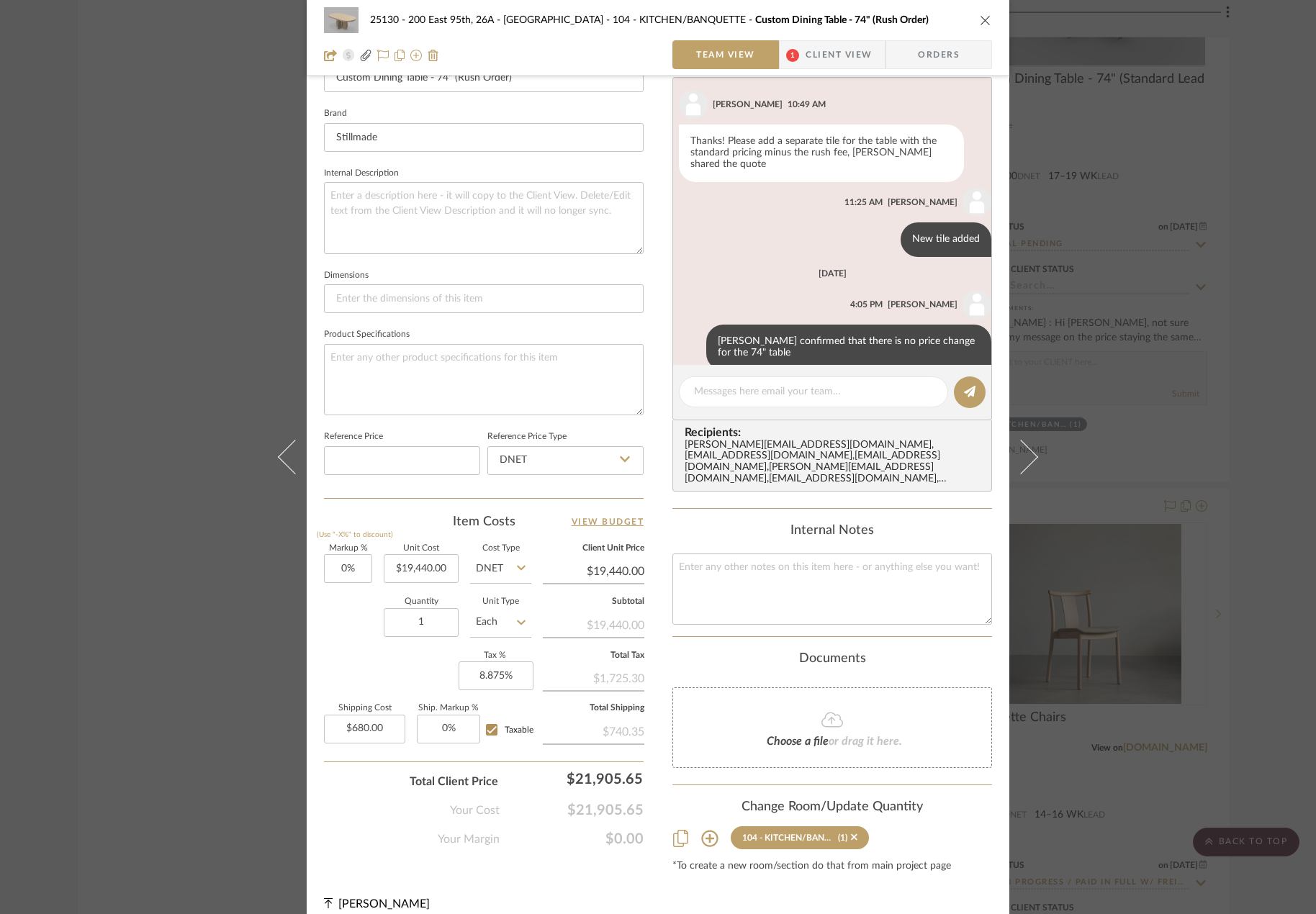
click at [1140, 206] on div "25130 - 200 East 95th, 26A - Kosheleva 104 - KITCHEN/BANQUETTE Custom Dining Ta…" at bounding box center [658, 457] width 1316 height 914
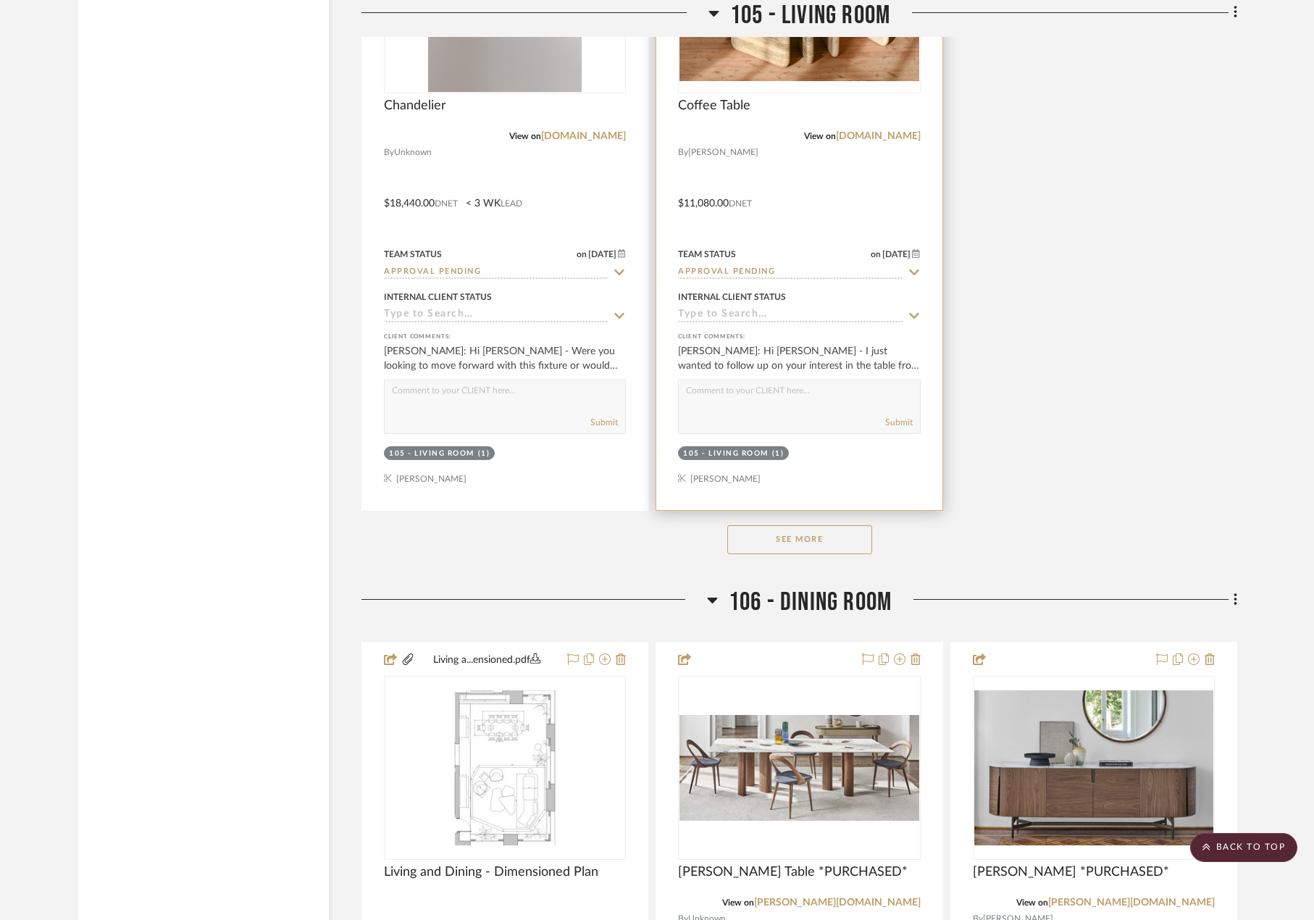
scroll to position [10869, 0]
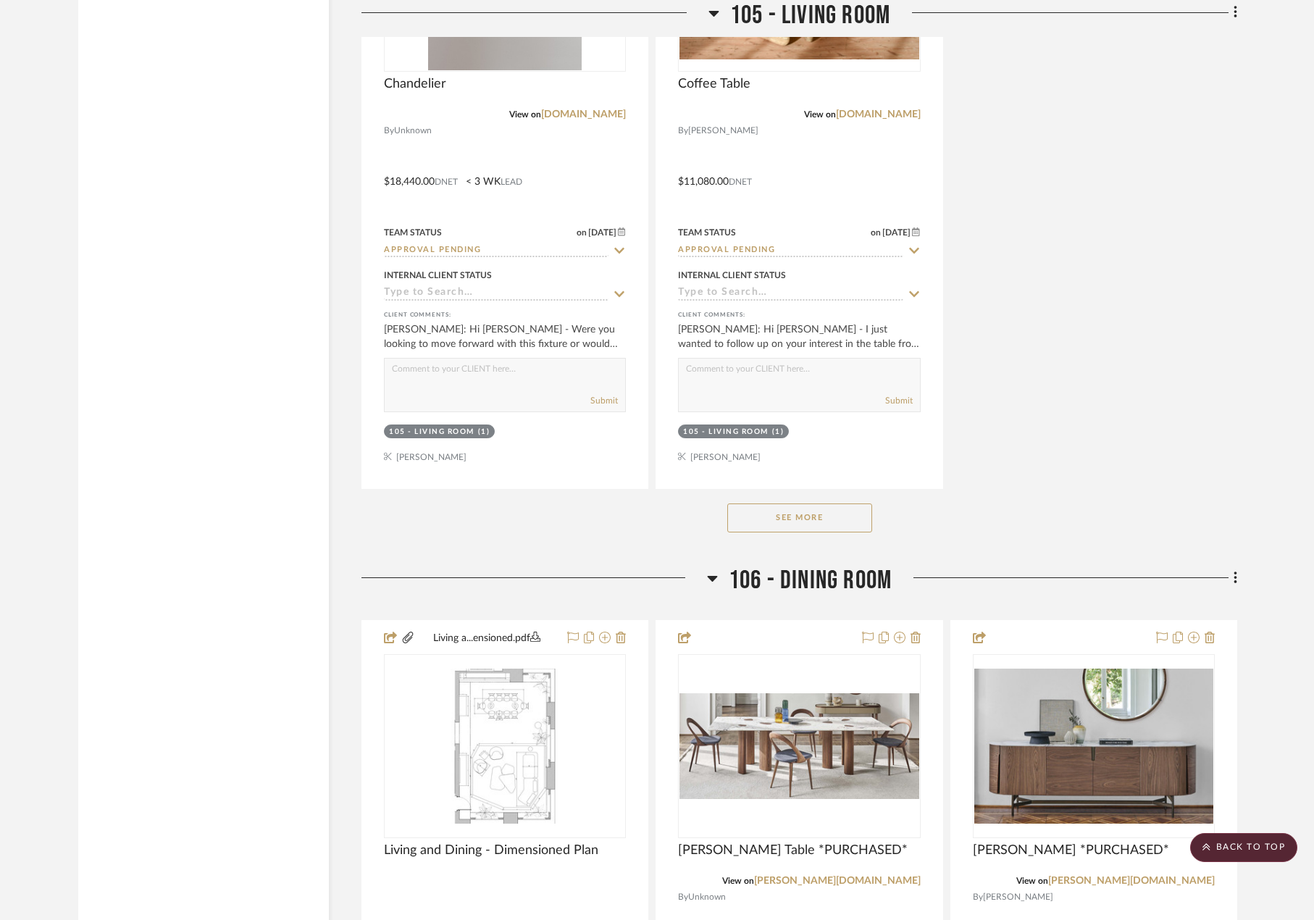
click at [826, 517] on button "See More" at bounding box center [799, 518] width 145 height 29
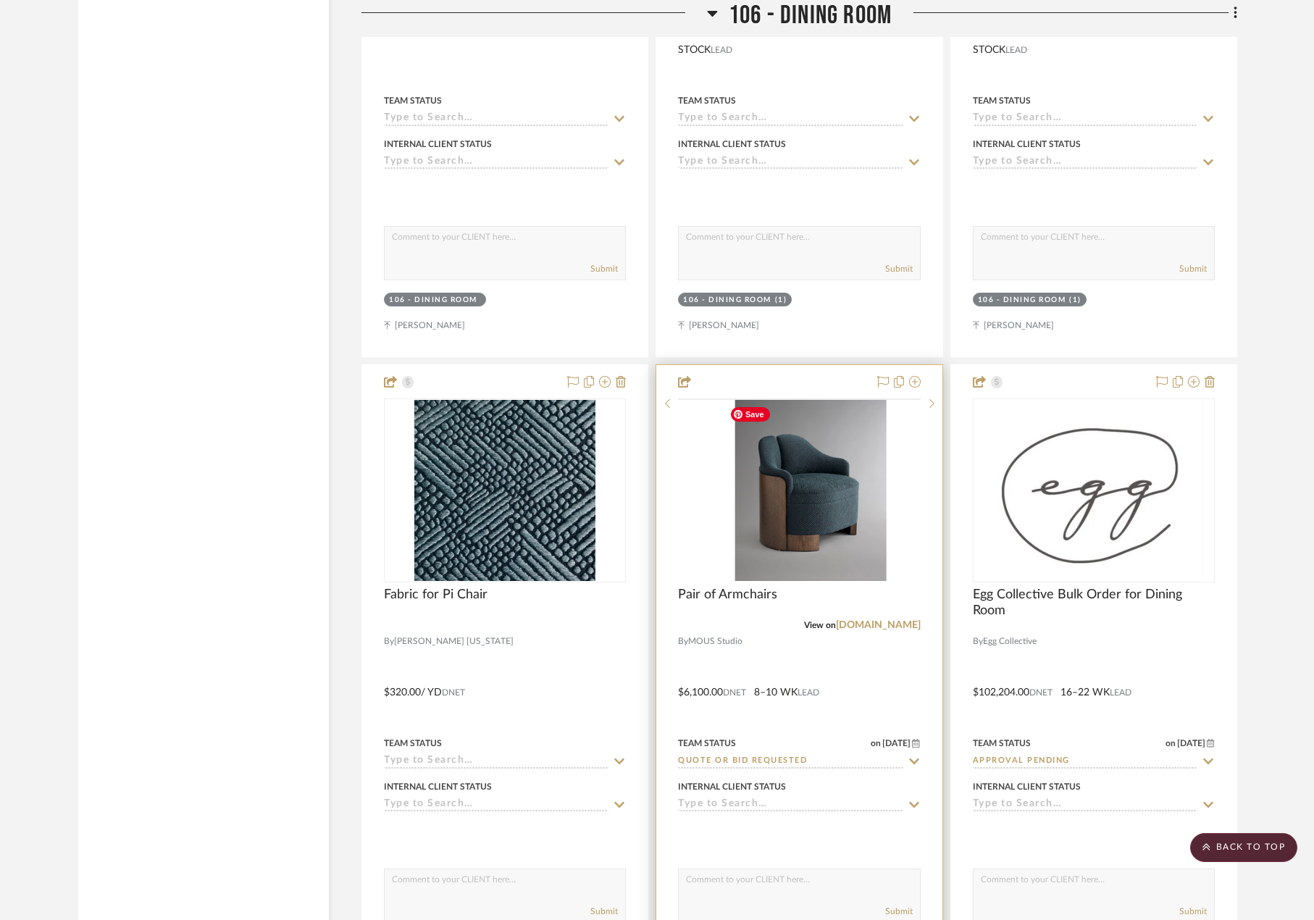
scroll to position [12028, 0]
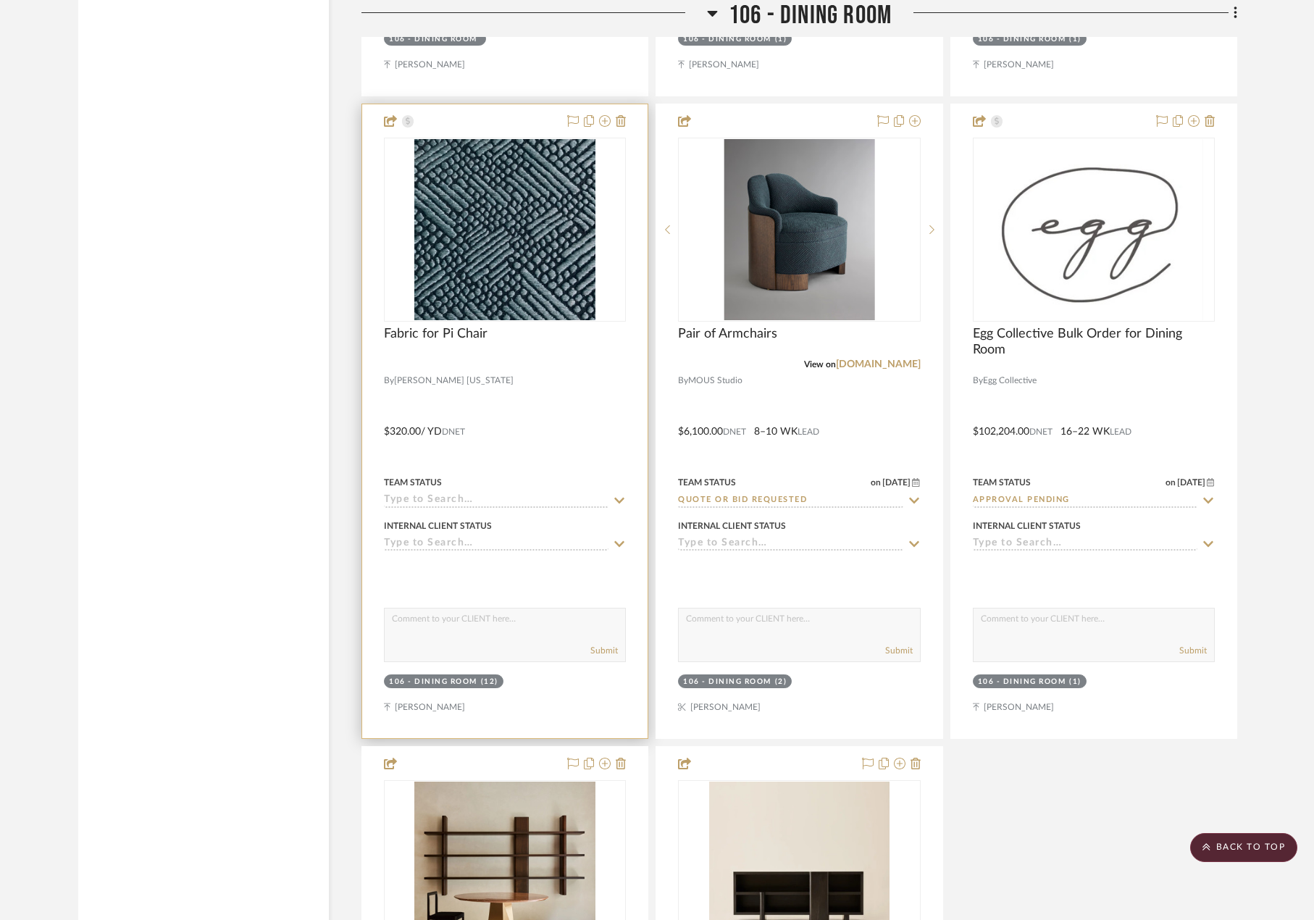
click at [471, 357] on project-item-tile "Fabric for Pi Chair By [PERSON_NAME] [US_STATE] $320.00 / YD DNET Team Status I…" at bounding box center [505, 421] width 287 height 635
click at [521, 346] on div "Fabric for Pi Chair" at bounding box center [505, 342] width 242 height 32
click at [433, 330] on span "Fabric for Pi Chair" at bounding box center [436, 334] width 104 height 16
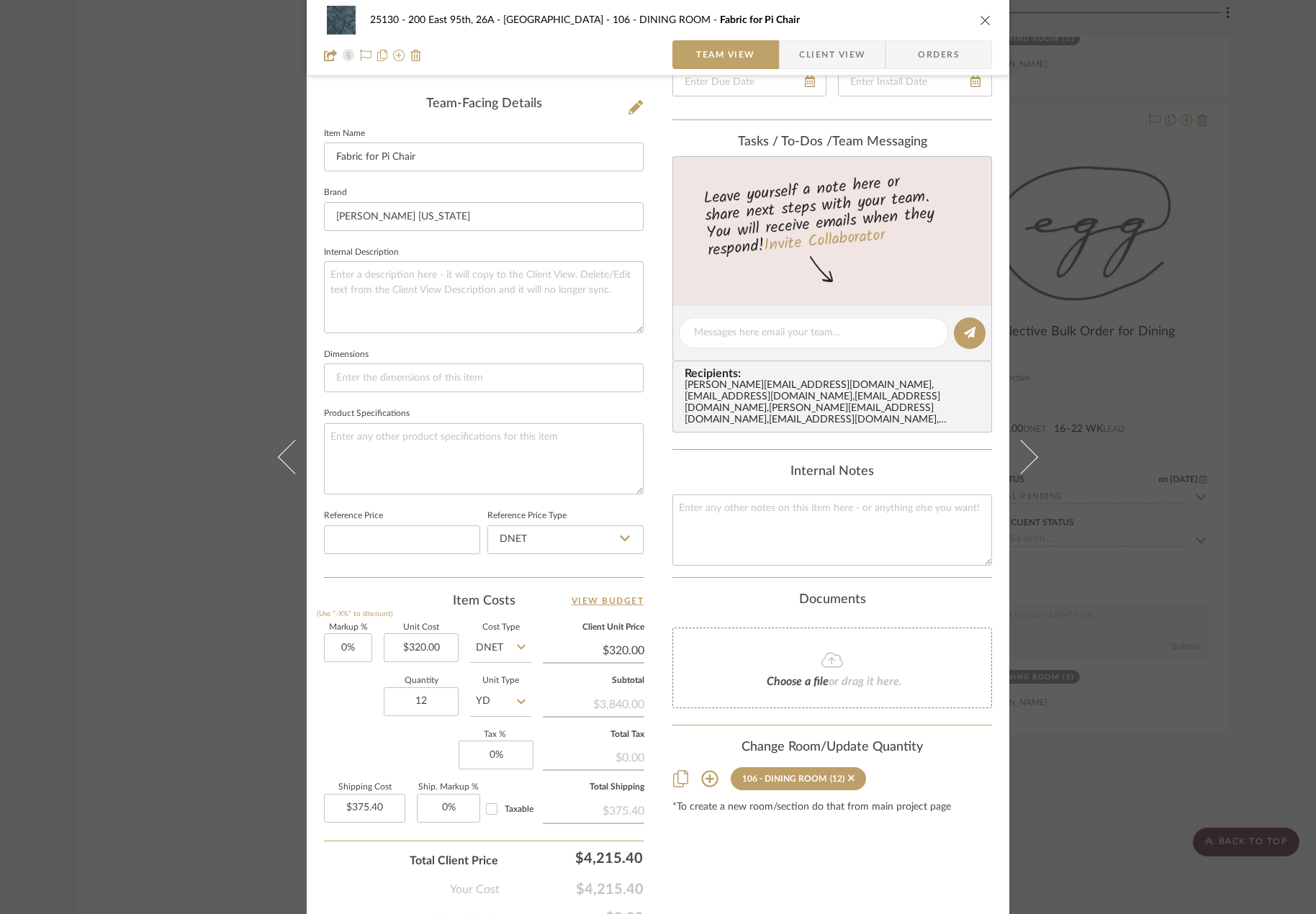
scroll to position [423, 0]
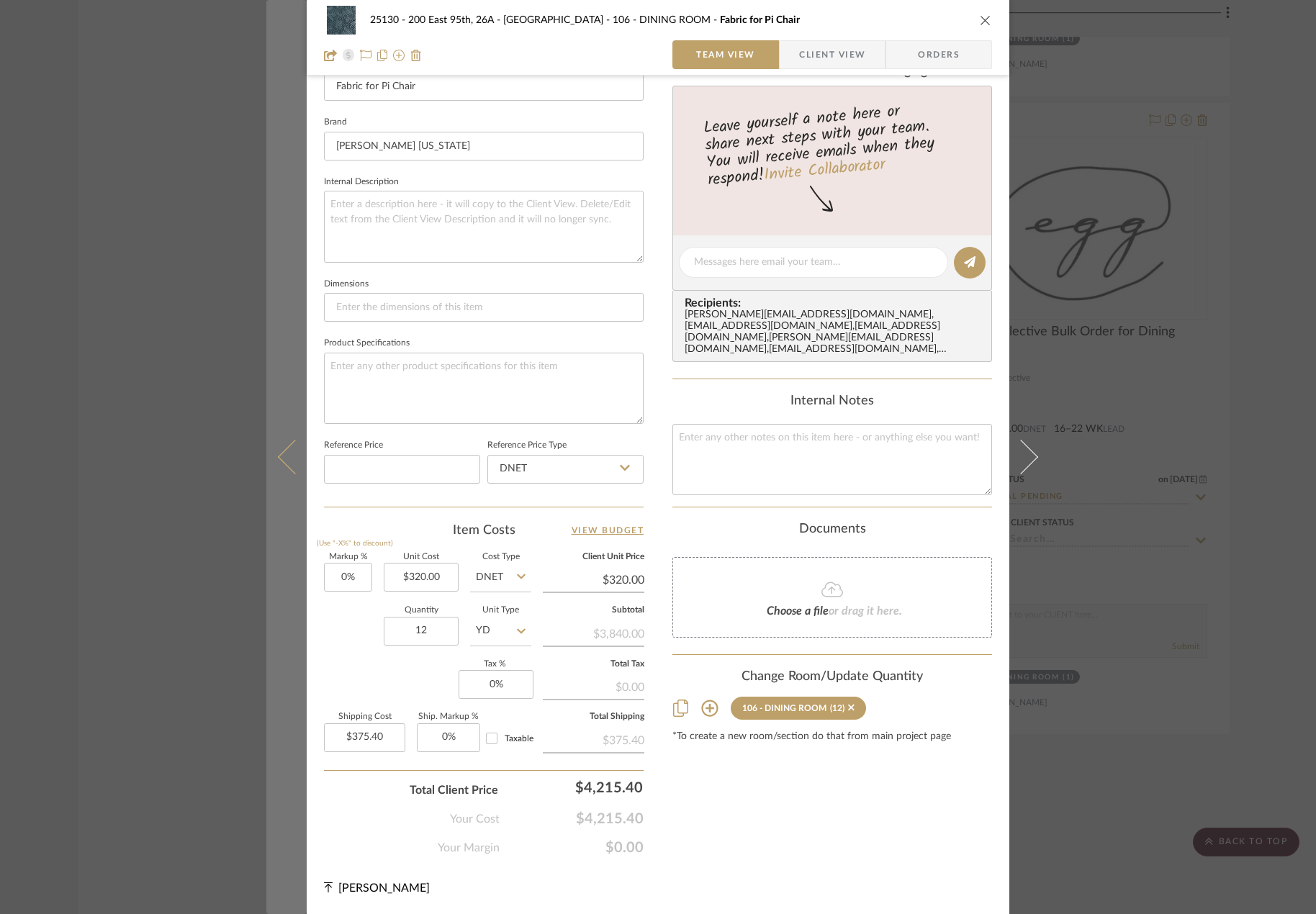
click at [272, 453] on button at bounding box center [286, 457] width 41 height 914
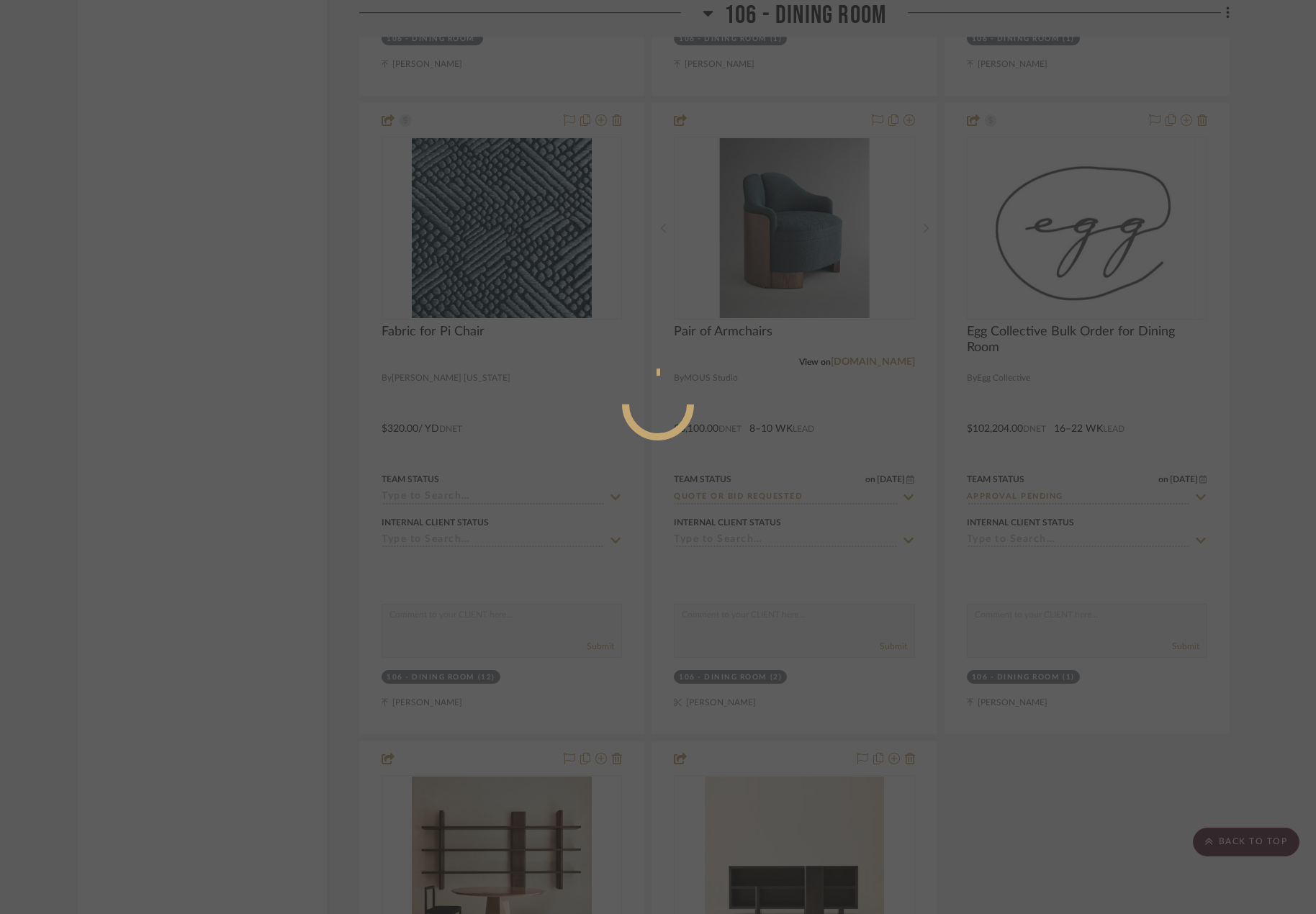
scroll to position [0, 0]
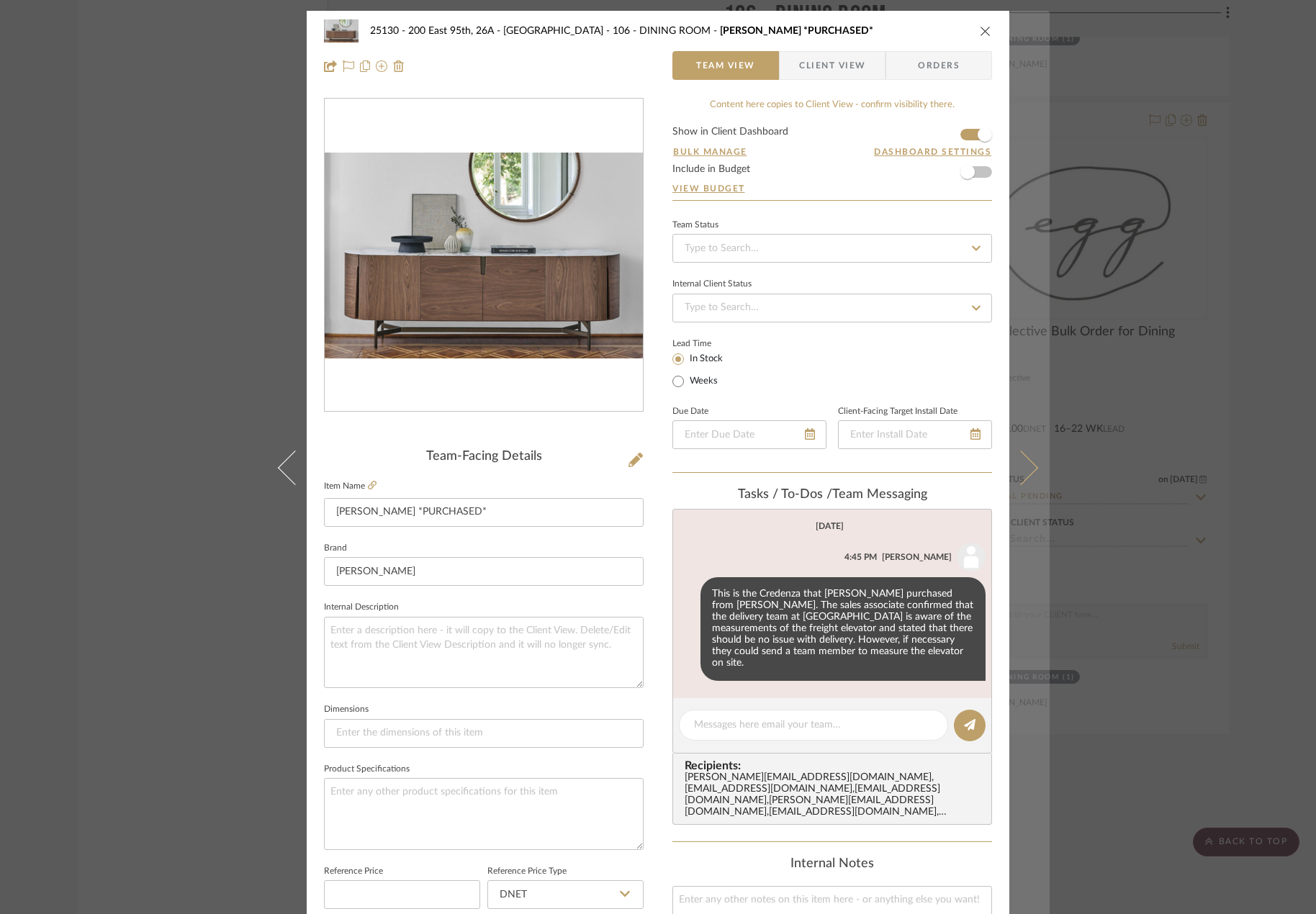
click at [1030, 453] on button at bounding box center [1029, 468] width 41 height 914
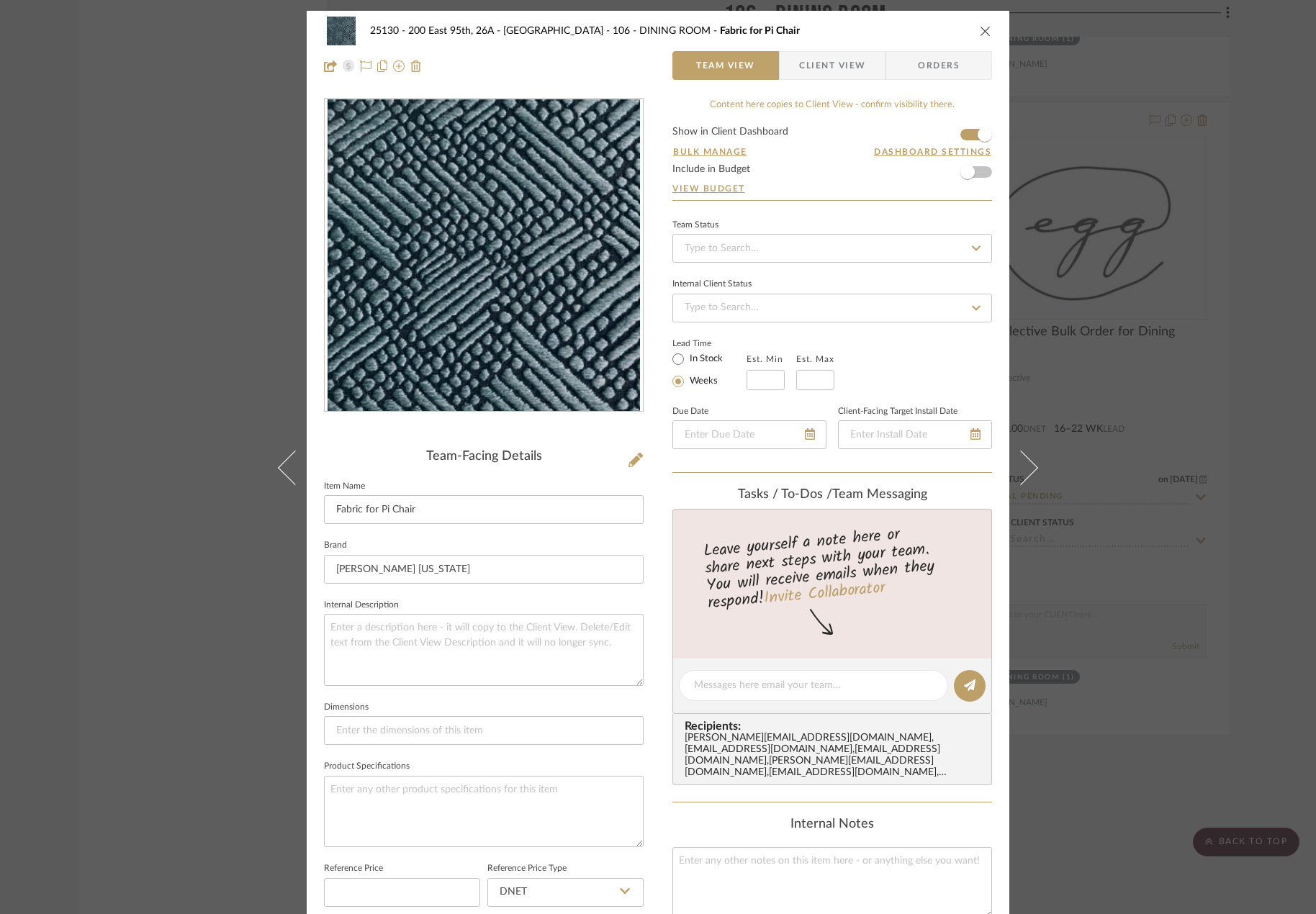
click at [1030, 453] on button at bounding box center [1029, 468] width 41 height 914
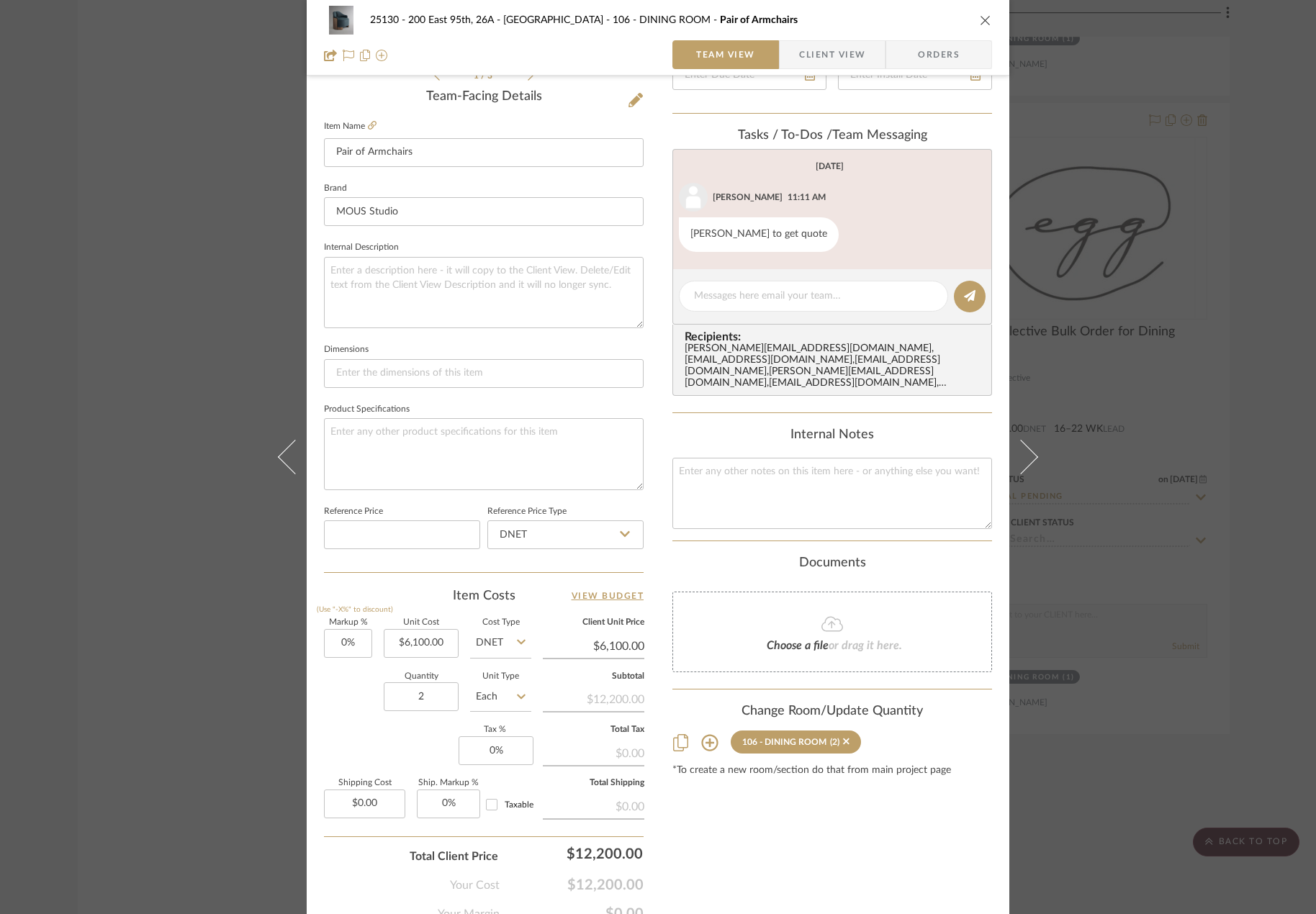
scroll to position [426, 0]
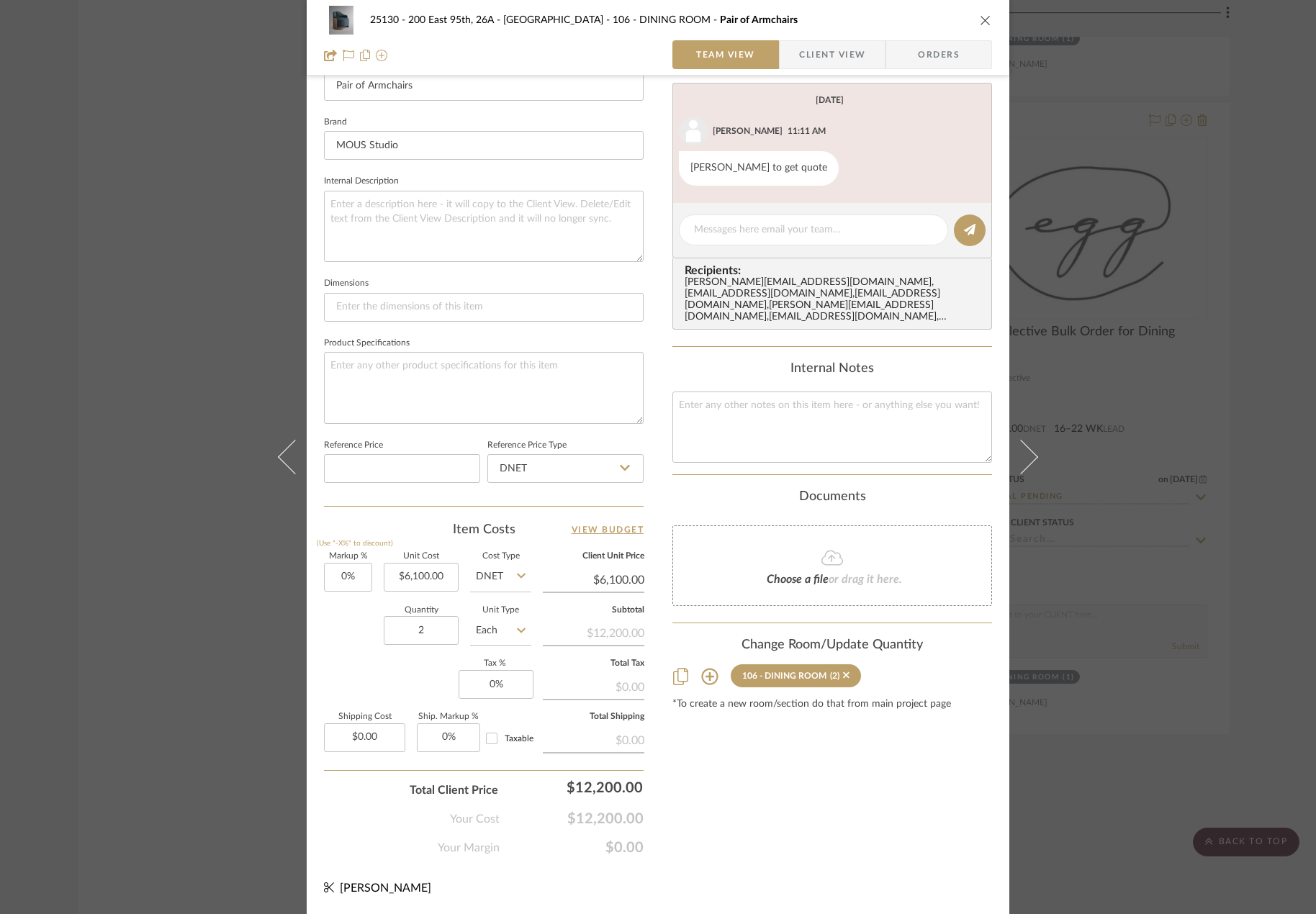
click at [1232, 545] on div "25130 - 200 East 95th, 26A - Kosheleva 106 - DINING ROOM Pair of Armchairs Team…" at bounding box center [658, 457] width 1316 height 914
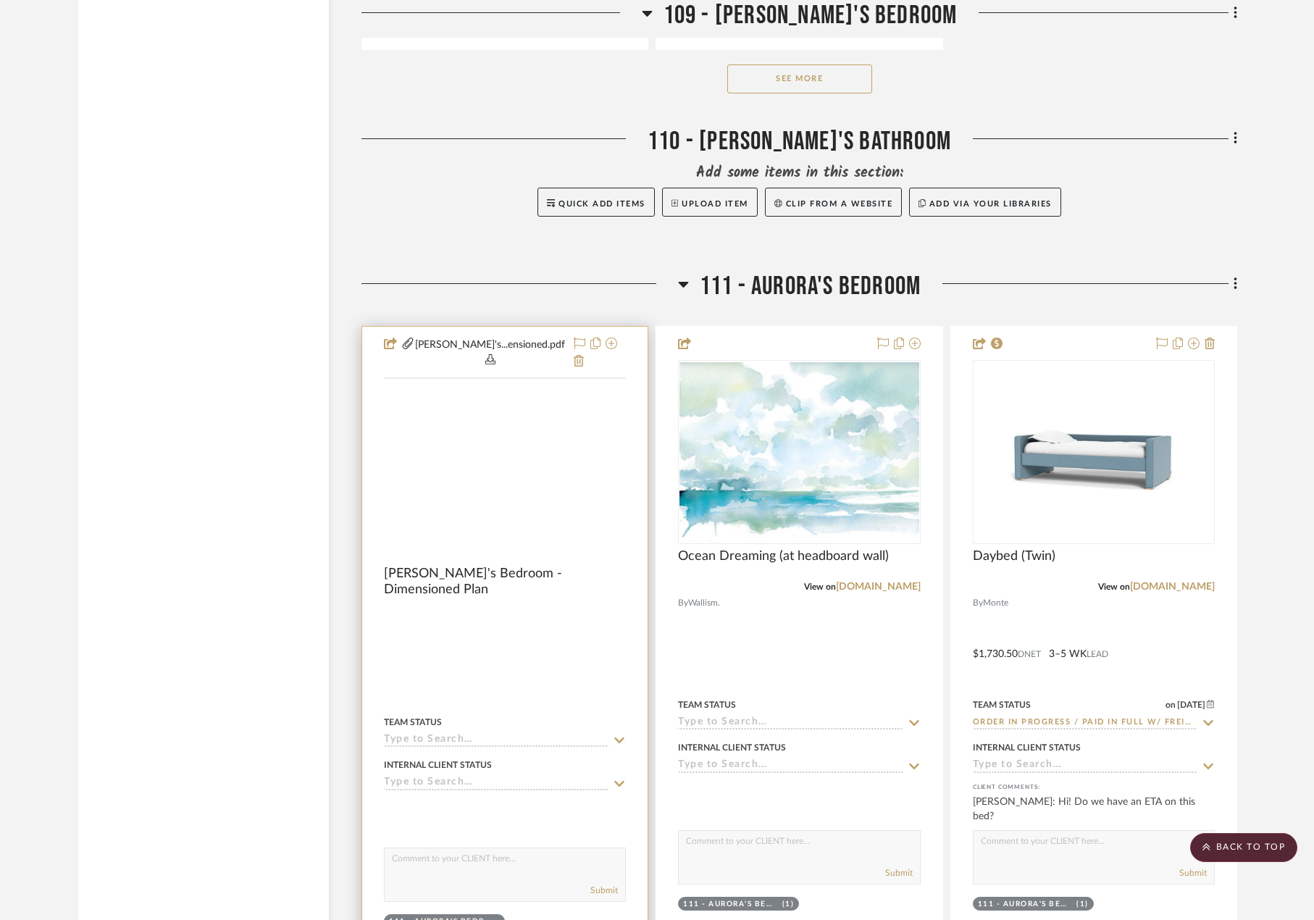
scroll to position [16593, 0]
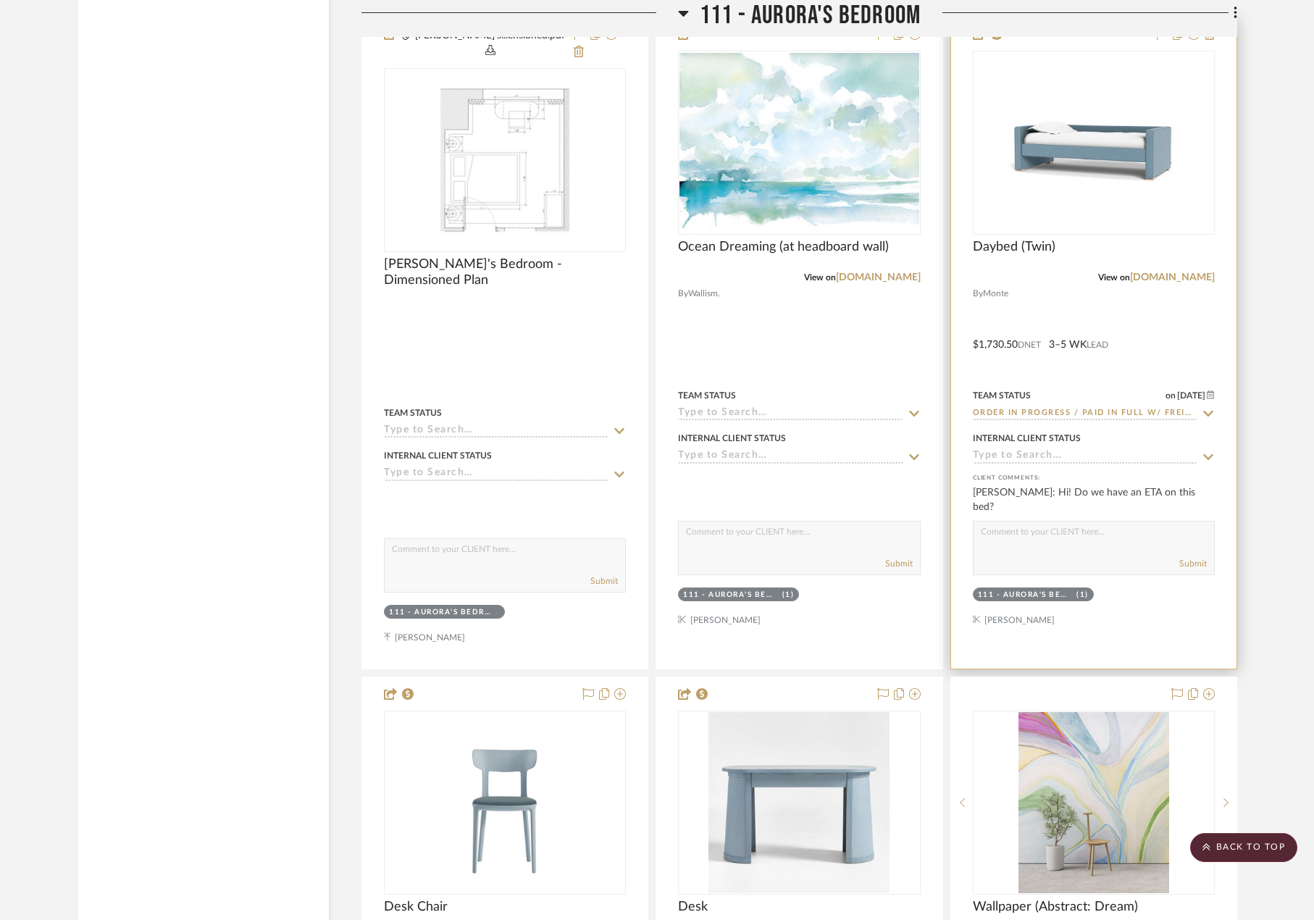
click at [1074, 271] on div "View on [DOMAIN_NAME]" at bounding box center [1094, 277] width 242 height 13
click at [1025, 239] on span "Daybed (Twin)" at bounding box center [1014, 247] width 83 height 16
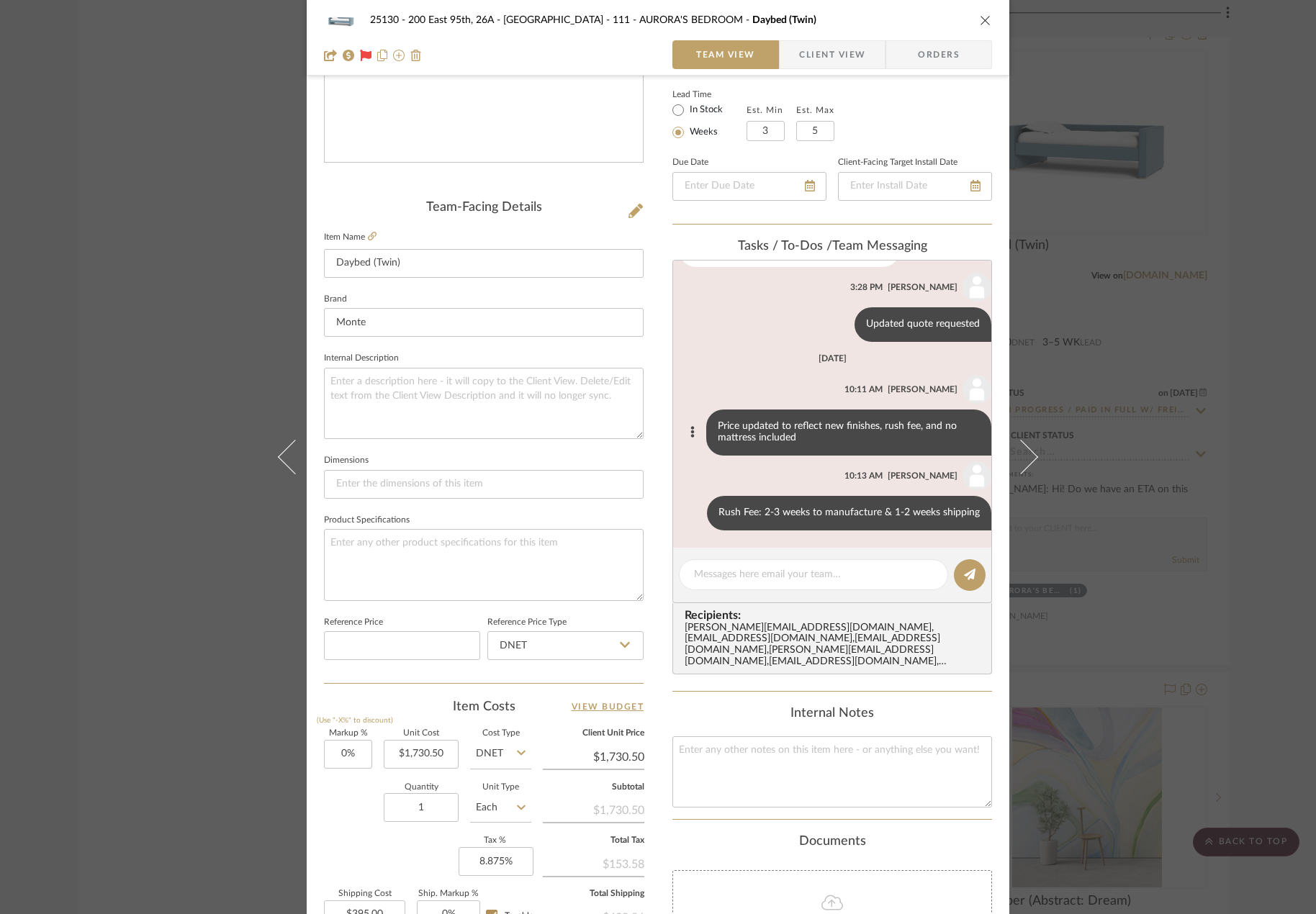
scroll to position [448, 0]
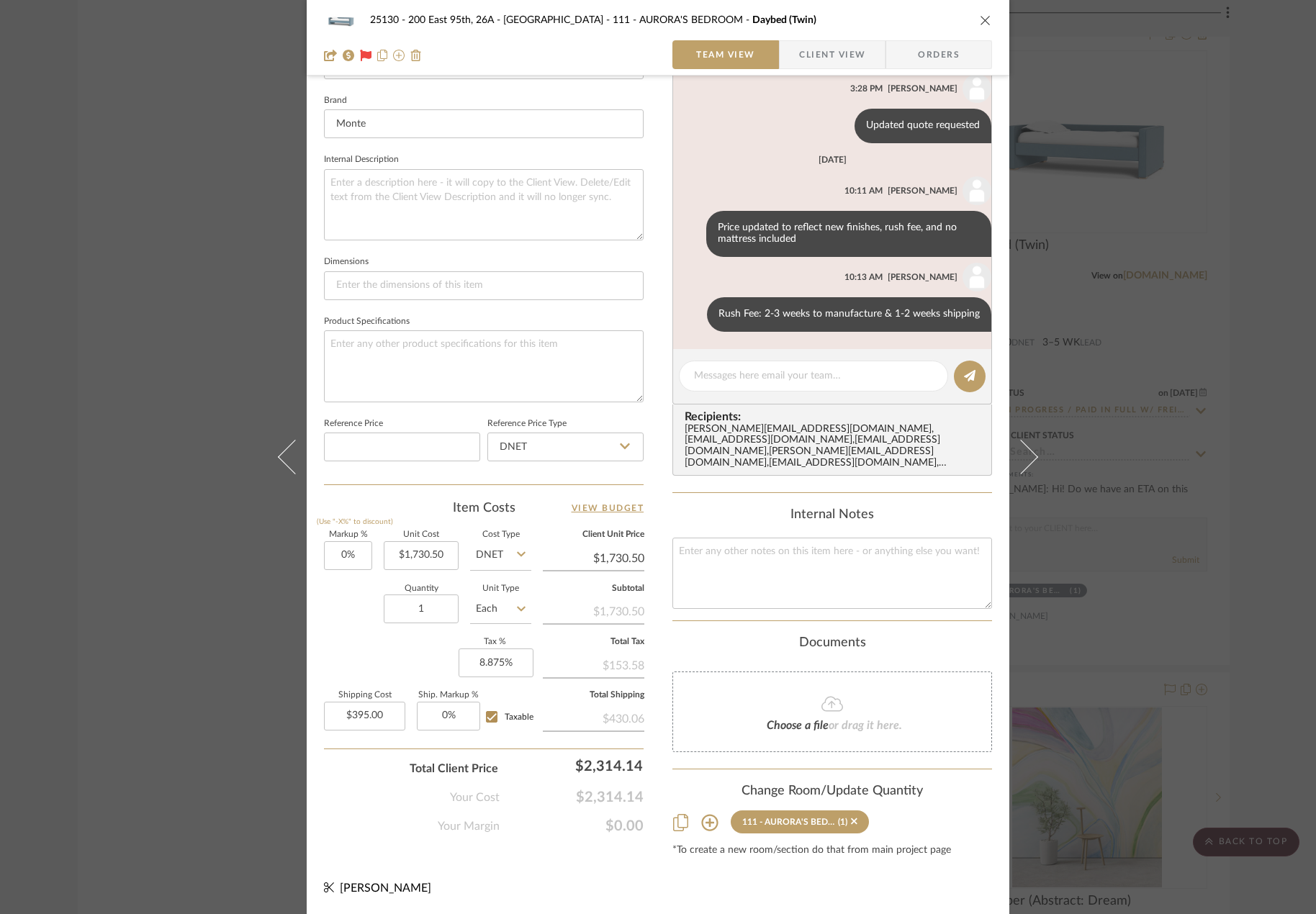
click at [181, 357] on div "25130 - 200 East 95th, 26A - Kosheleva 111 - AURORA'S BEDROOM Daybed (Twin) Tea…" at bounding box center [658, 457] width 1316 height 914
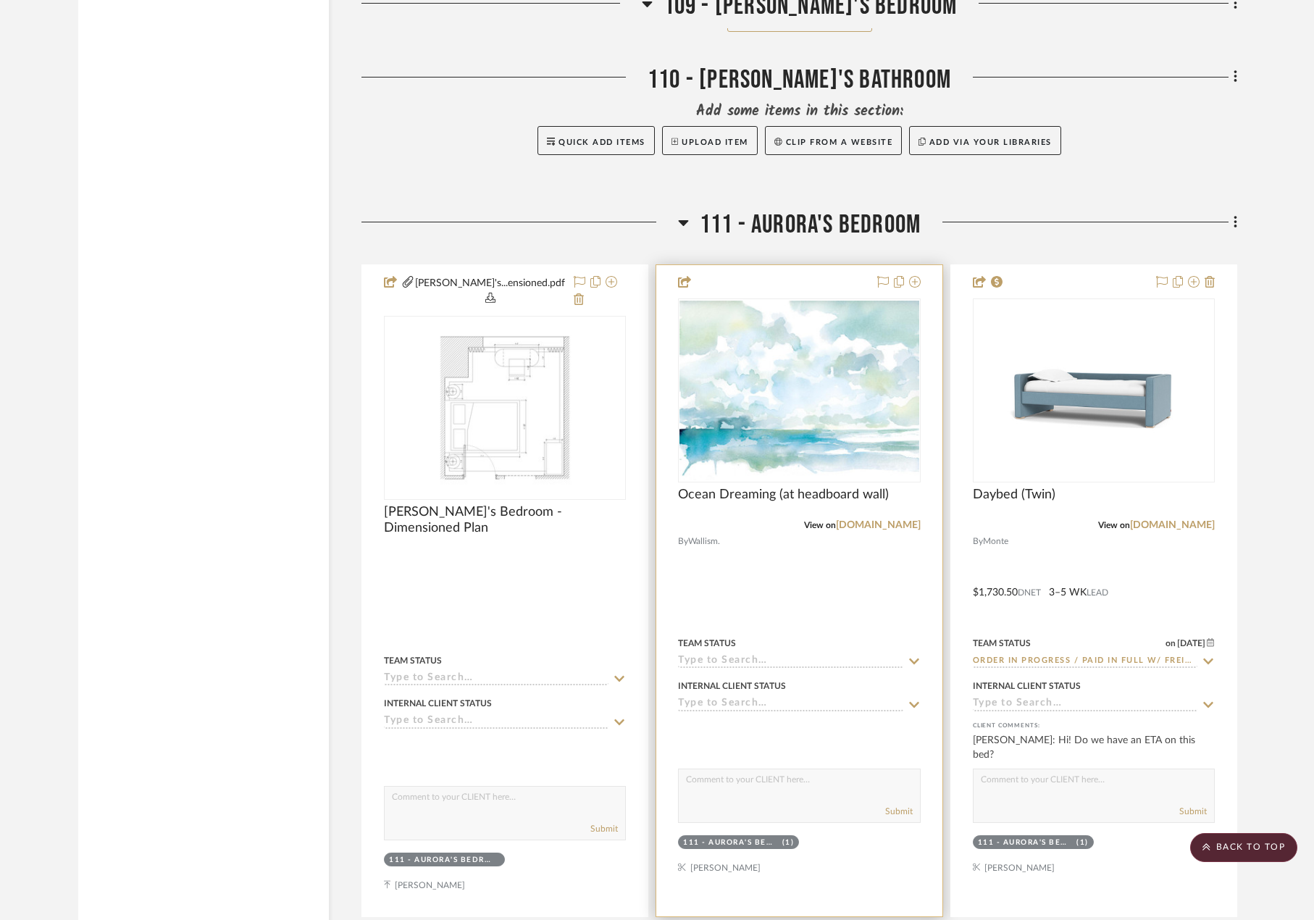
scroll to position [16231, 0]
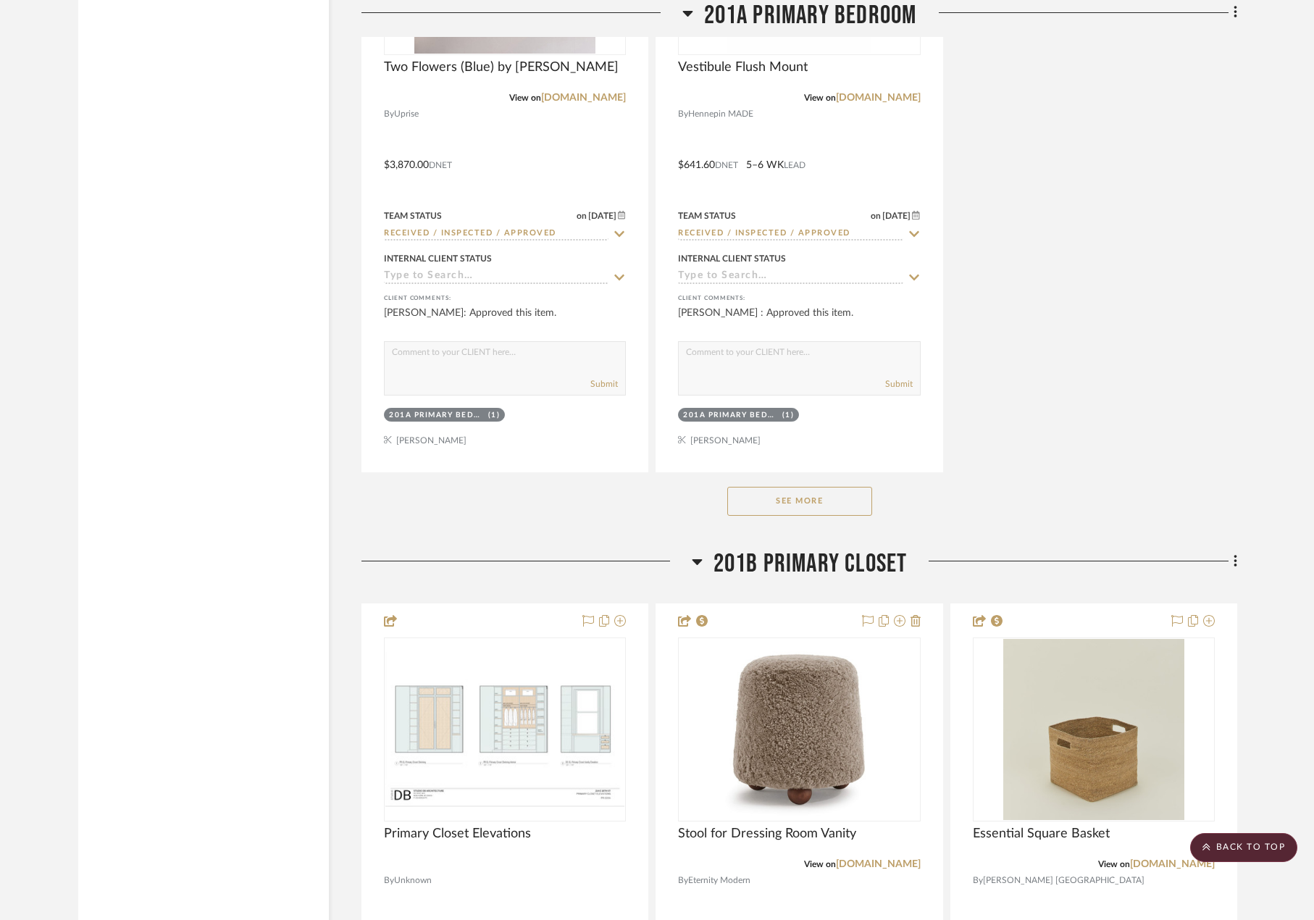
scroll to position [30070, 0]
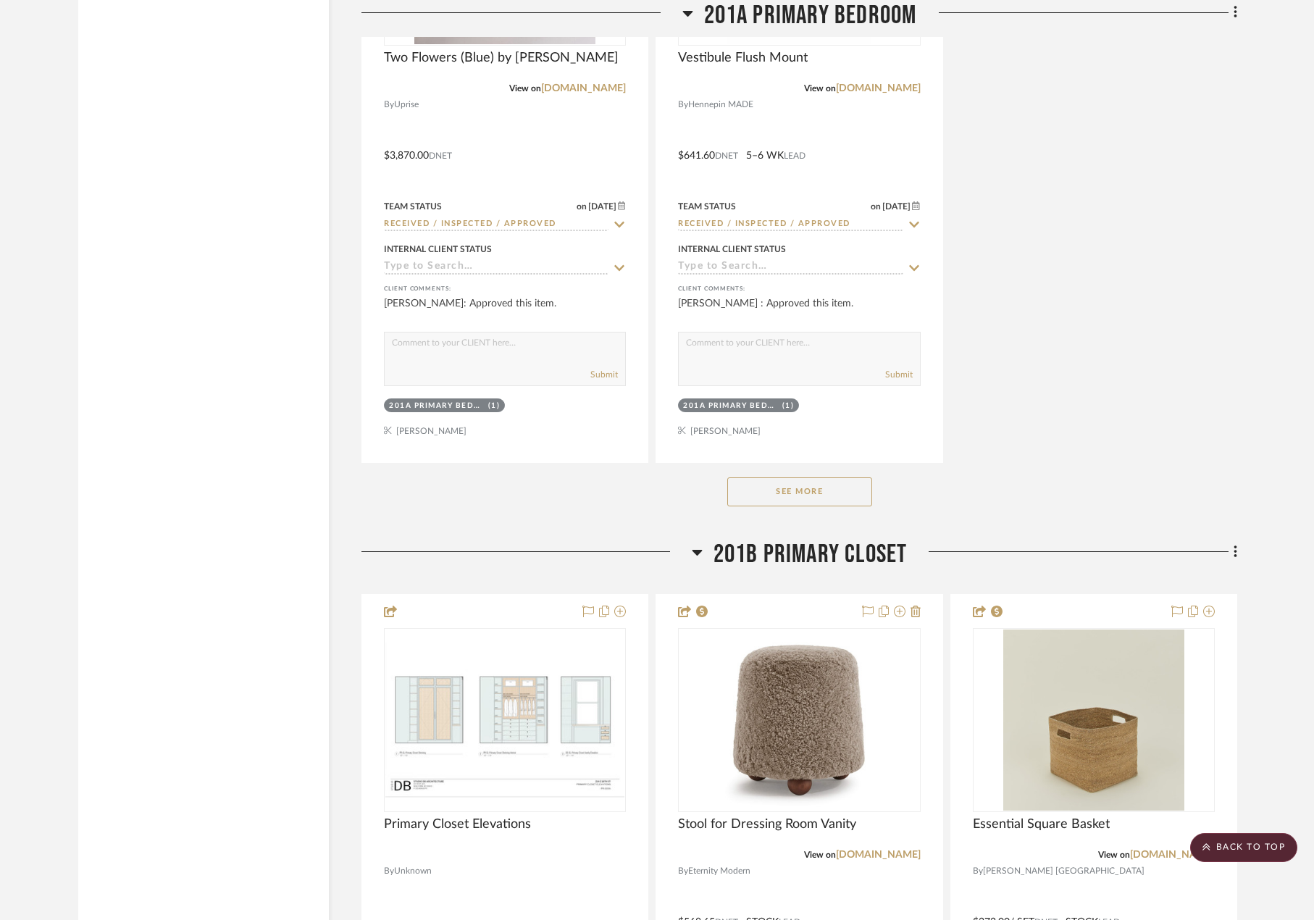
click at [780, 493] on button "See More" at bounding box center [799, 492] width 145 height 29
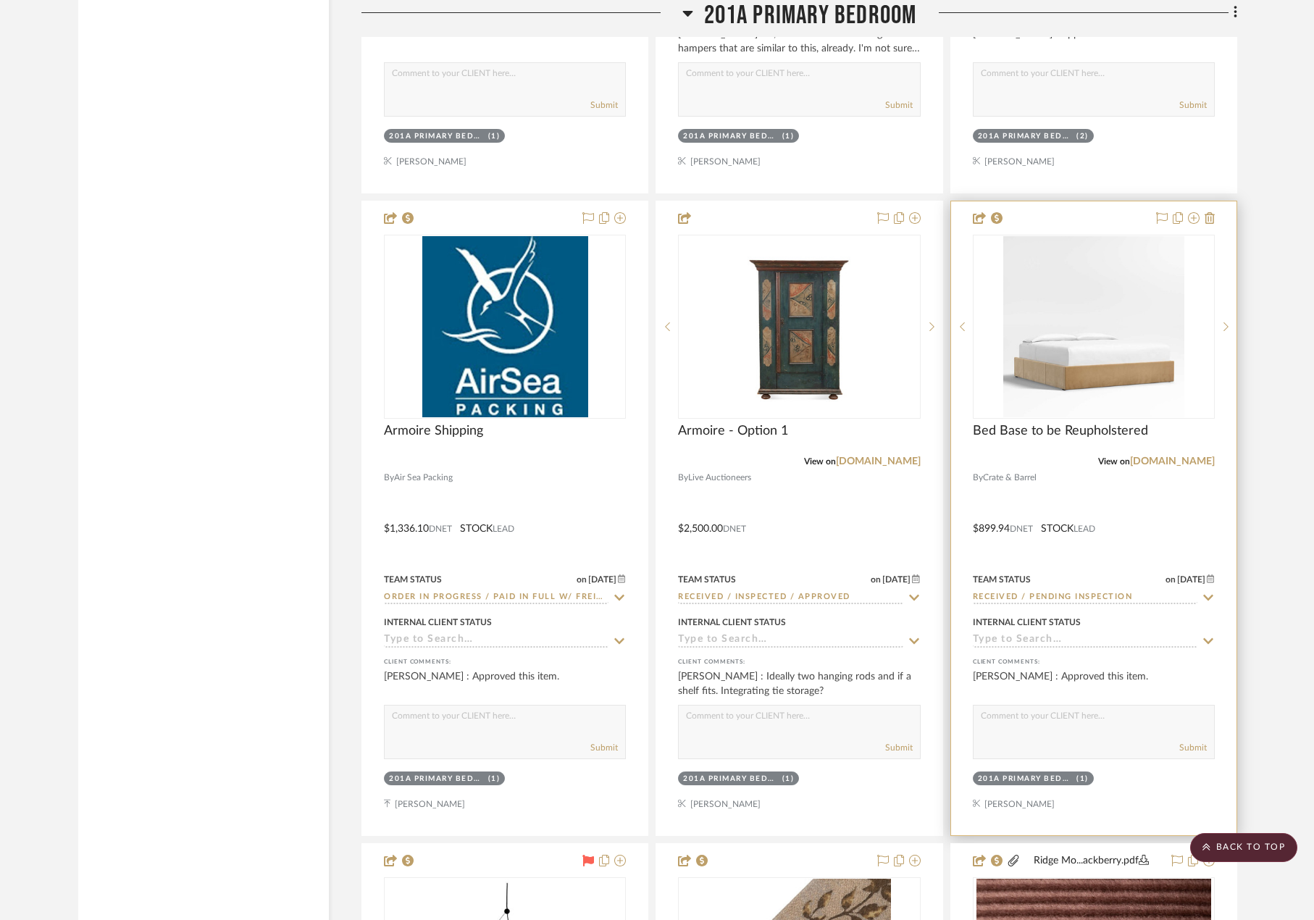
scroll to position [31012, 0]
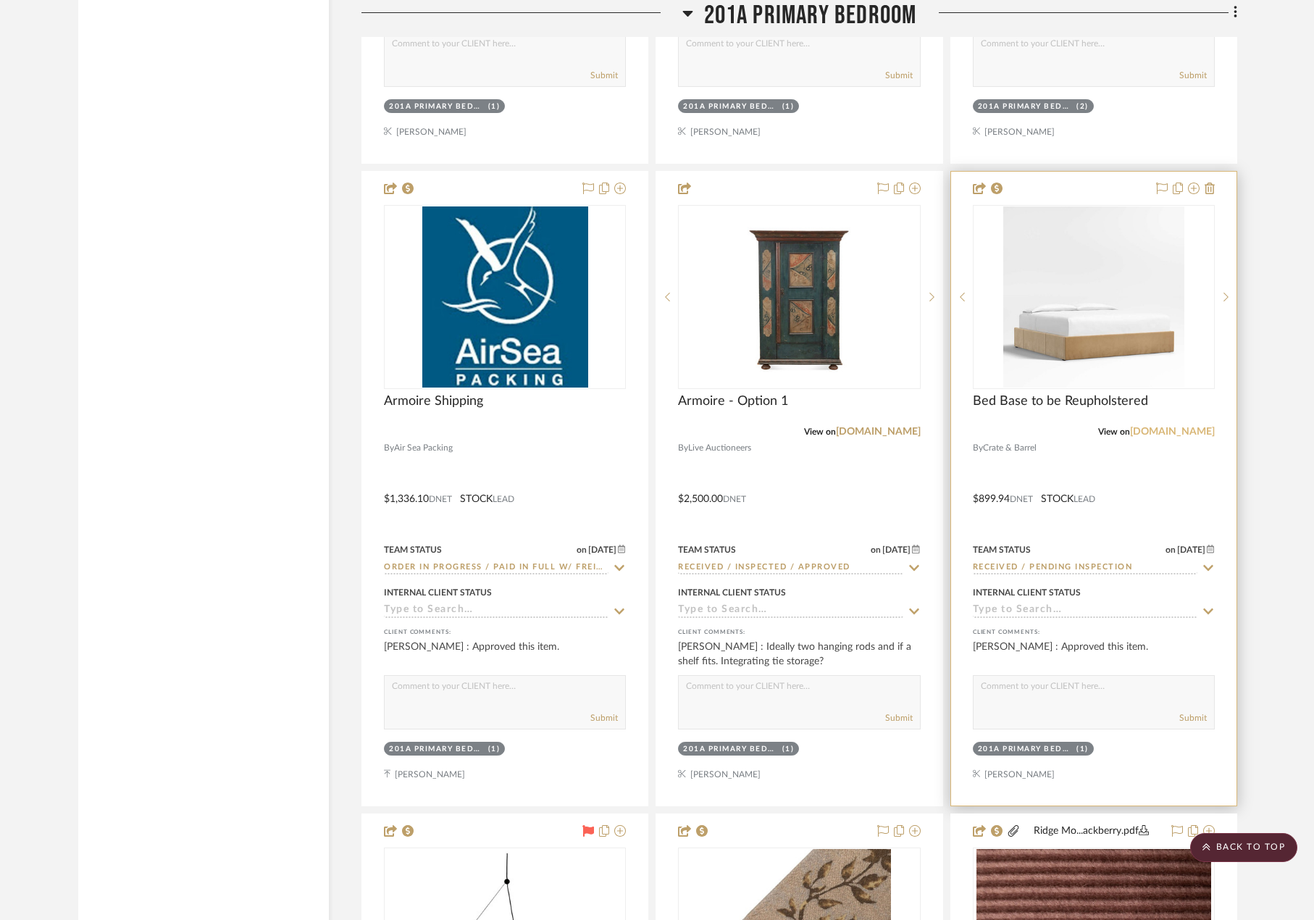
click at [1172, 436] on link "crateandbarrel.com" at bounding box center [1172, 432] width 85 height 10
click at [1099, 475] on div at bounding box center [1093, 489] width 285 height 634
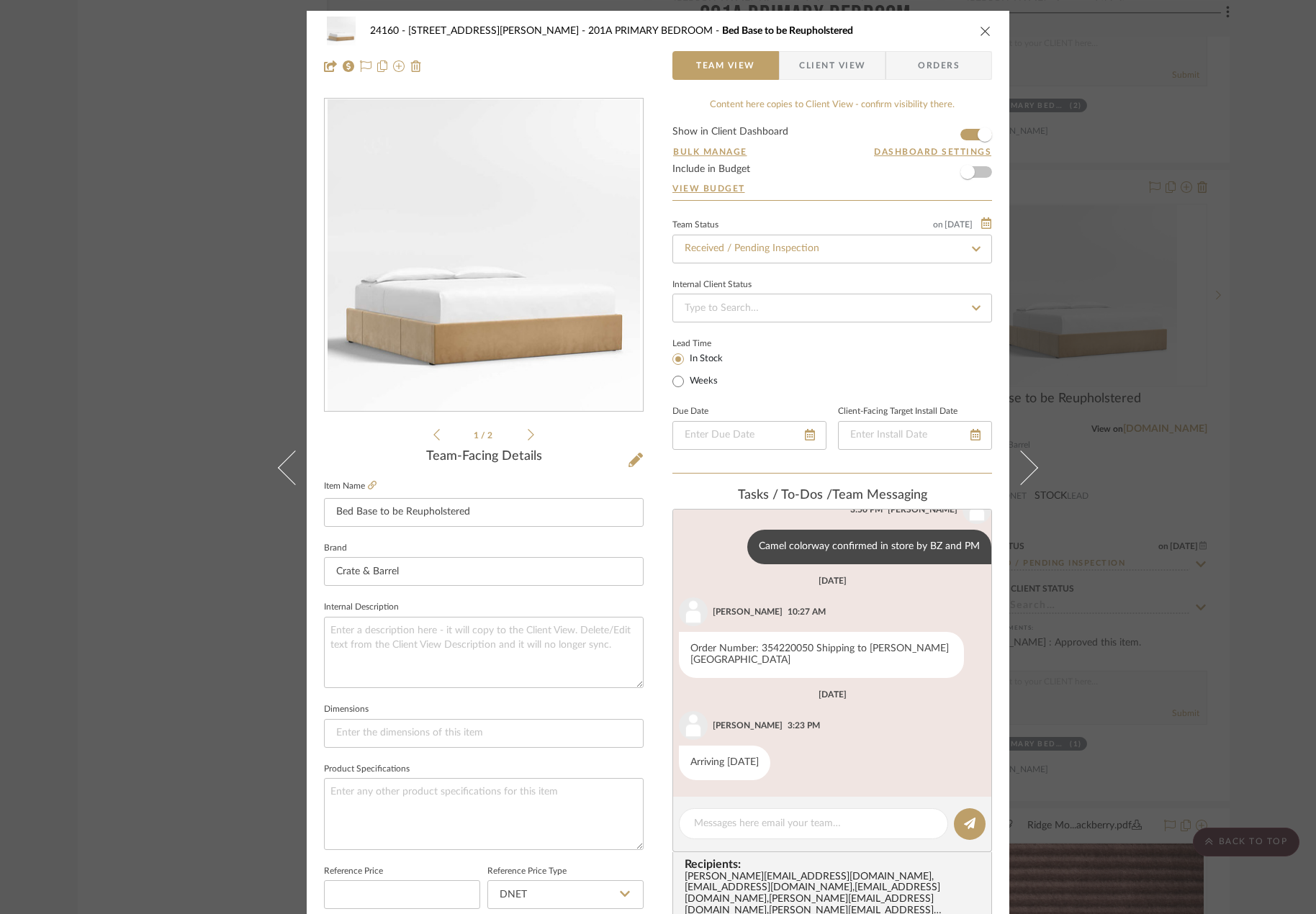
scroll to position [436, 0]
click at [367, 485] on icon at bounding box center [371, 485] width 9 height 9
click at [1130, 312] on div "24160 - 214 E 18th Street - Satow Elliot 201A PRIMARY BEDROOM Bed Base to be Re…" at bounding box center [658, 457] width 1316 height 914
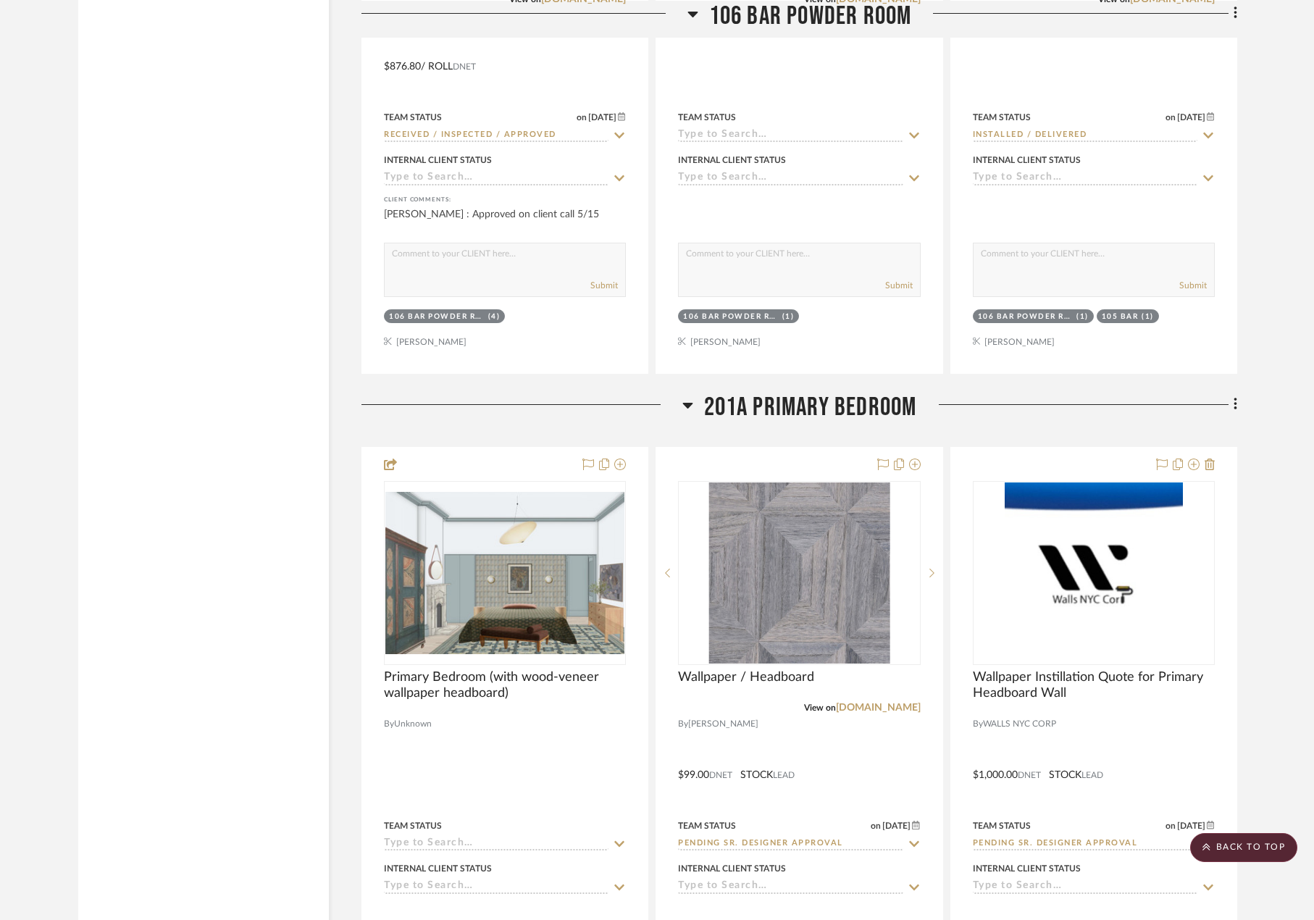
scroll to position [28259, 0]
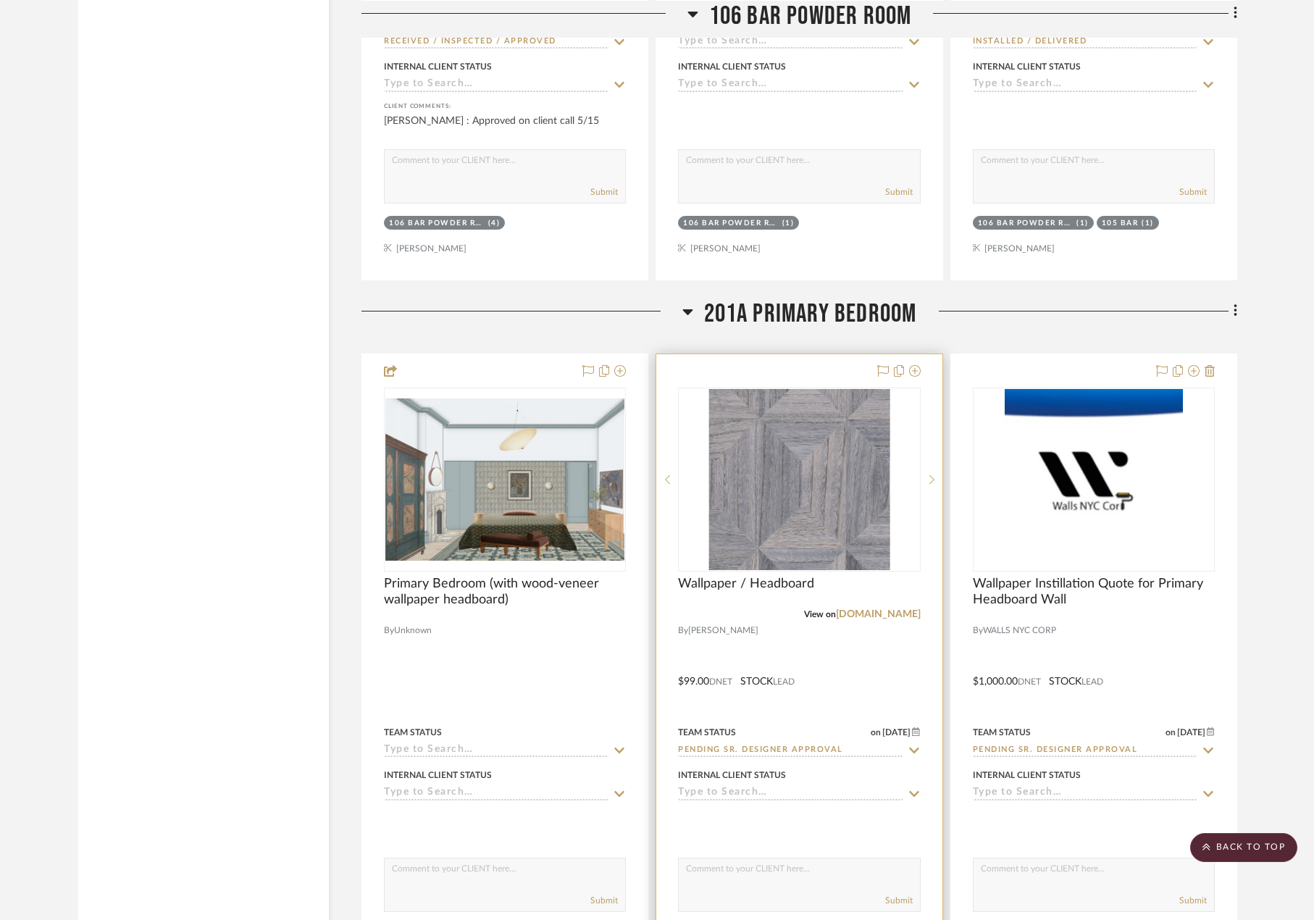
click at [848, 665] on div at bounding box center [798, 671] width 285 height 634
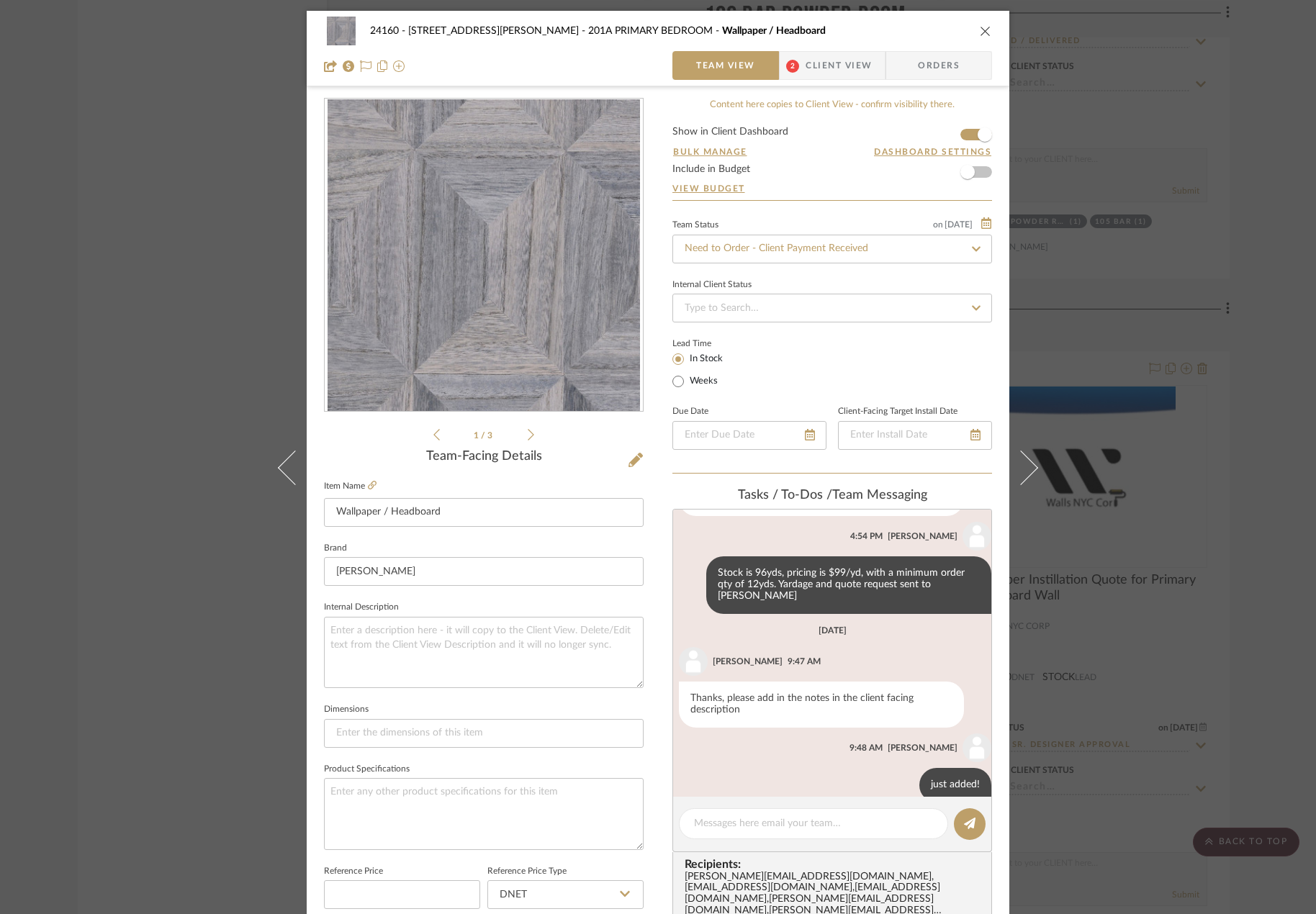
scroll to position [436, 0]
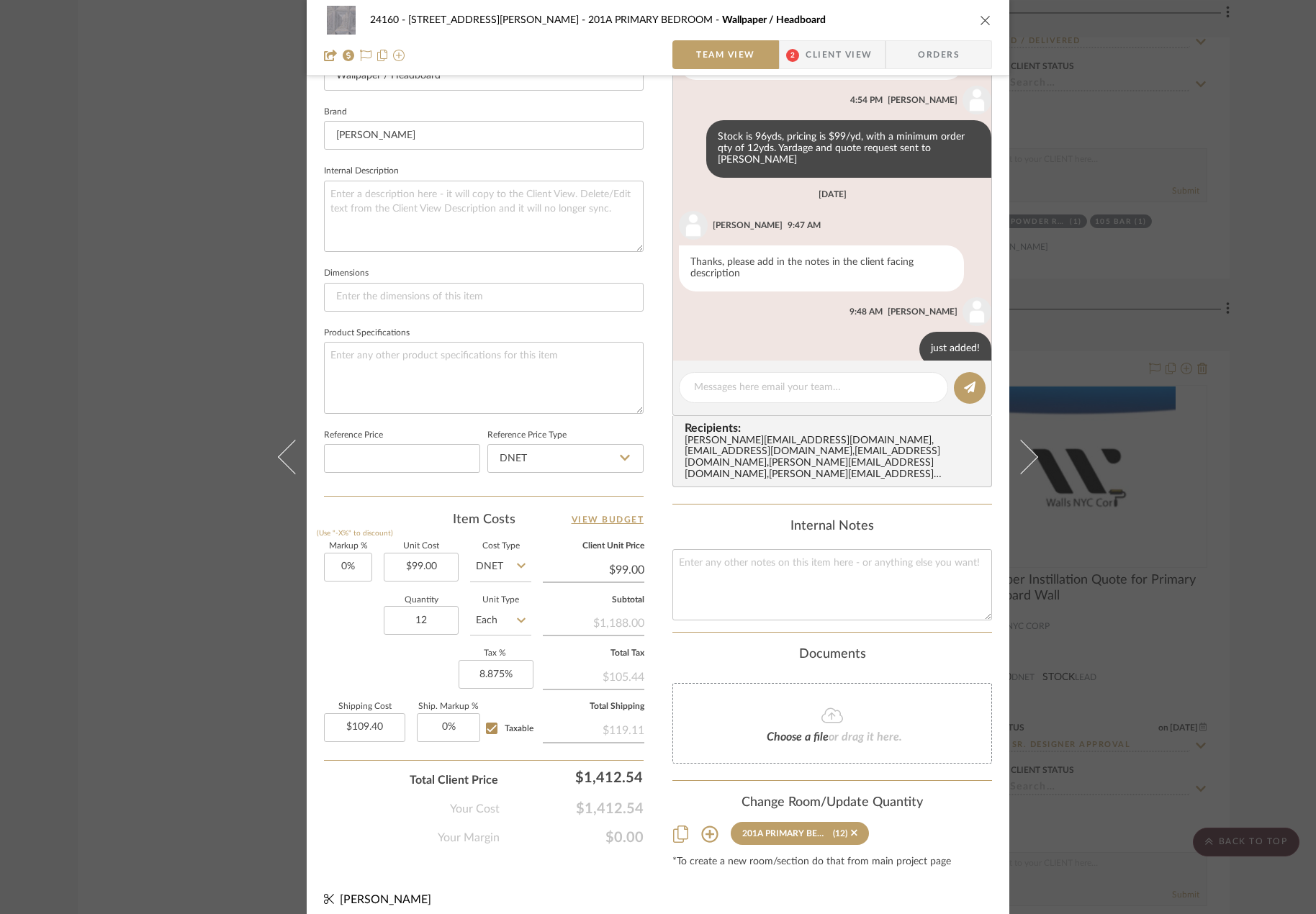
click at [1168, 299] on div "24160 - 214 E 18th Street - Satow Elliot 201A PRIMARY BEDROOM Wallpaper / Headb…" at bounding box center [658, 457] width 1316 height 914
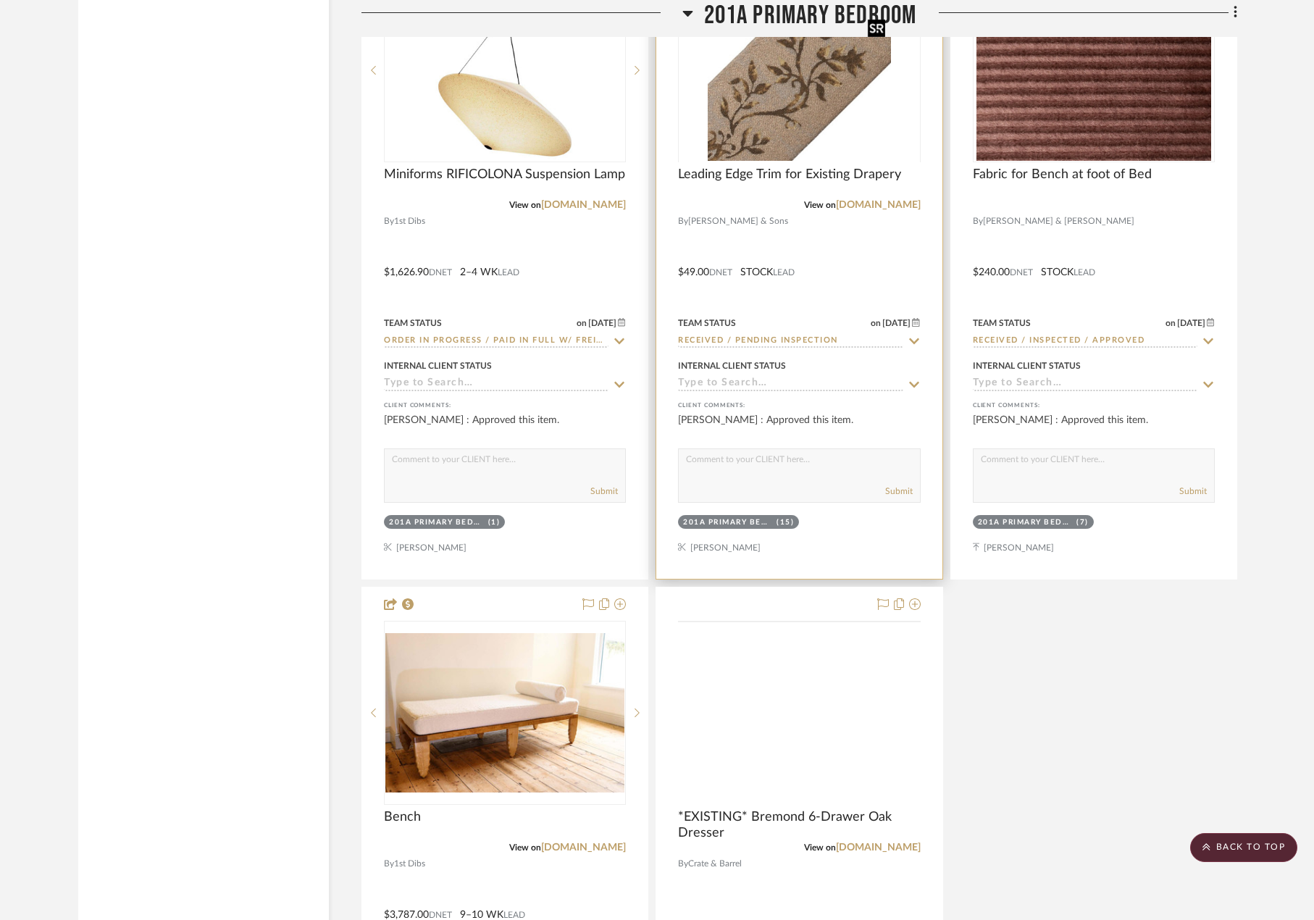
scroll to position [32317, 0]
